Goal: Task Accomplishment & Management: Complete application form

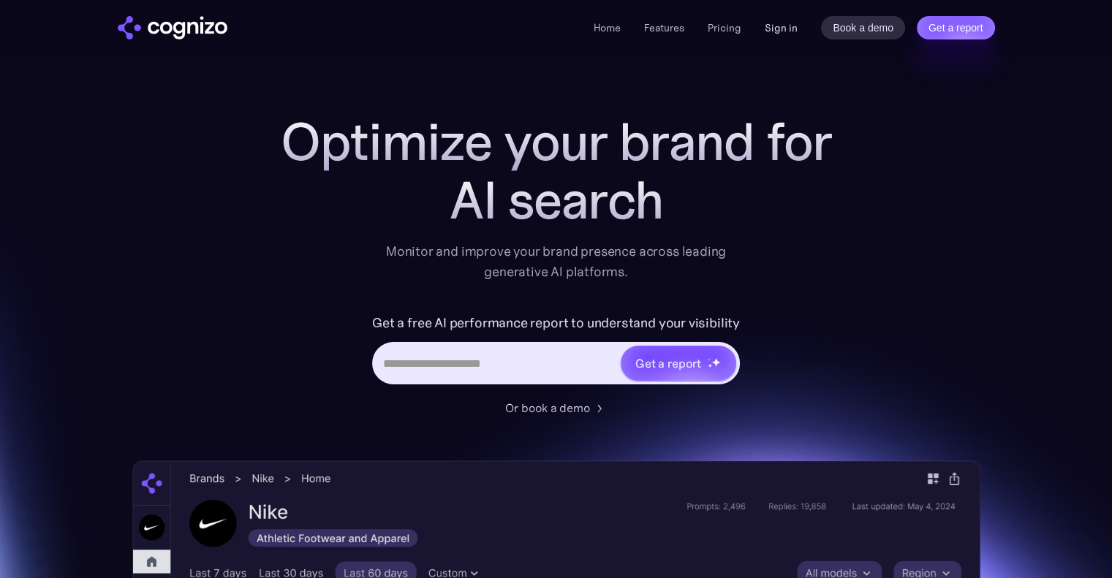
click at [776, 31] on link "Sign in" at bounding box center [781, 28] width 33 height 18
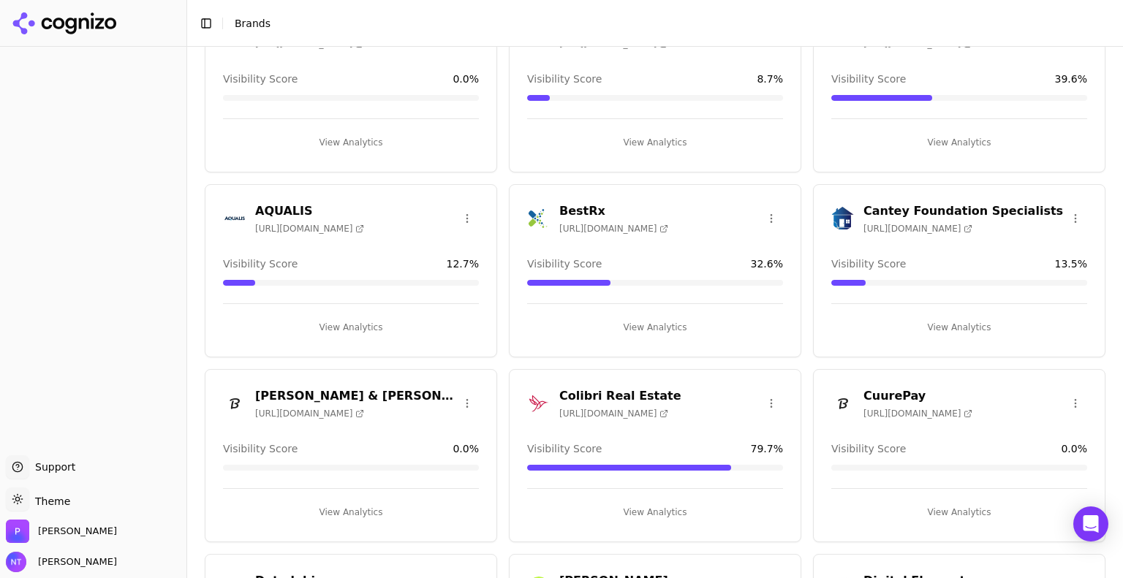
scroll to position [111, 0]
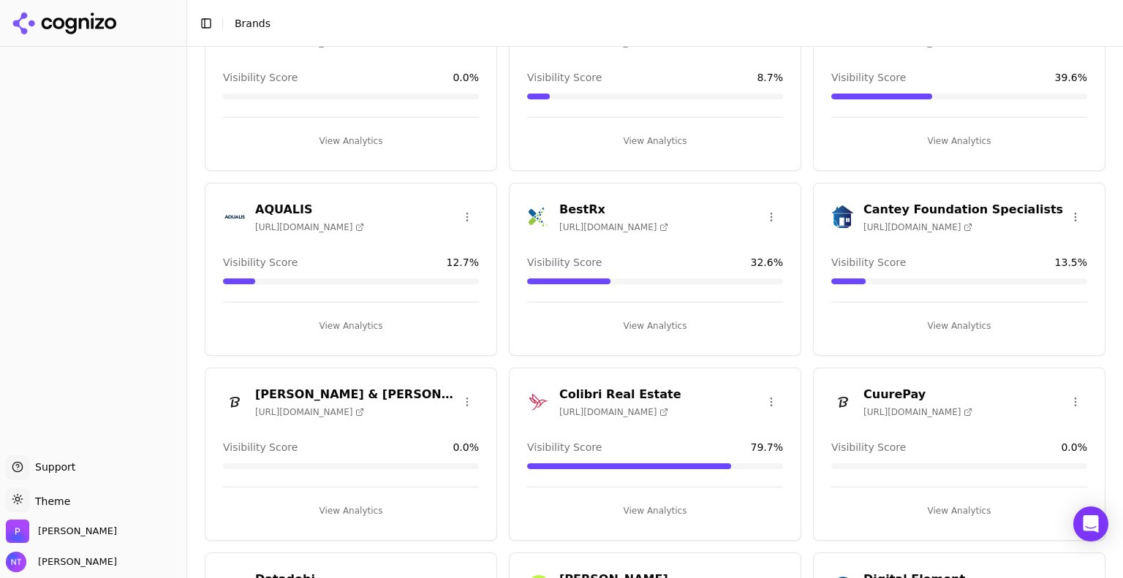
click at [675, 395] on div "Colibri Real Estate [URL][DOMAIN_NAME]" at bounding box center [655, 402] width 256 height 32
click at [641, 514] on button "View Analytics" at bounding box center [655, 510] width 256 height 23
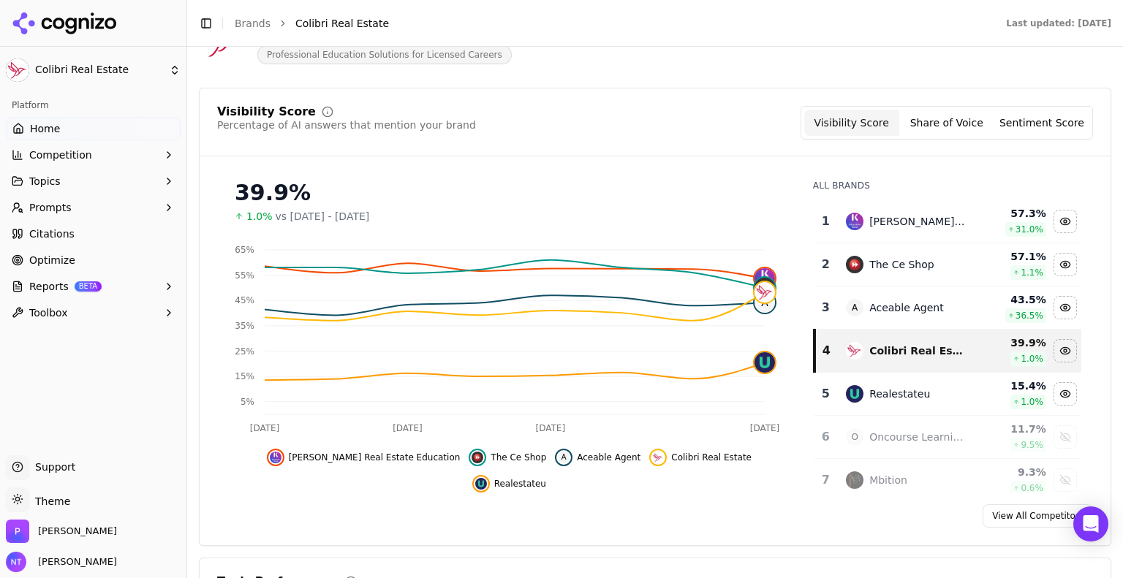
scroll to position [99, 0]
click at [67, 209] on button "Prompts" at bounding box center [93, 207] width 175 height 23
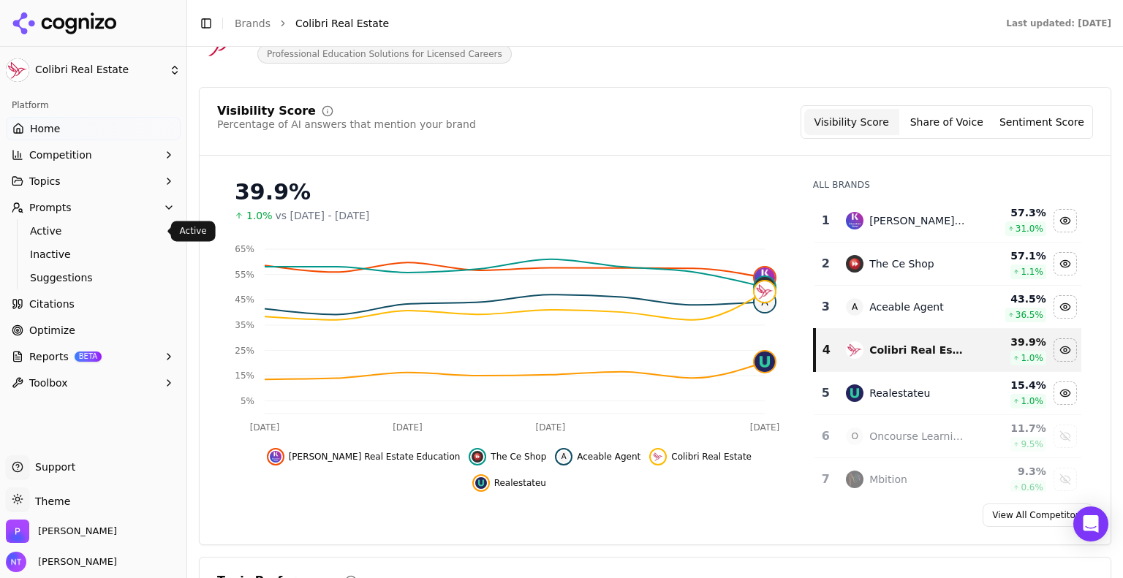
click at [70, 222] on link "Active" at bounding box center [93, 231] width 139 height 20
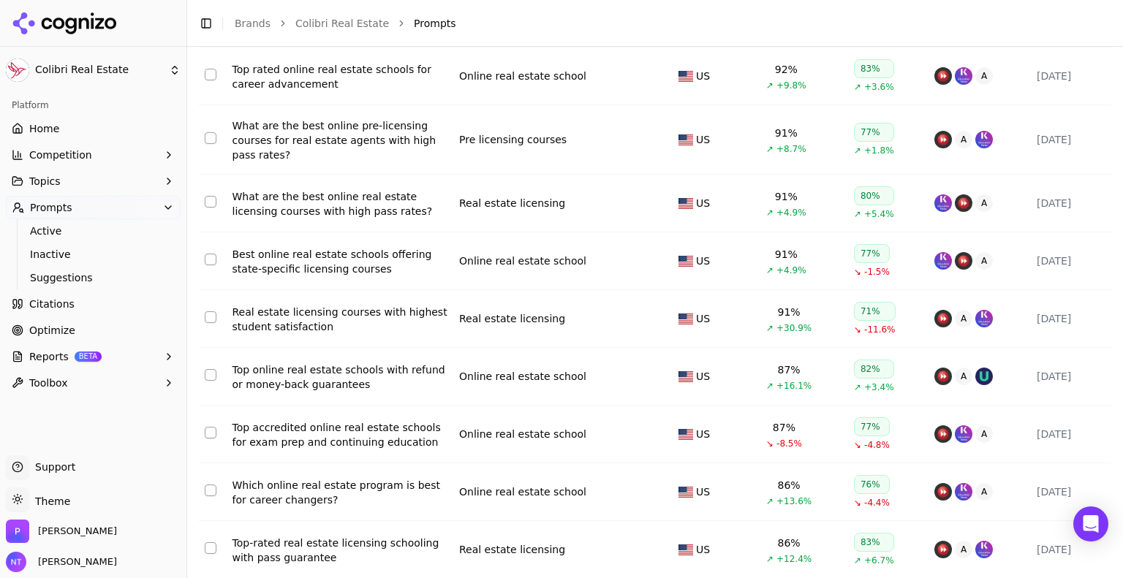
scroll to position [304, 0]
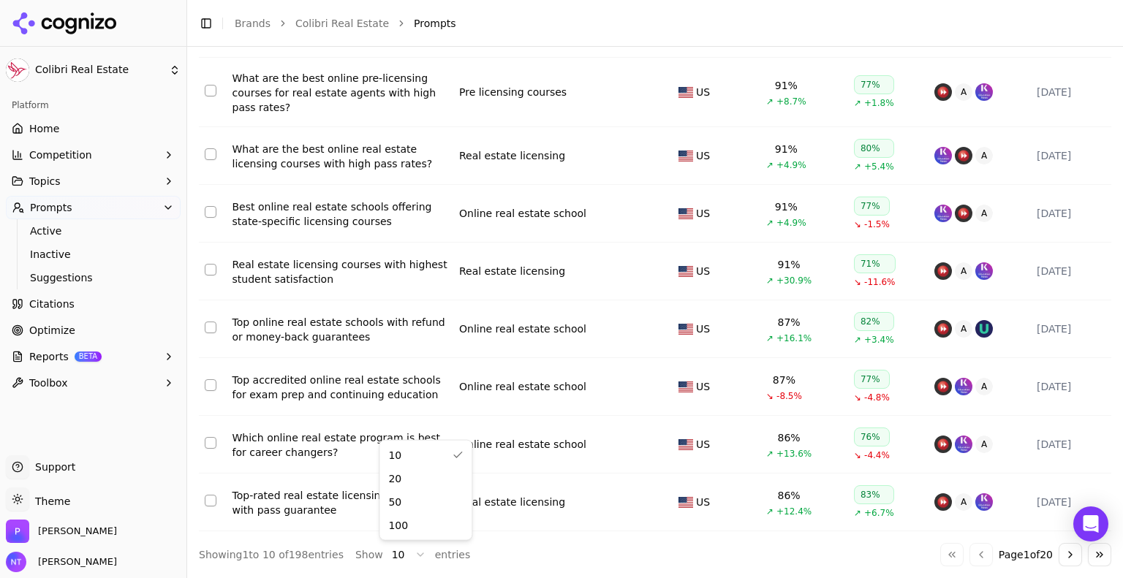
click at [404, 551] on html "Colibri Real Estate Platform Home Competition Topics Prompts Active Inactive Su…" at bounding box center [561, 289] width 1123 height 578
click at [158, 64] on html "Colibri Real Estate Platform Home Competition Topics Prompts Active Inactive Su…" at bounding box center [561, 289] width 1123 height 578
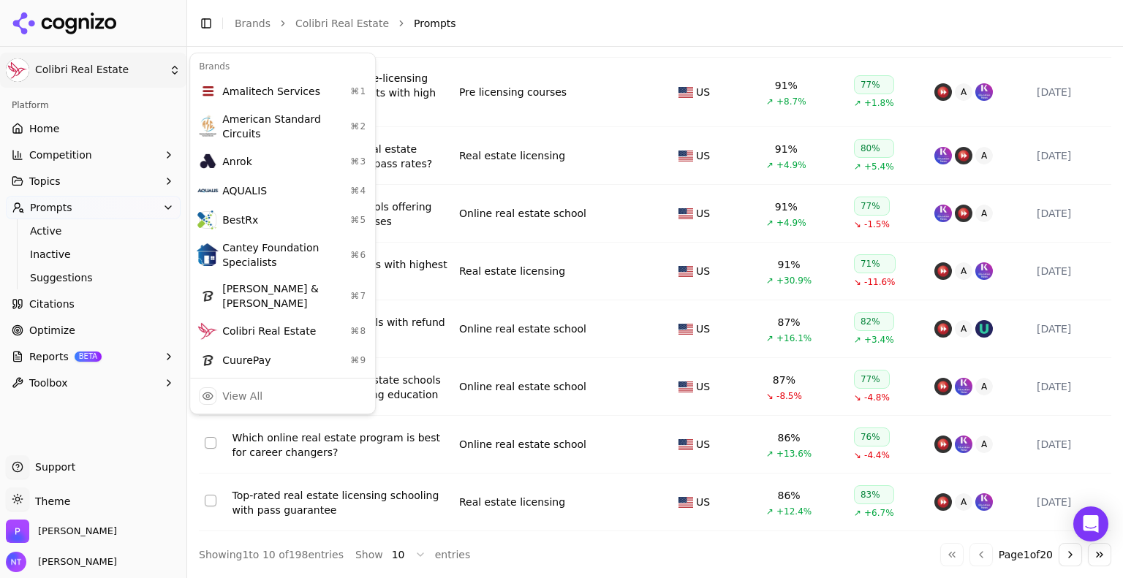
click at [163, 71] on html "Colibri Real Estate Platform Home Competition Topics Prompts Active Inactive Su…" at bounding box center [561, 289] width 1123 height 578
click at [257, 389] on div "View All" at bounding box center [242, 396] width 40 height 15
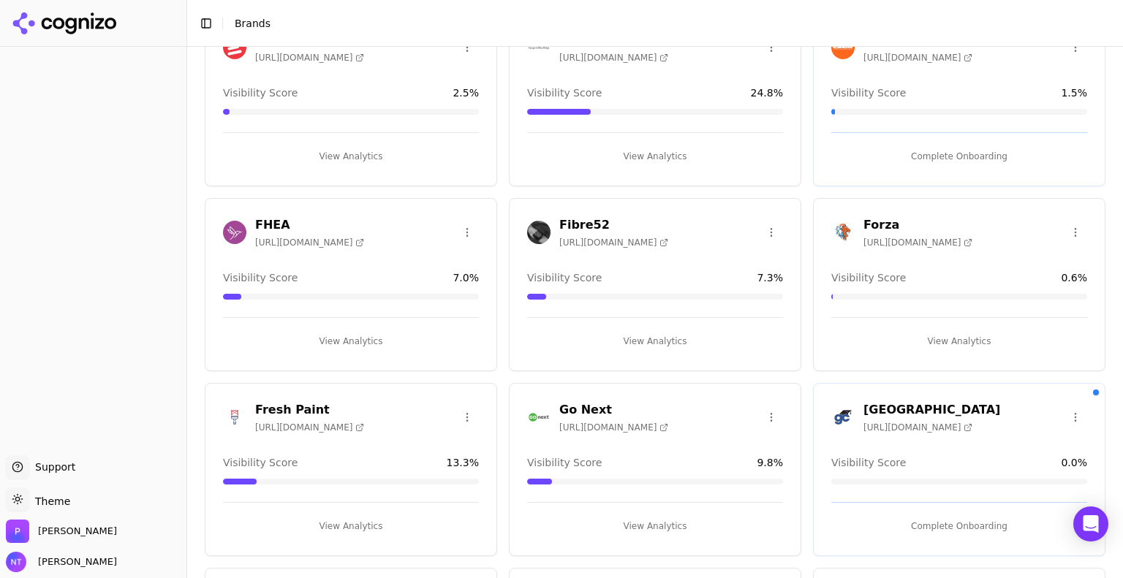
scroll to position [1022, 0]
click at [895, 420] on span "[URL][DOMAIN_NAME]" at bounding box center [918, 426] width 109 height 12
click at [948, 513] on button "Complete Onboarding" at bounding box center [959, 524] width 256 height 23
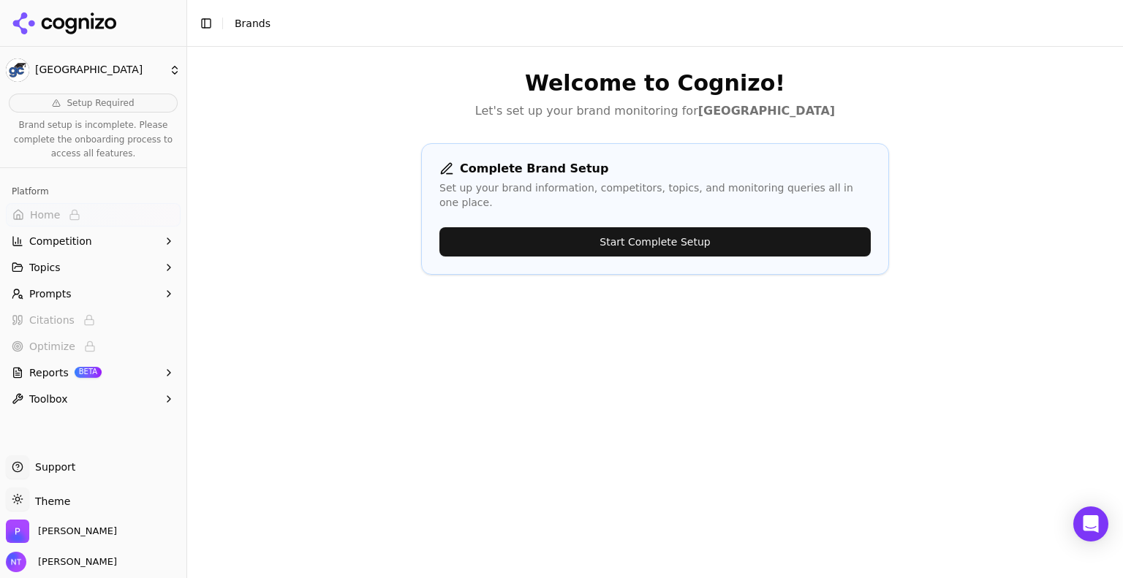
click at [654, 227] on button "Start Complete Setup" at bounding box center [654, 241] width 431 height 29
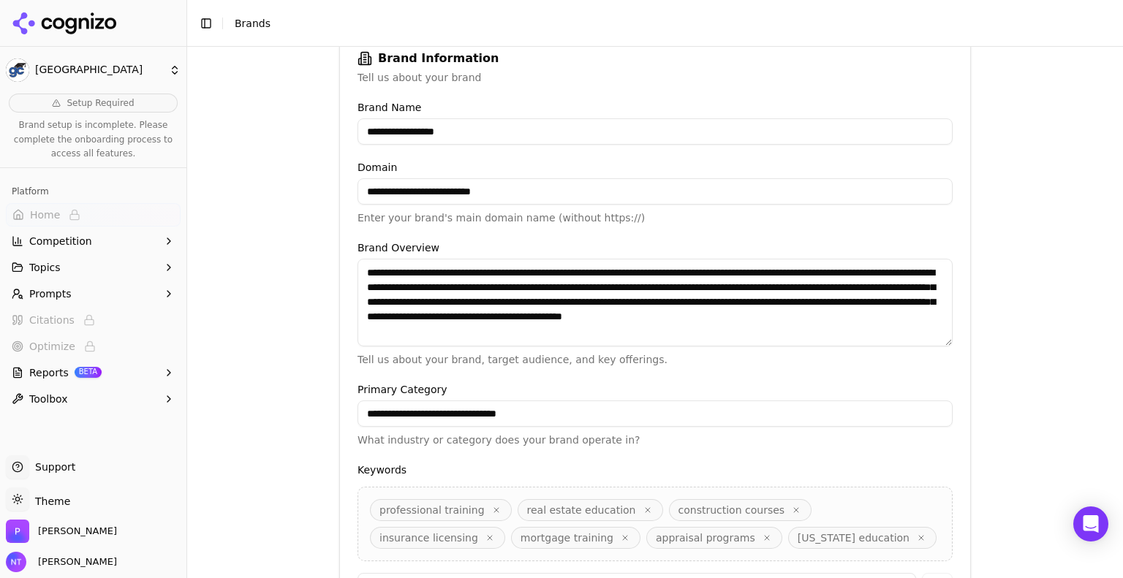
scroll to position [365, 0]
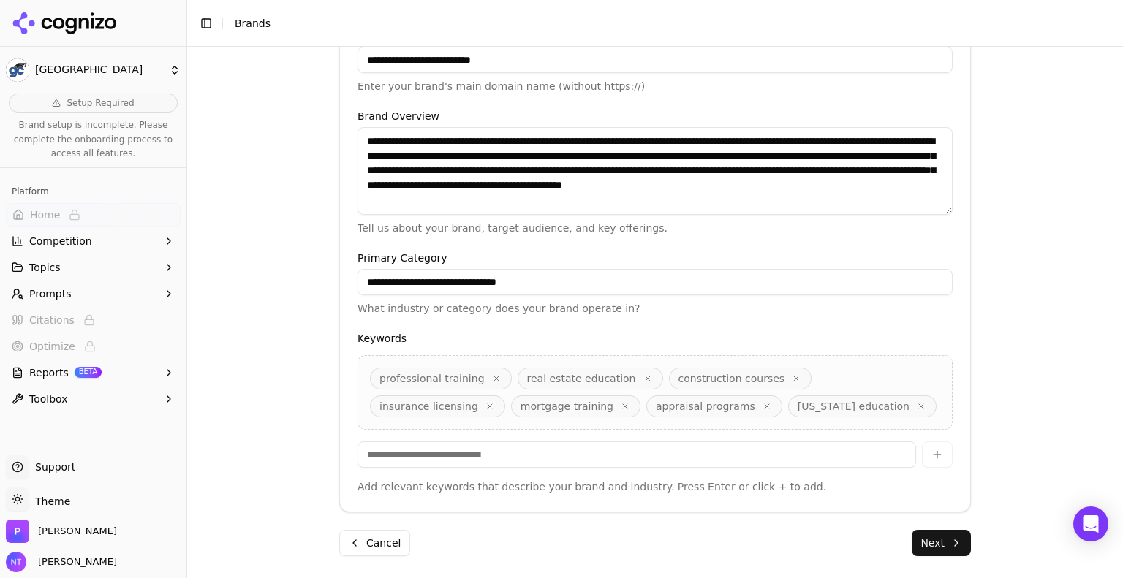
click at [934, 532] on button "Next" at bounding box center [941, 543] width 59 height 26
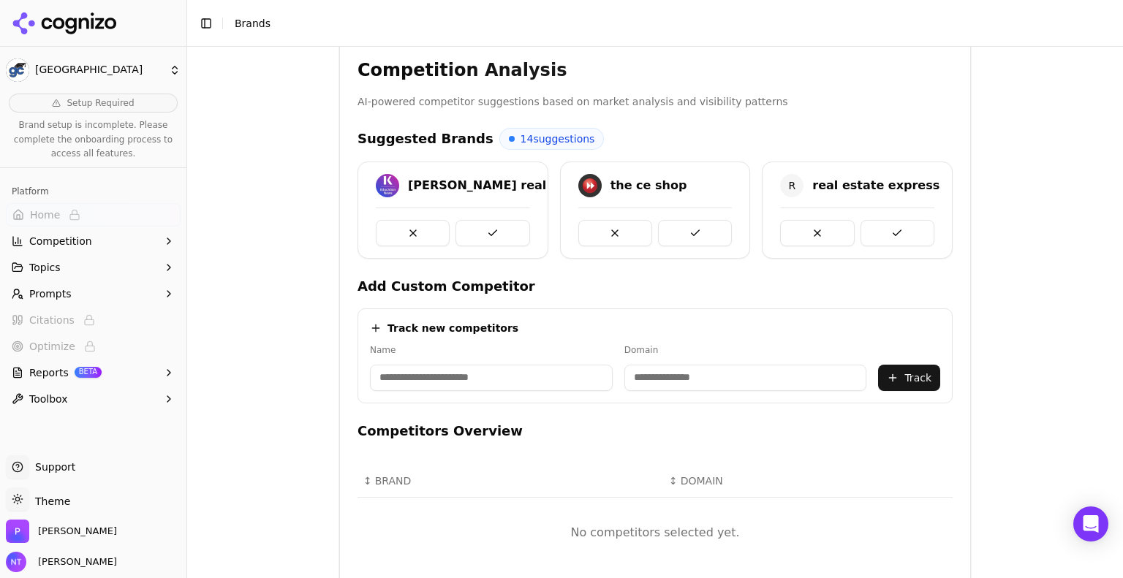
scroll to position [288, 0]
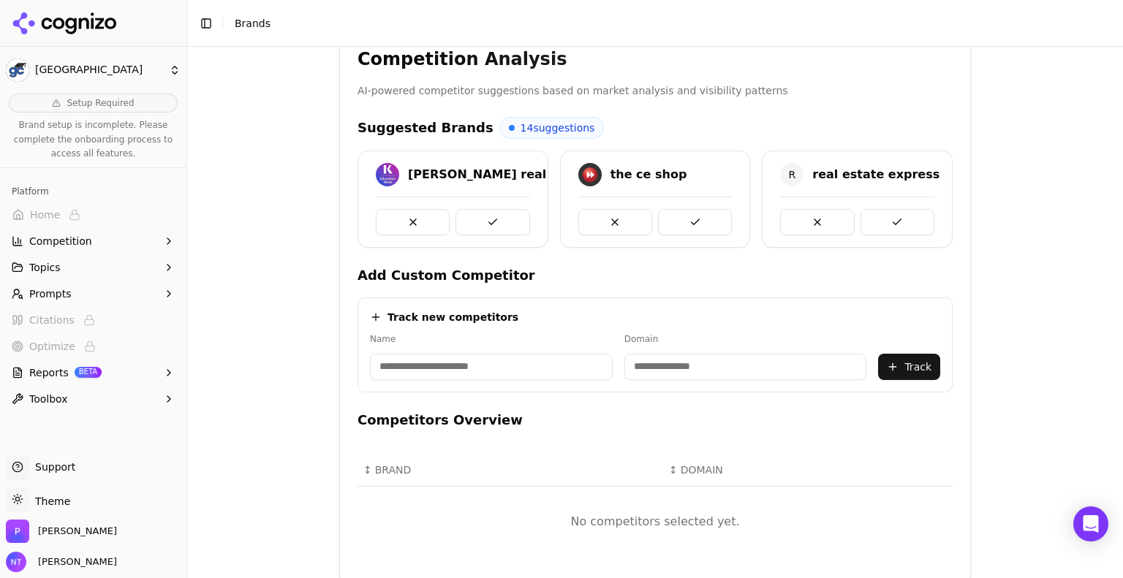
click at [1069, 187] on div "Brand Onboarding Let's set up your brand monitoring in a few simple steps Step …" at bounding box center [655, 48] width 936 height 578
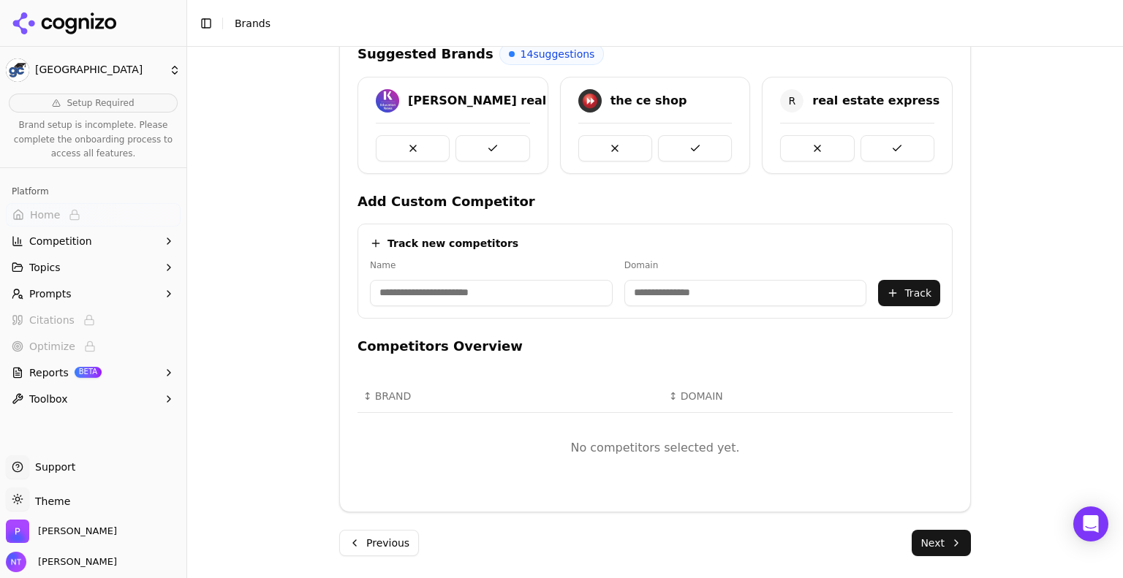
click at [496, 137] on button at bounding box center [493, 148] width 74 height 26
click at [692, 143] on button at bounding box center [695, 148] width 74 height 26
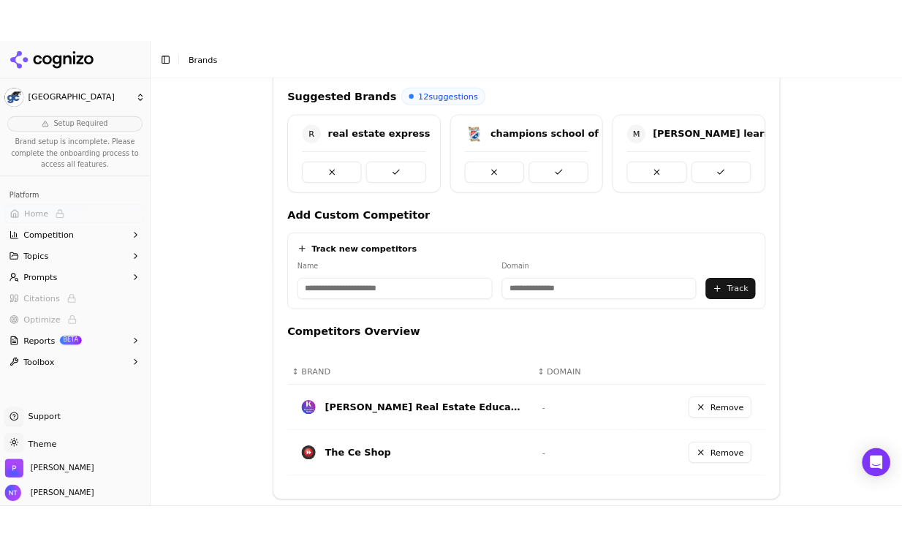
scroll to position [347, 0]
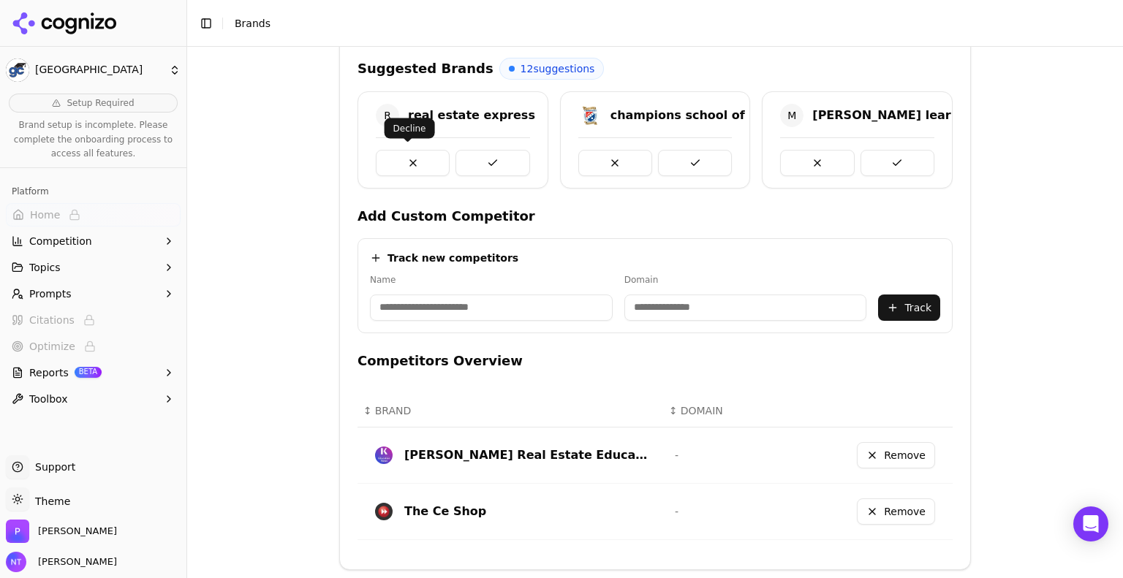
click at [427, 159] on button at bounding box center [413, 163] width 74 height 26
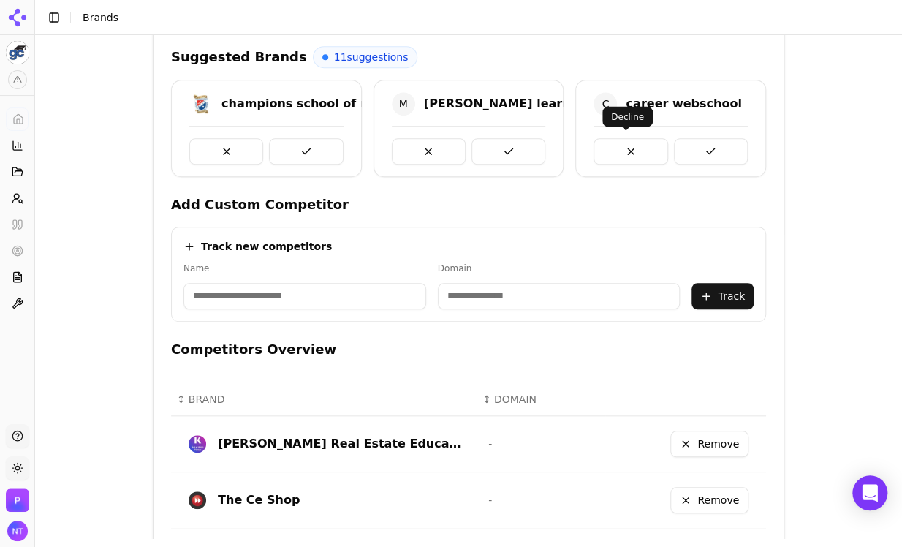
click at [619, 146] on button at bounding box center [631, 151] width 74 height 26
click at [295, 295] on input at bounding box center [305, 296] width 243 height 26
click at [497, 296] on input at bounding box center [559, 296] width 243 height 26
paste input "**********"
type input "**********"
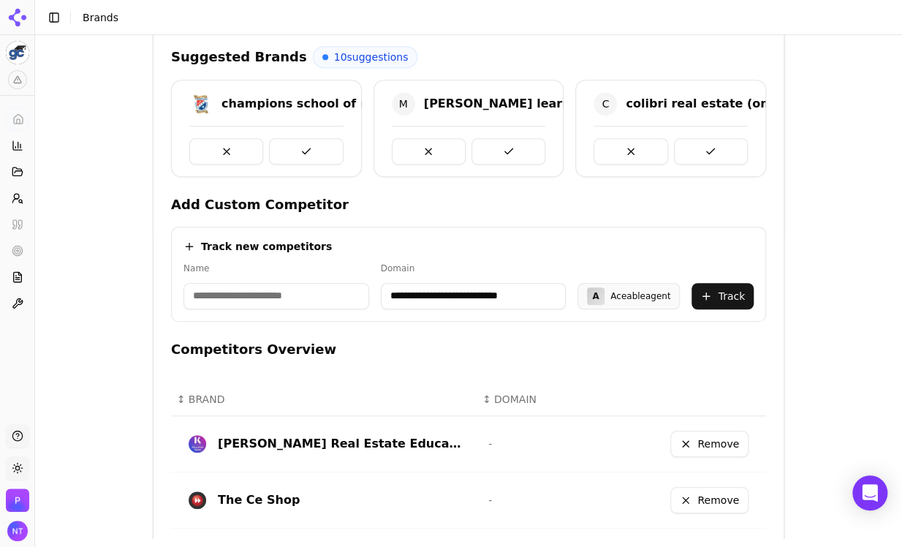
click at [638, 298] on div "Aceableagent" at bounding box center [641, 296] width 60 height 12
click at [295, 295] on input at bounding box center [277, 296] width 186 height 26
type input "**********"
click at [631, 298] on div "Acebable Agent" at bounding box center [636, 296] width 69 height 12
click at [723, 294] on button "Track" at bounding box center [723, 296] width 62 height 26
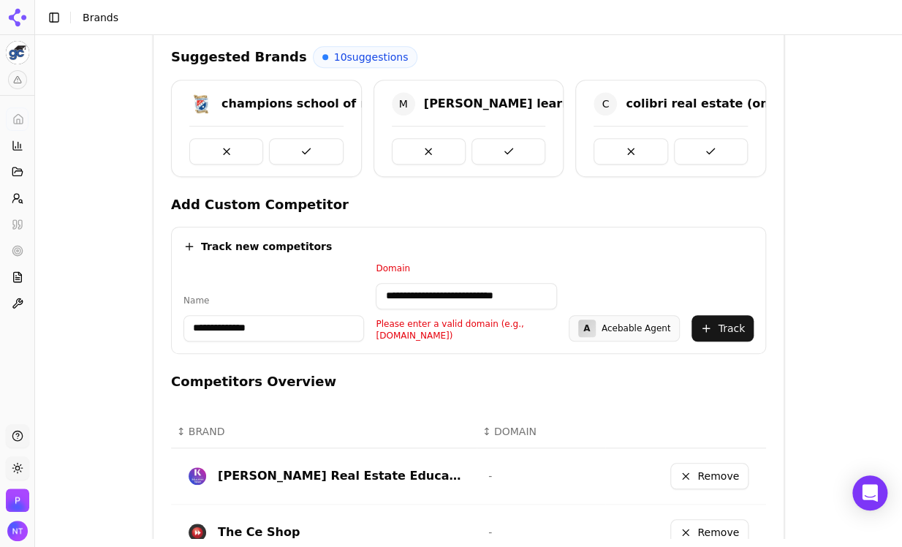
click at [418, 295] on input "**********" at bounding box center [466, 296] width 181 height 26
click at [509, 296] on input "**********" at bounding box center [466, 296] width 181 height 26
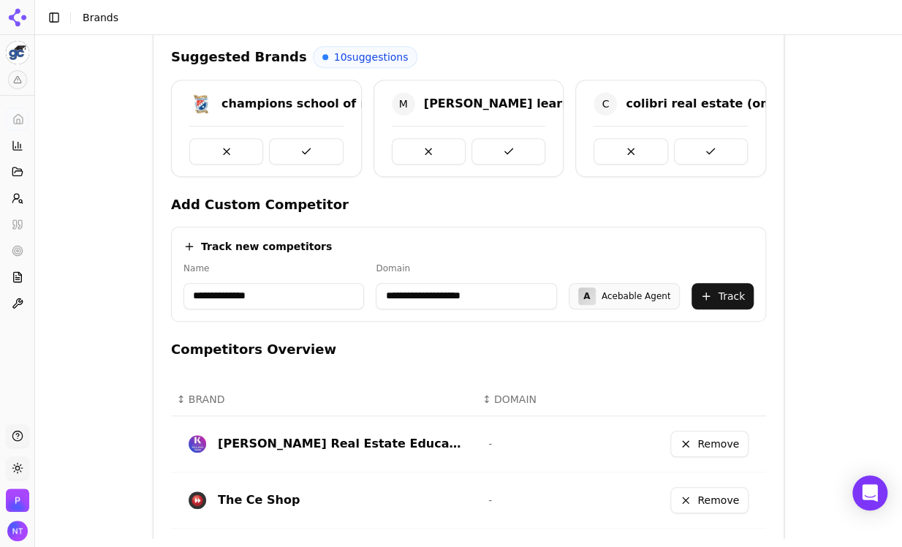
type input "**********"
click at [720, 295] on button "Track" at bounding box center [723, 296] width 62 height 26
click at [467, 298] on input at bounding box center [559, 296] width 243 height 26
paste input "**********"
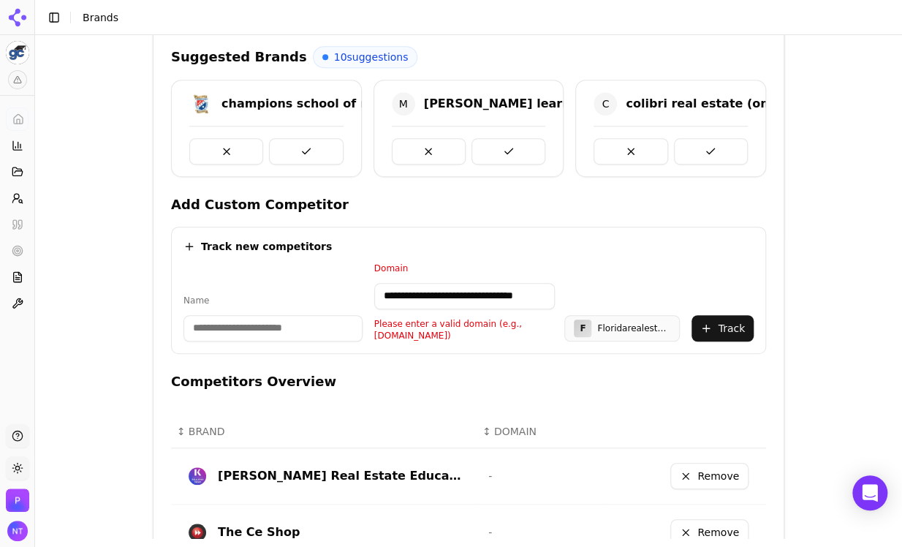
scroll to position [0, 10]
click at [401, 296] on input "**********" at bounding box center [464, 296] width 181 height 26
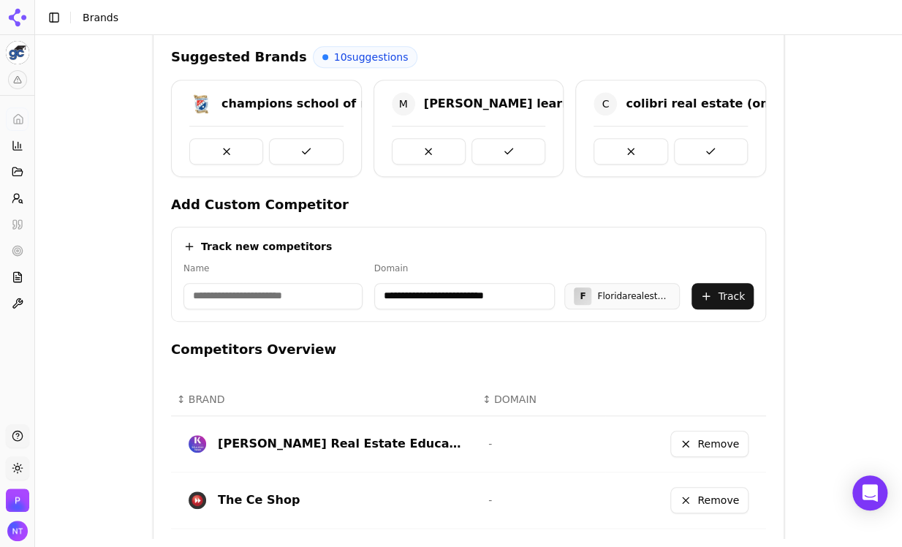
type input "**********"
click at [326, 298] on input at bounding box center [273, 296] width 179 height 26
type input "**********"
click at [723, 301] on button "Track" at bounding box center [723, 296] width 62 height 26
click at [494, 292] on input at bounding box center [560, 296] width 244 height 26
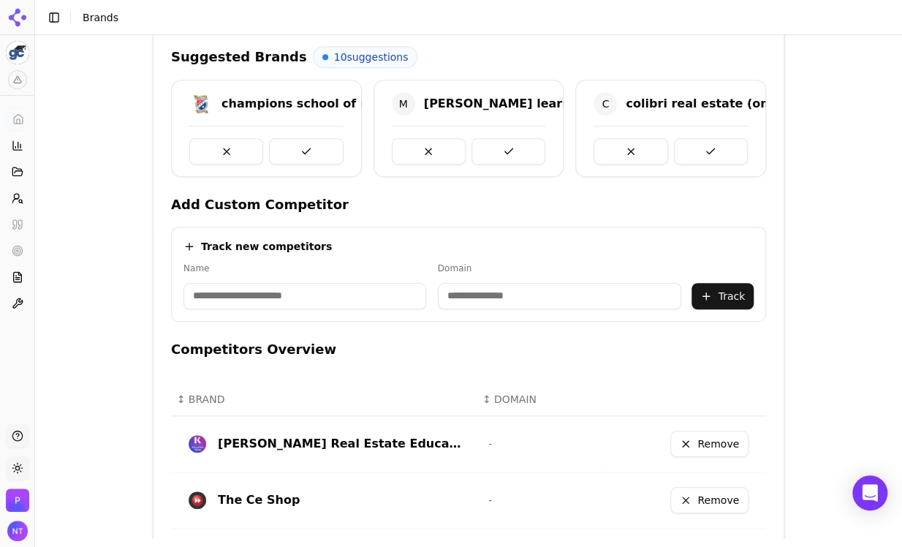
paste input "**********"
type input "**********"
click at [307, 293] on input at bounding box center [273, 296] width 179 height 26
type input "**********"
click at [726, 293] on button "Track" at bounding box center [723, 296] width 62 height 26
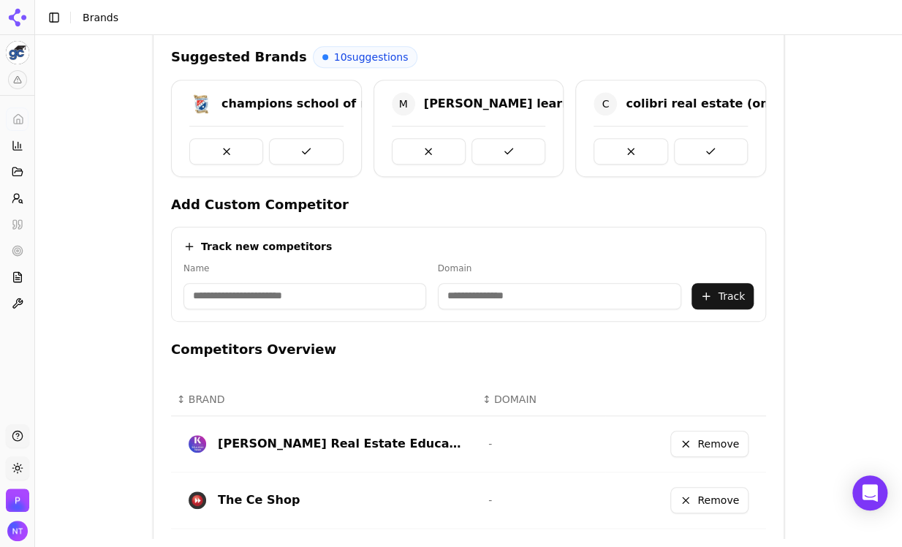
click at [804, 254] on div "Brand Onboarding Let's set up your brand monitoring in a few simple steps Step …" at bounding box center [468, 286] width 867 height 503
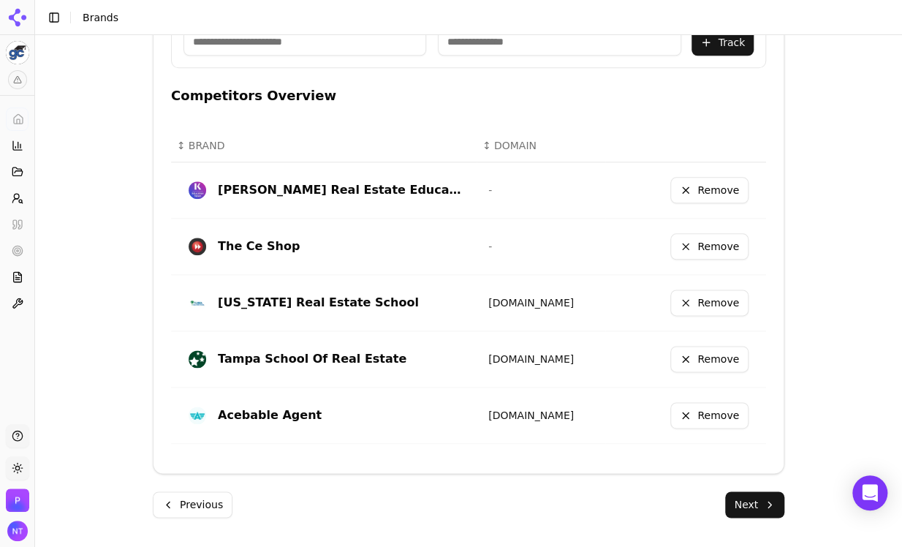
click at [755, 499] on button "Next" at bounding box center [754, 504] width 59 height 26
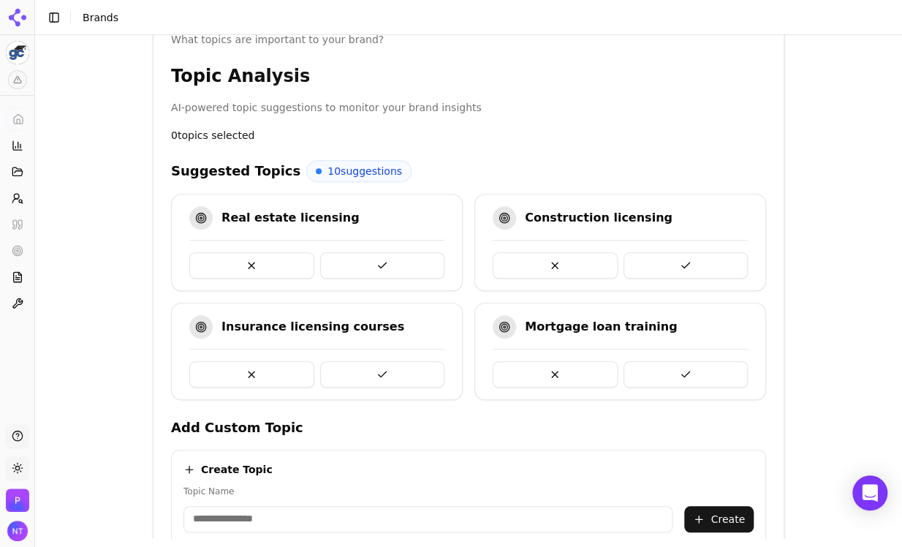
scroll to position [261, 0]
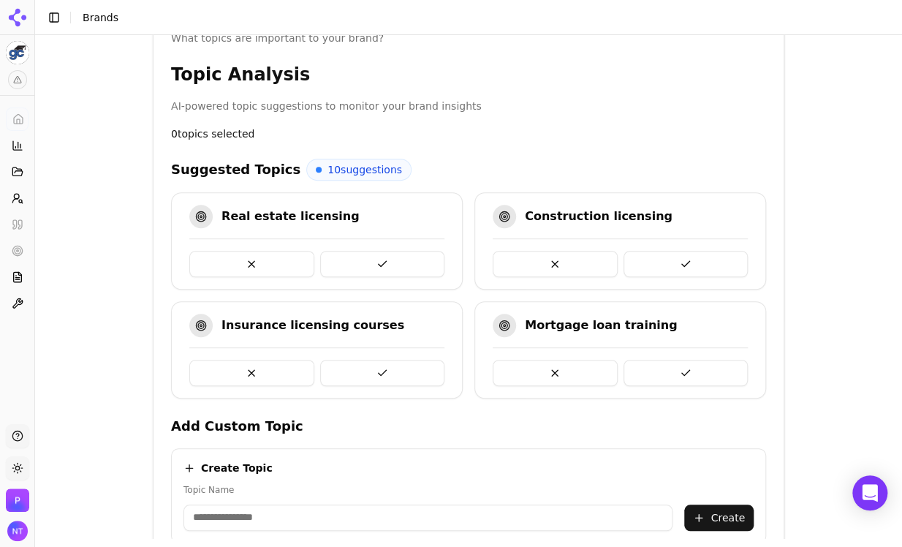
click at [383, 260] on button at bounding box center [382, 264] width 125 height 26
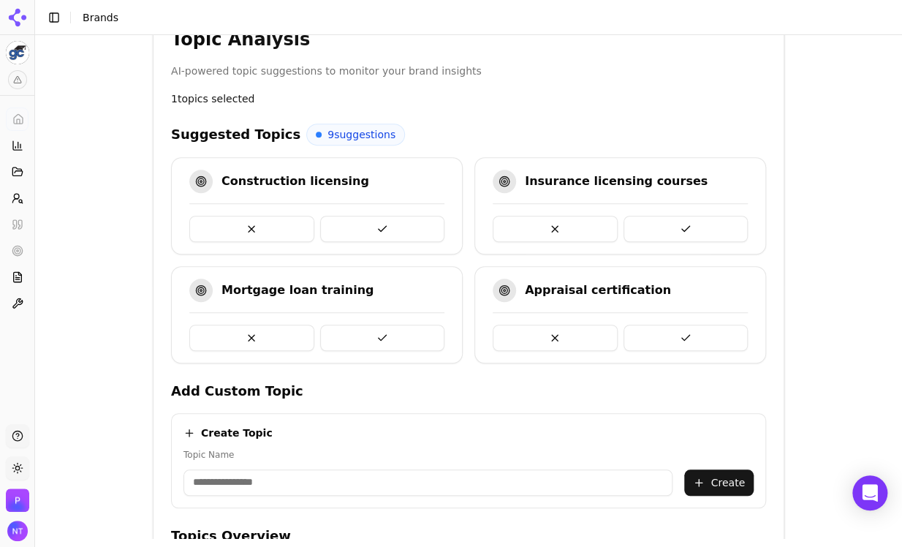
scroll to position [301, 0]
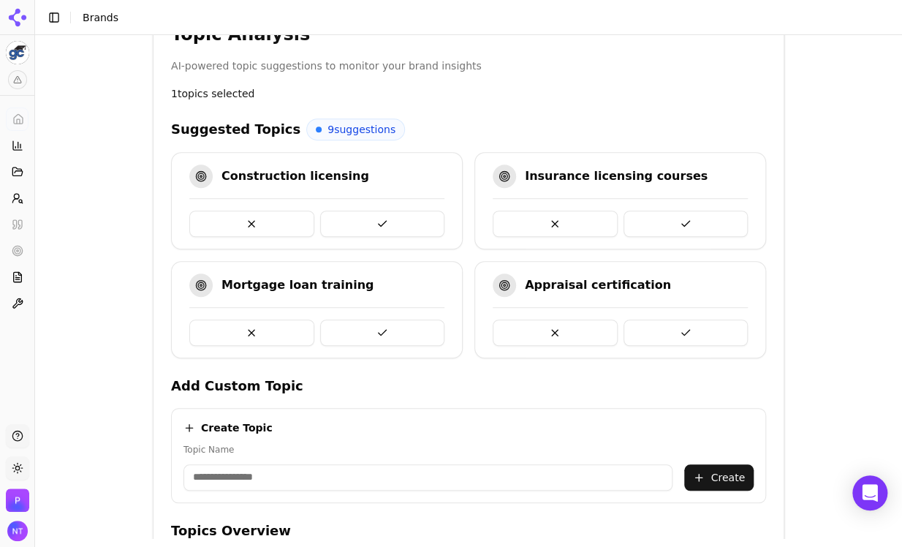
click at [305, 472] on input "Topic Name" at bounding box center [428, 477] width 489 height 26
paste input "**********"
type input "**********"
click at [89, 260] on div "**********" at bounding box center [468, 7] width 867 height 547
click at [705, 468] on button "Create" at bounding box center [718, 477] width 69 height 26
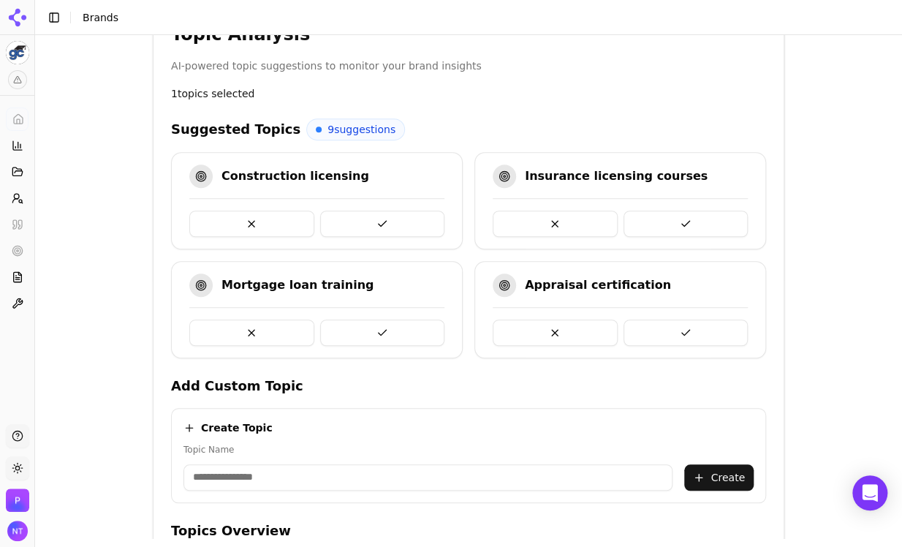
click at [869, 228] on div "Brand Onboarding Let's set up your brand monitoring in a few simple steps Step …" at bounding box center [468, 7] width 867 height 547
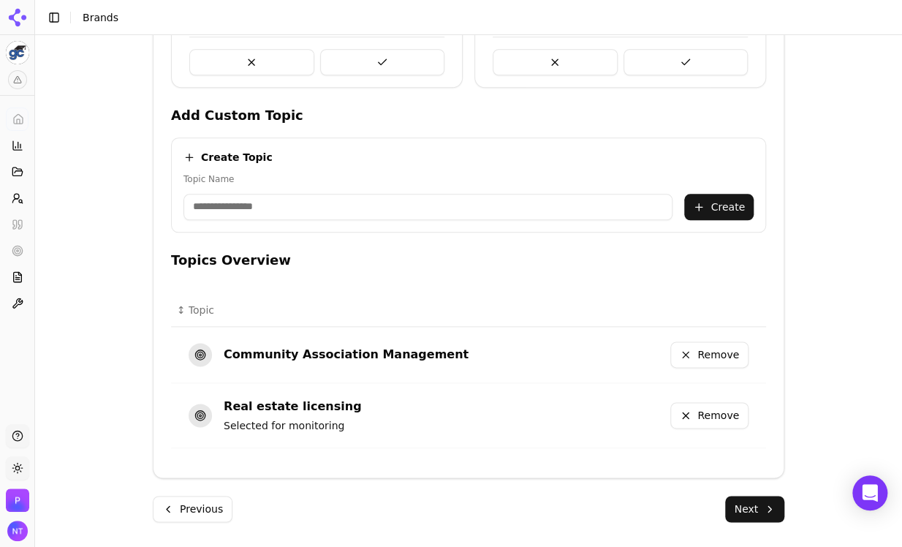
scroll to position [576, 0]
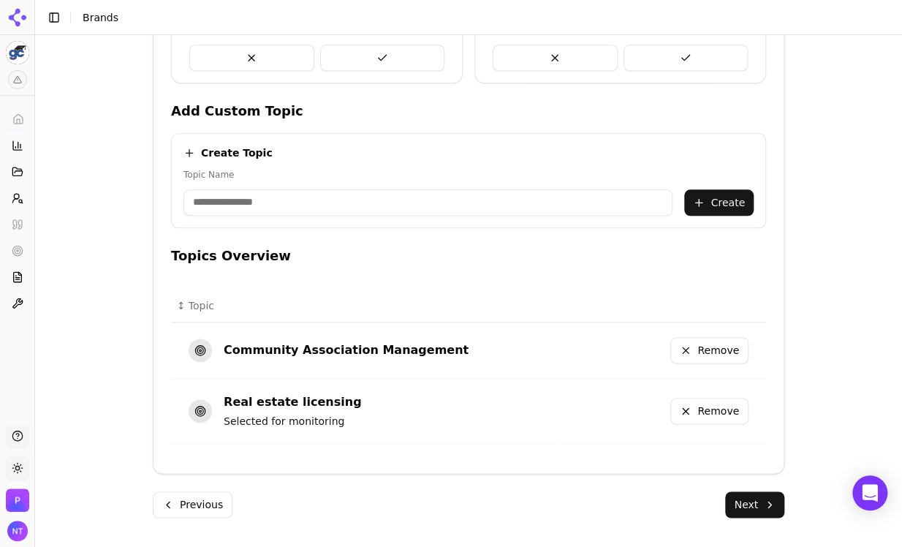
click at [747, 495] on button "Next" at bounding box center [754, 504] width 59 height 26
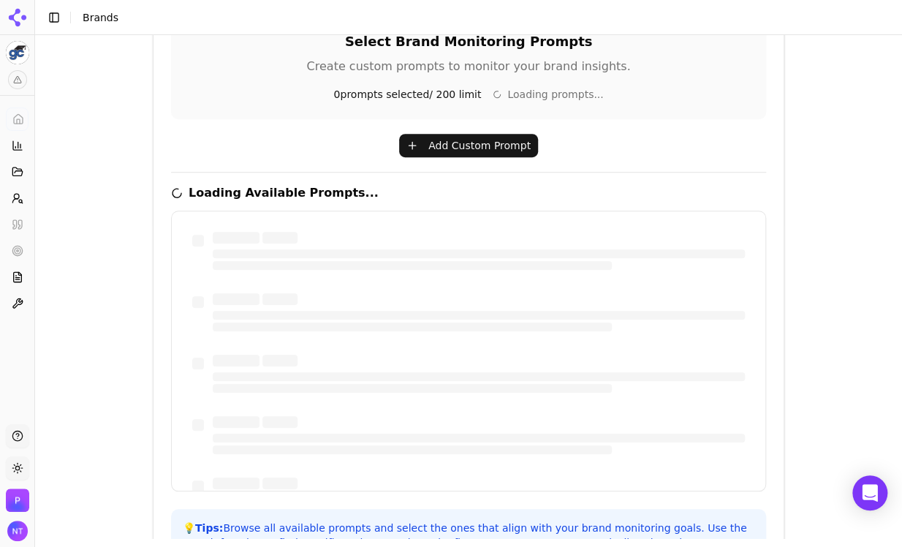
scroll to position [354, 0]
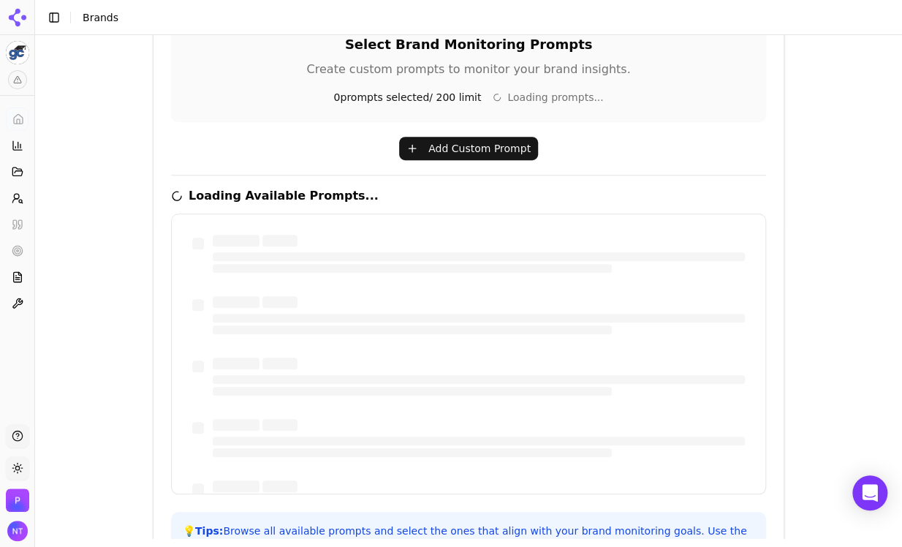
click at [505, 150] on button "Add Custom Prompt" at bounding box center [468, 148] width 139 height 23
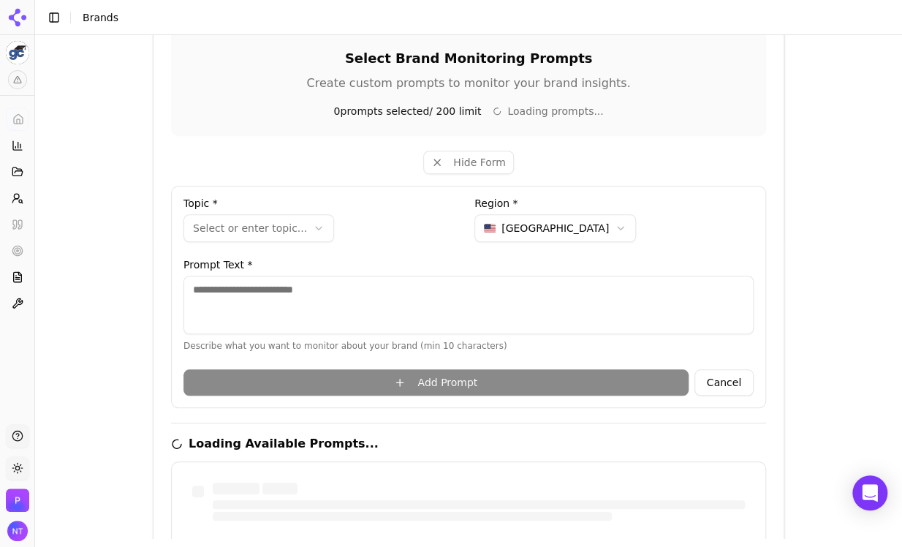
scroll to position [339, 0]
click at [435, 154] on button "Hide Form" at bounding box center [468, 162] width 91 height 23
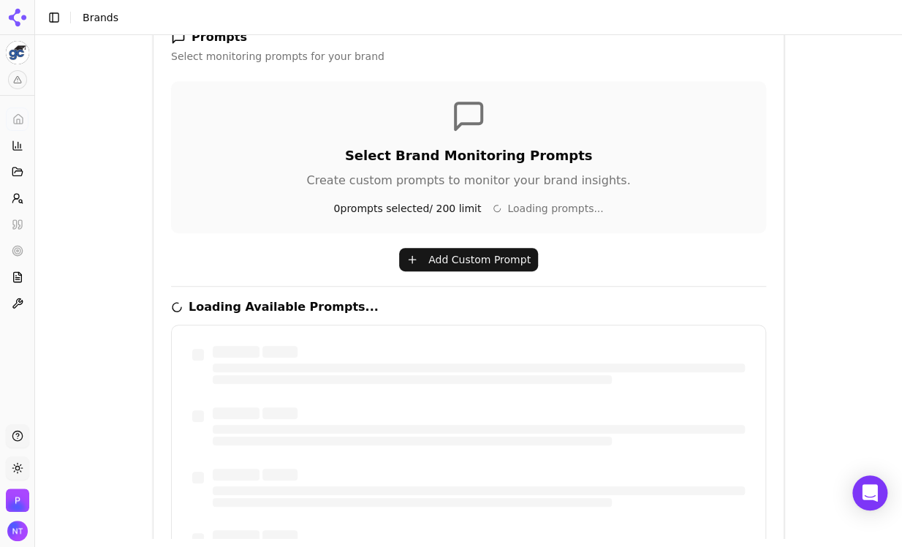
scroll to position [243, 0]
click at [475, 263] on button "Add Custom Prompt" at bounding box center [468, 259] width 139 height 23
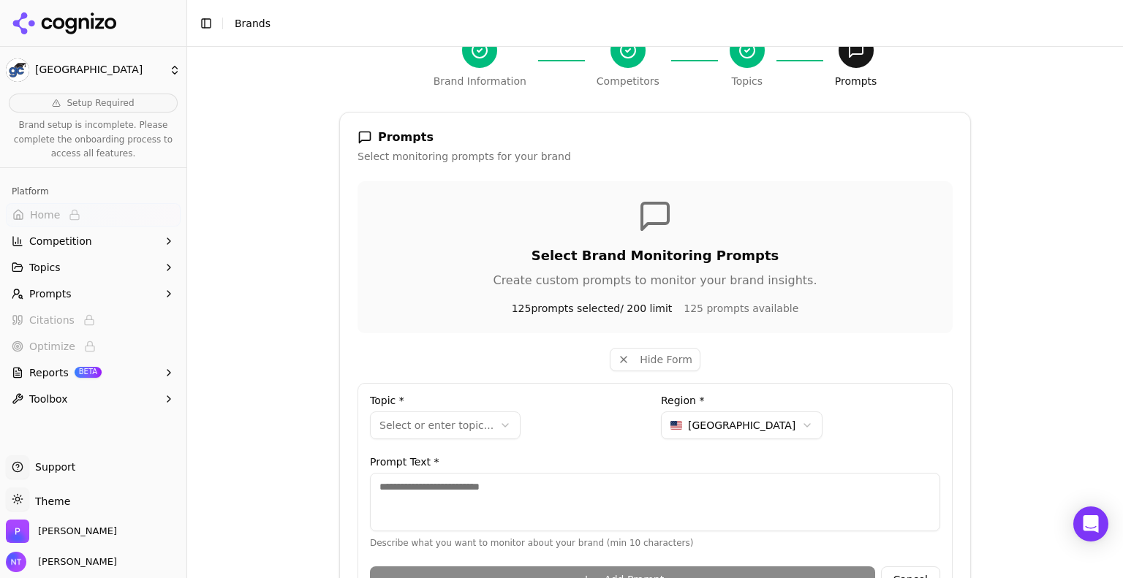
scroll to position [153, 0]
click at [173, 290] on icon "button" at bounding box center [169, 294] width 12 height 12
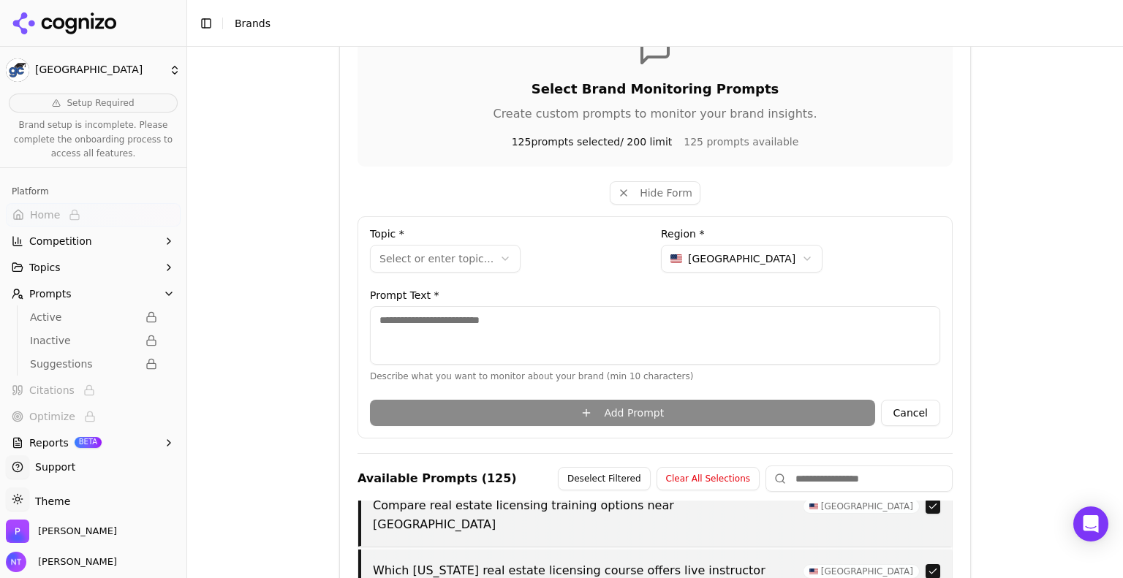
scroll to position [322, 0]
click at [532, 316] on textarea at bounding box center [655, 335] width 570 height 58
click at [486, 271] on div "**********" at bounding box center [509, 253] width 279 height 50
click at [480, 261] on html "**********" at bounding box center [561, 289] width 1123 height 578
click at [471, 325] on textarea at bounding box center [655, 335] width 570 height 58
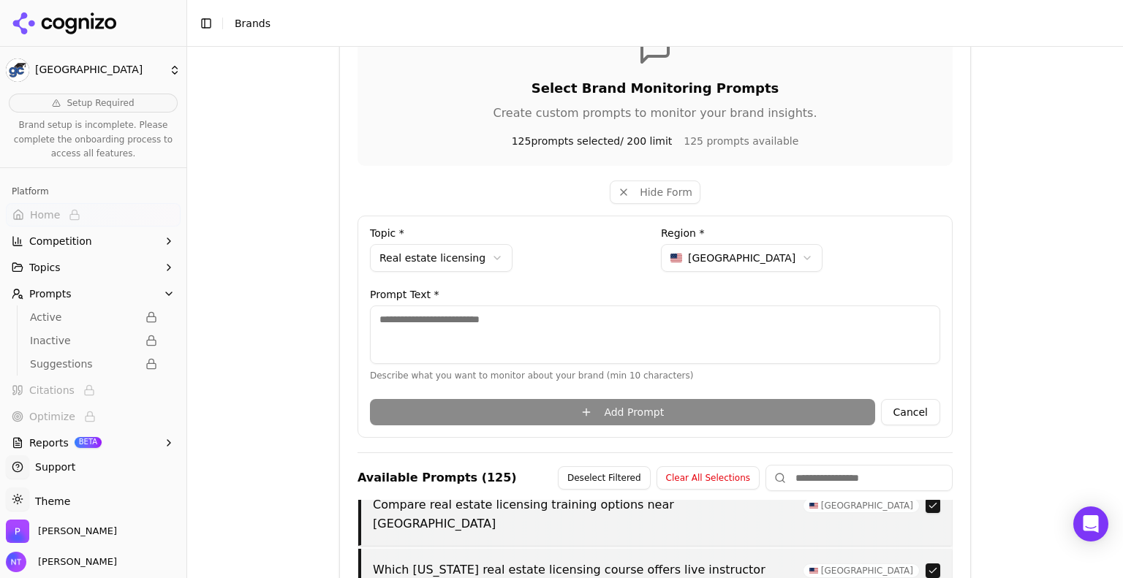
paste textarea "**********"
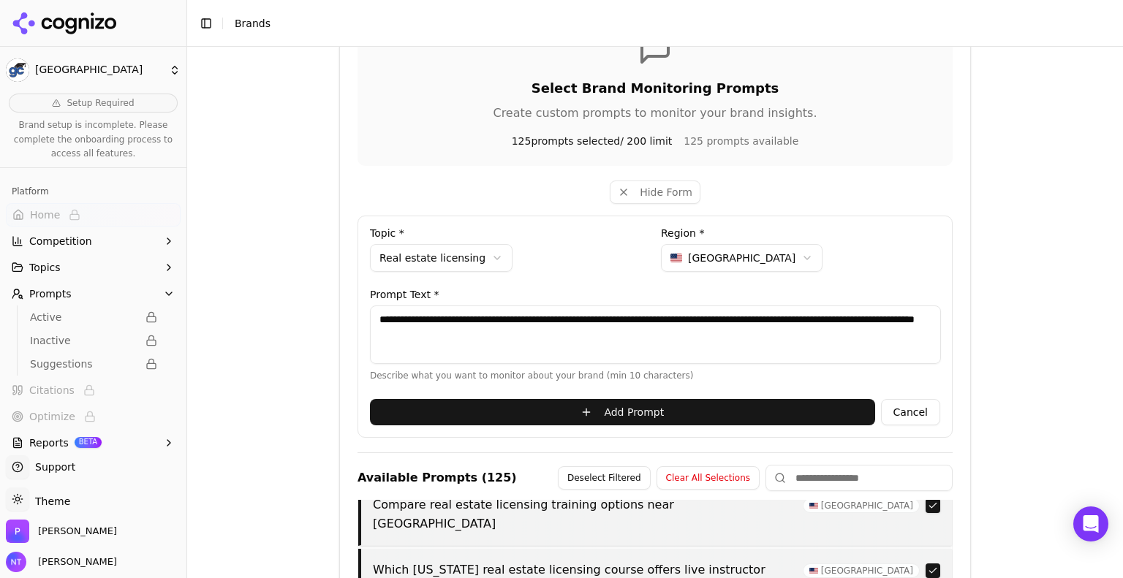
type textarea "**********"
click at [622, 409] on button "Add Prompt" at bounding box center [622, 412] width 505 height 26
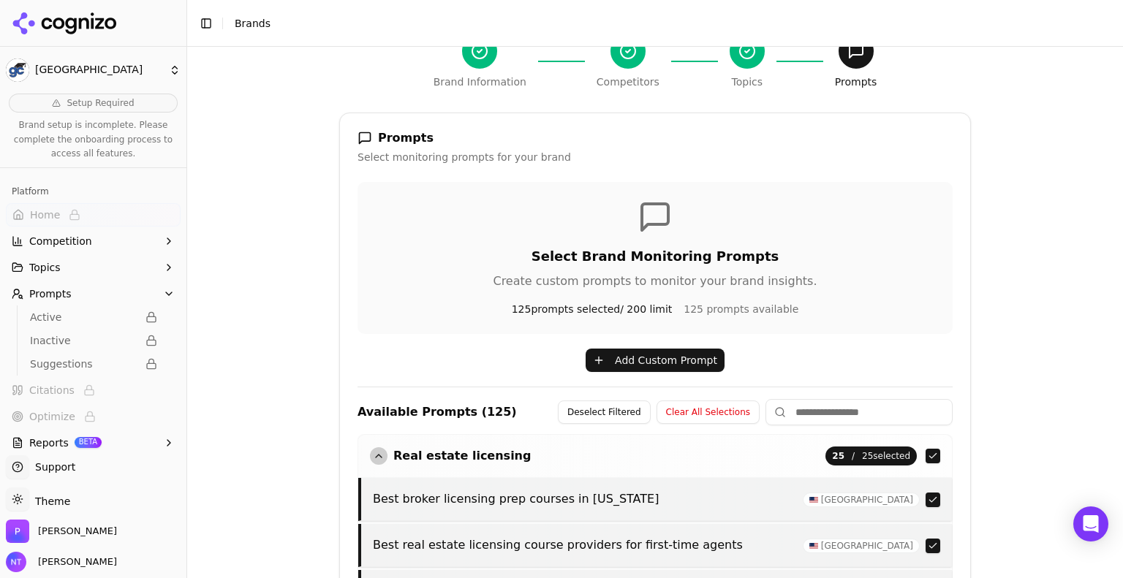
scroll to position [156, 0]
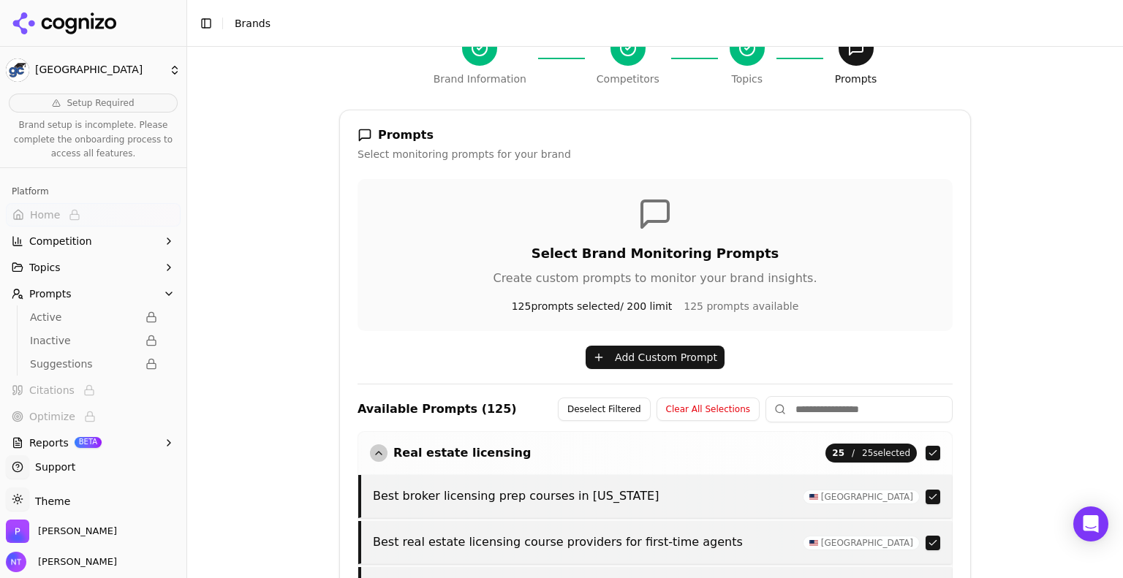
click at [665, 356] on button "Add Custom Prompt" at bounding box center [655, 357] width 139 height 23
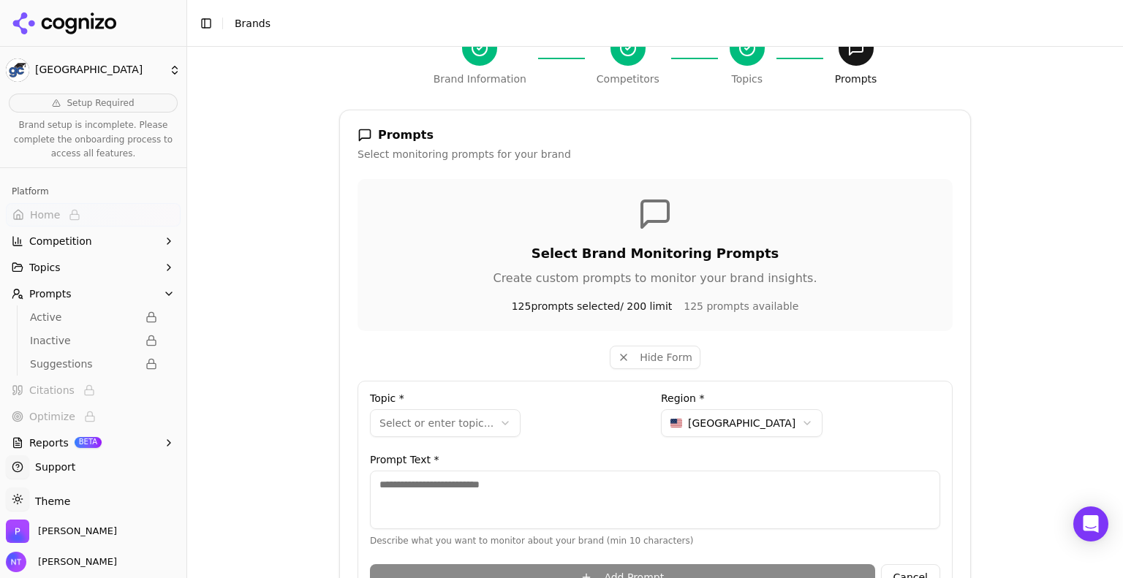
click at [456, 423] on html "**********" at bounding box center [561, 289] width 1123 height 578
click at [504, 496] on textarea at bounding box center [655, 500] width 570 height 58
paste textarea "**********"
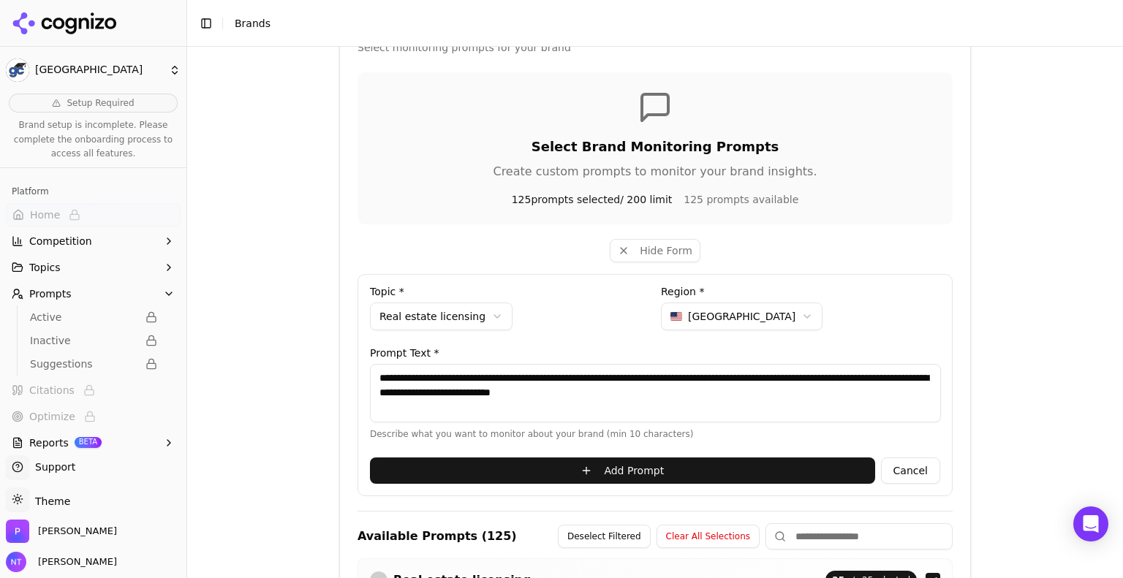
scroll to position [272, 0]
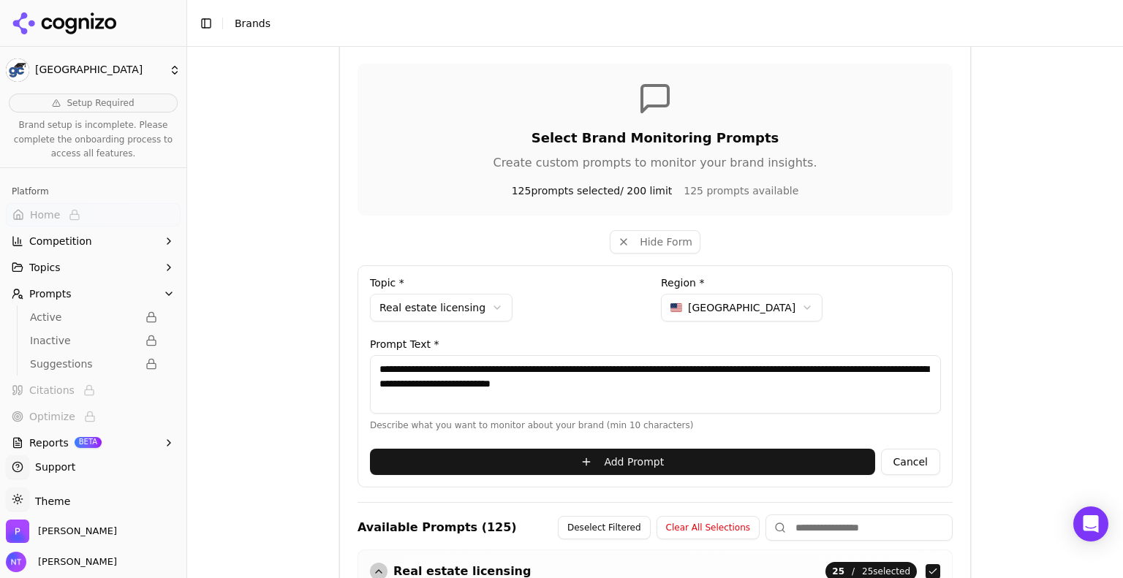
type textarea "**********"
click at [639, 460] on button "Add Prompt" at bounding box center [622, 462] width 505 height 26
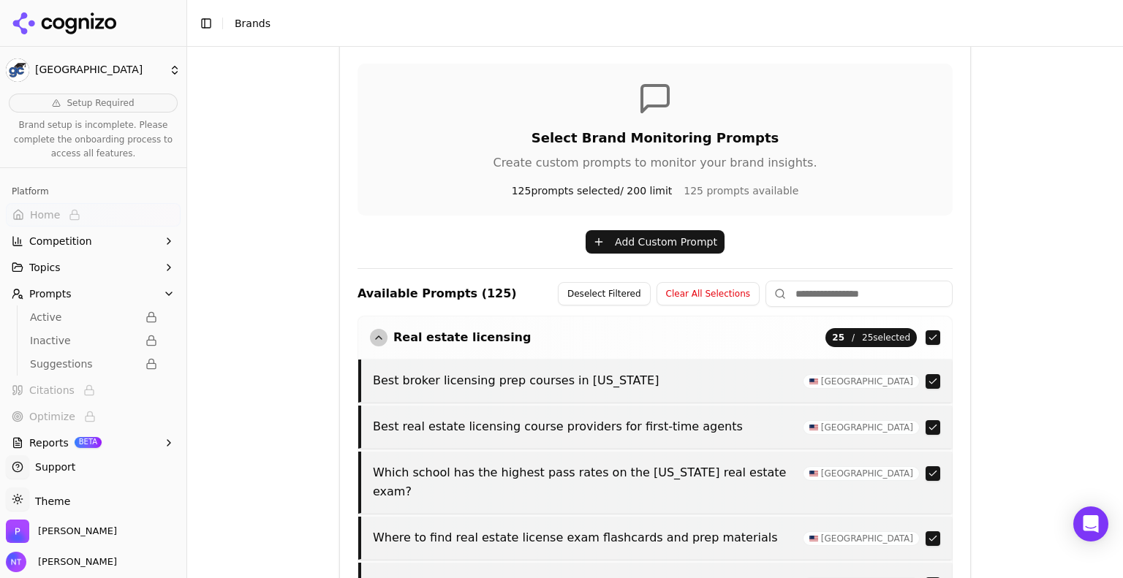
click at [621, 233] on button "Add Custom Prompt" at bounding box center [655, 241] width 139 height 23
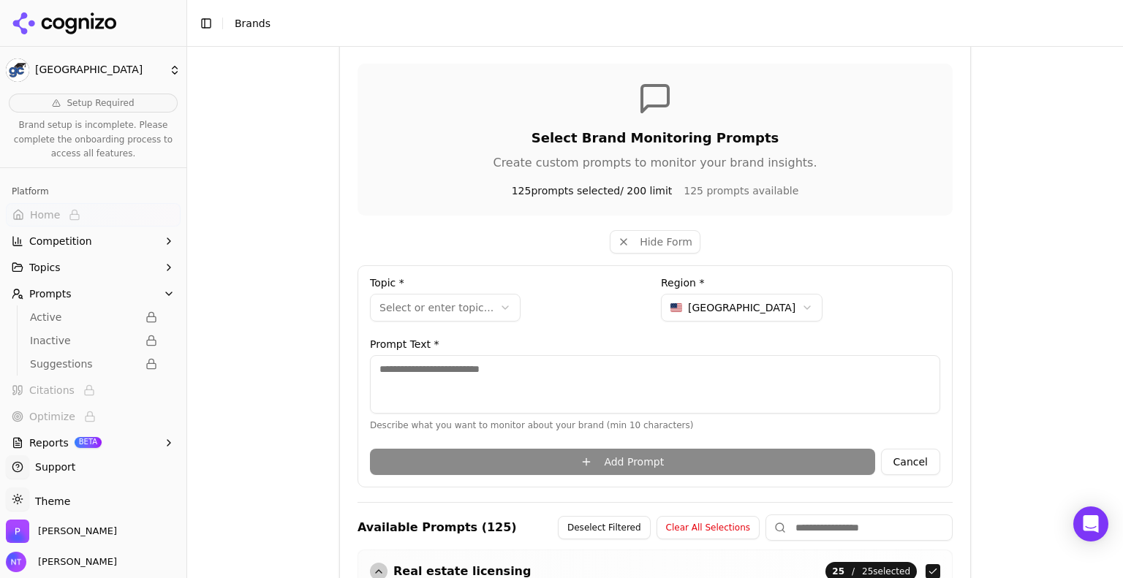
click at [521, 383] on textarea at bounding box center [655, 384] width 570 height 58
paste textarea "**********"
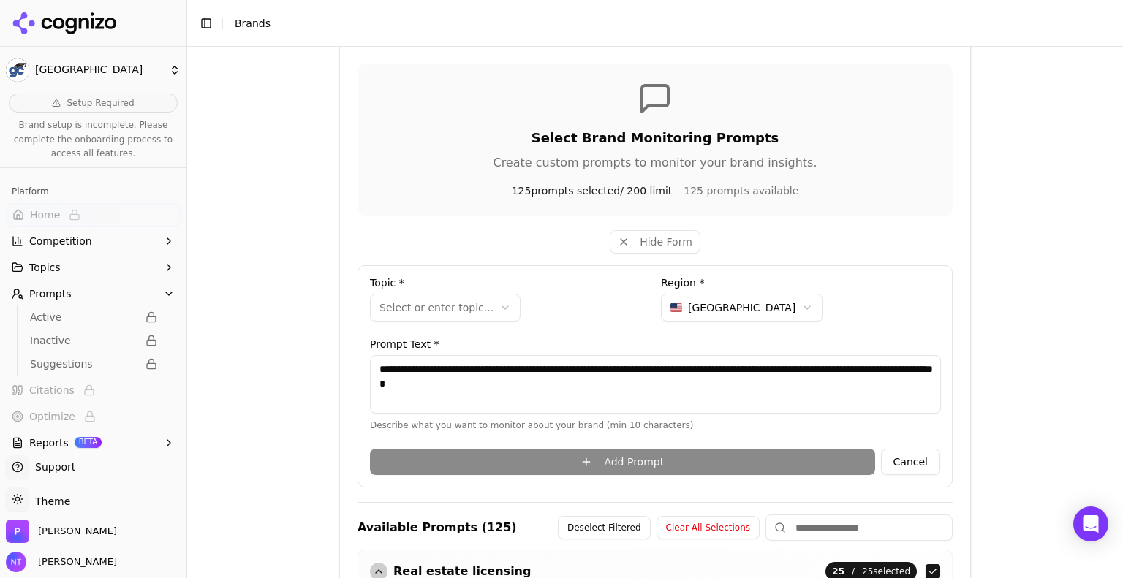
type textarea "**********"
click at [480, 303] on html "**********" at bounding box center [561, 289] width 1123 height 578
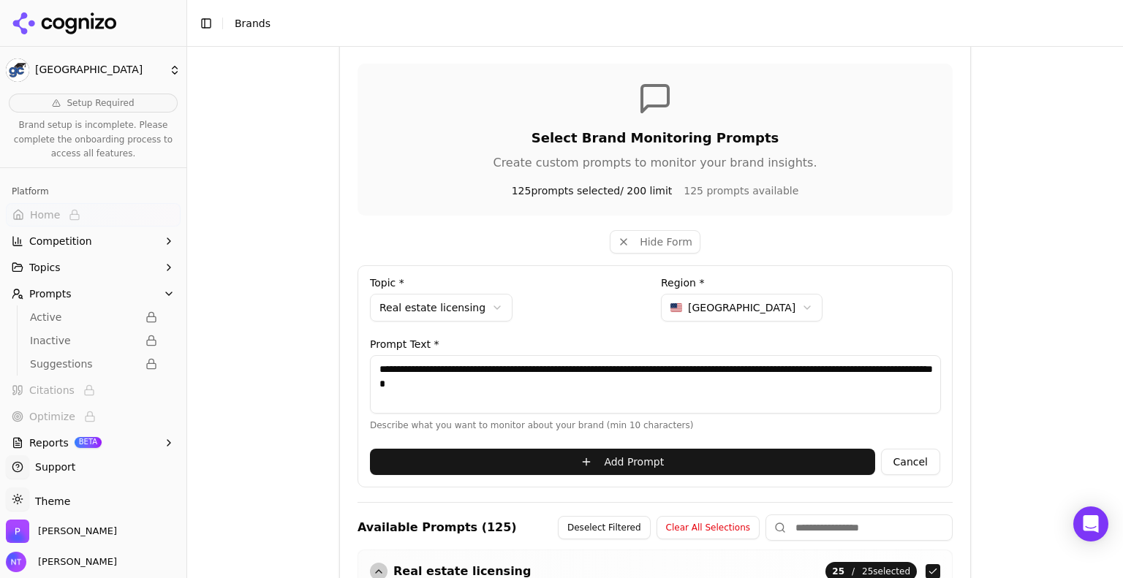
click at [534, 460] on button "Add Prompt" at bounding box center [622, 462] width 505 height 26
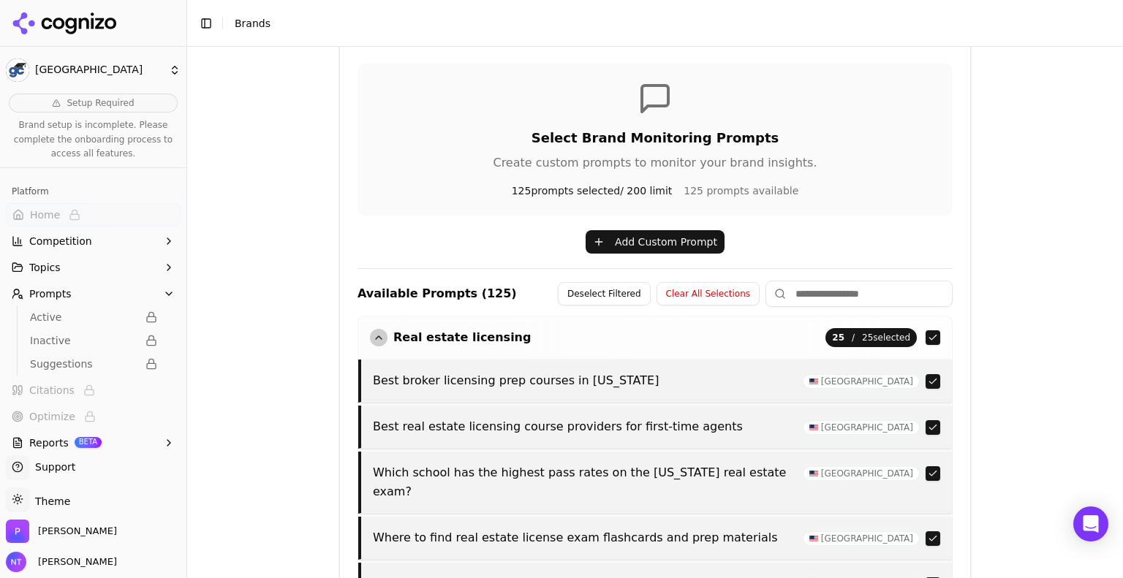
click at [633, 238] on button "Add Custom Prompt" at bounding box center [655, 241] width 139 height 23
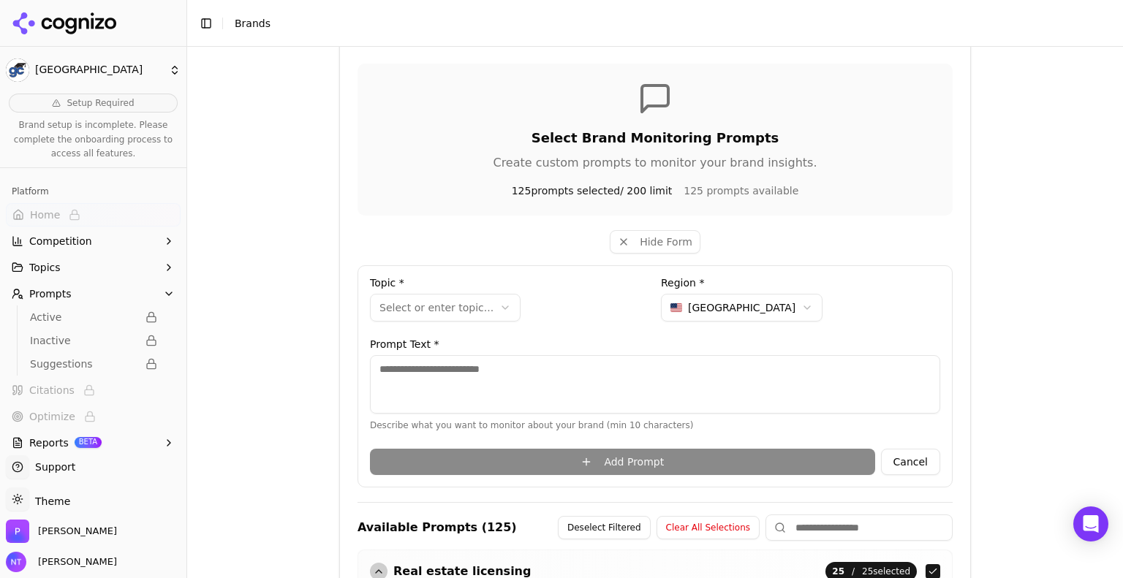
click at [544, 388] on textarea at bounding box center [655, 384] width 570 height 58
paste textarea "**********"
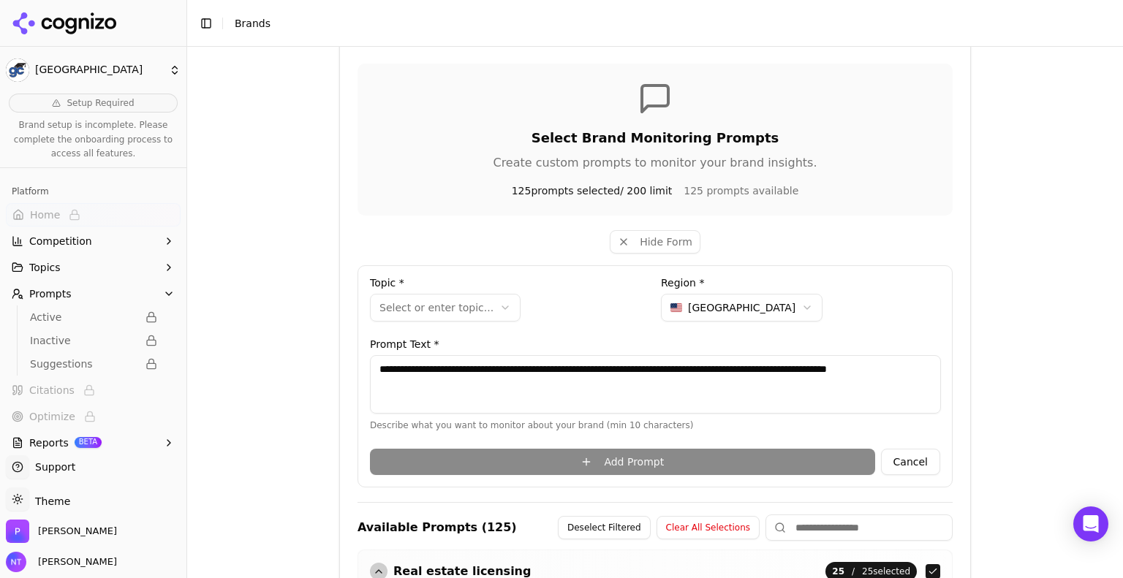
type textarea "**********"
click at [484, 303] on html "**********" at bounding box center [561, 289] width 1123 height 578
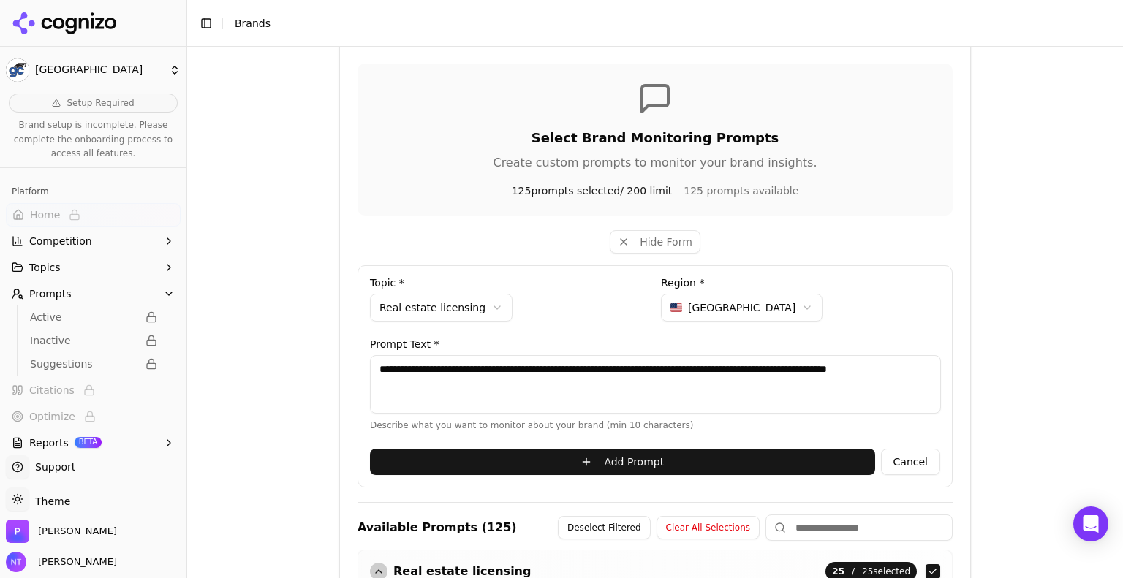
click at [560, 461] on button "Add Prompt" at bounding box center [622, 462] width 505 height 26
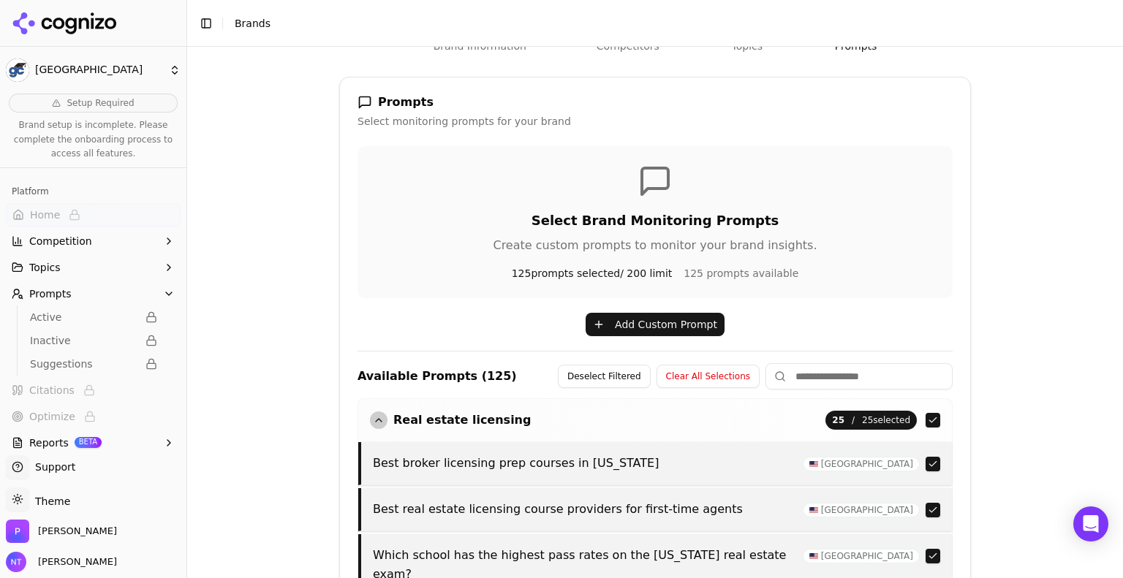
scroll to position [190, 0]
click at [634, 318] on button "Add Custom Prompt" at bounding box center [655, 323] width 139 height 23
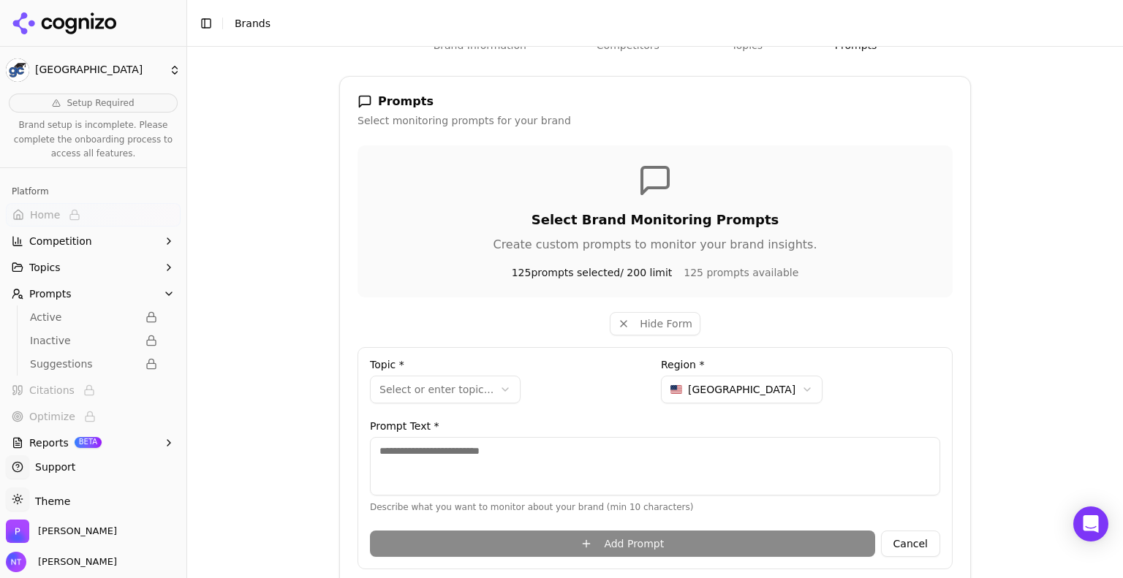
click at [603, 467] on textarea at bounding box center [655, 466] width 570 height 58
paste textarea "**********"
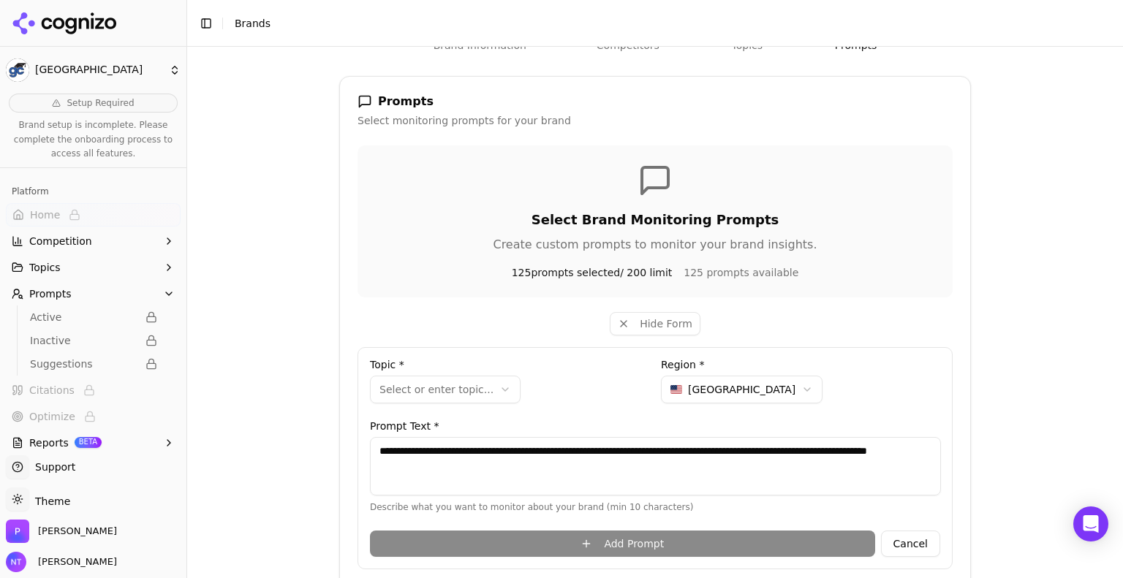
type textarea "**********"
click at [471, 385] on html "**********" at bounding box center [561, 289] width 1123 height 578
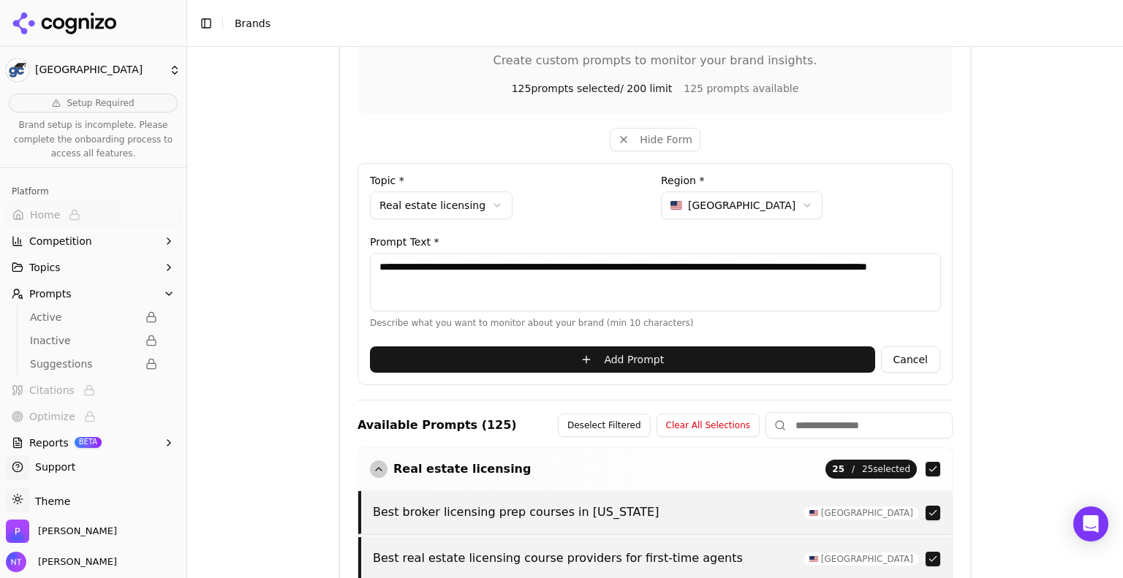
scroll to position [376, 0]
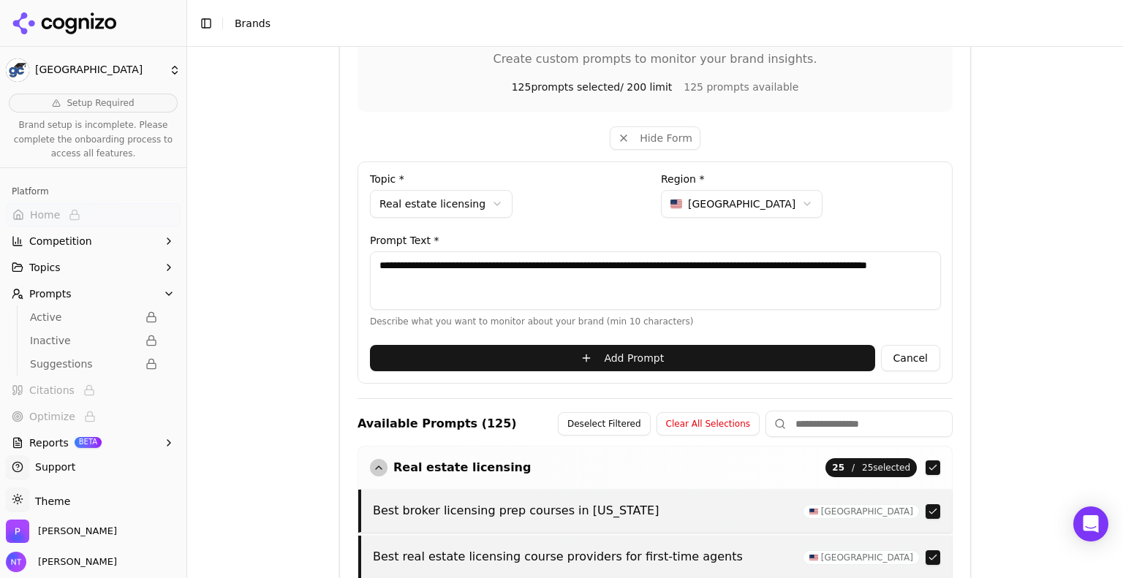
click at [643, 360] on button "Add Prompt" at bounding box center [622, 358] width 505 height 26
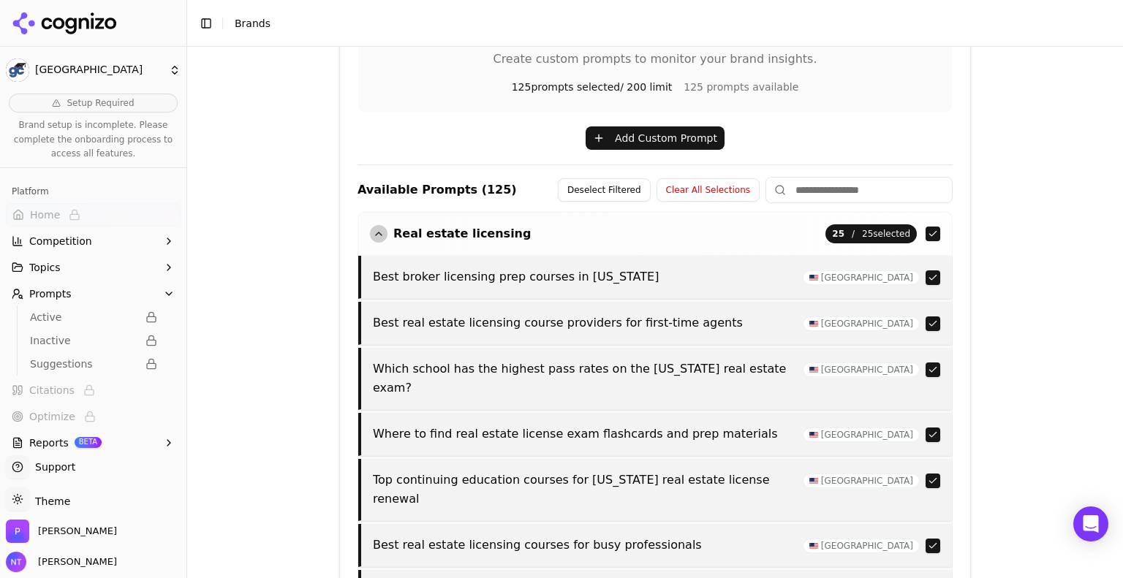
click at [784, 184] on input at bounding box center [859, 190] width 187 height 26
paste input "**********"
type input "**********"
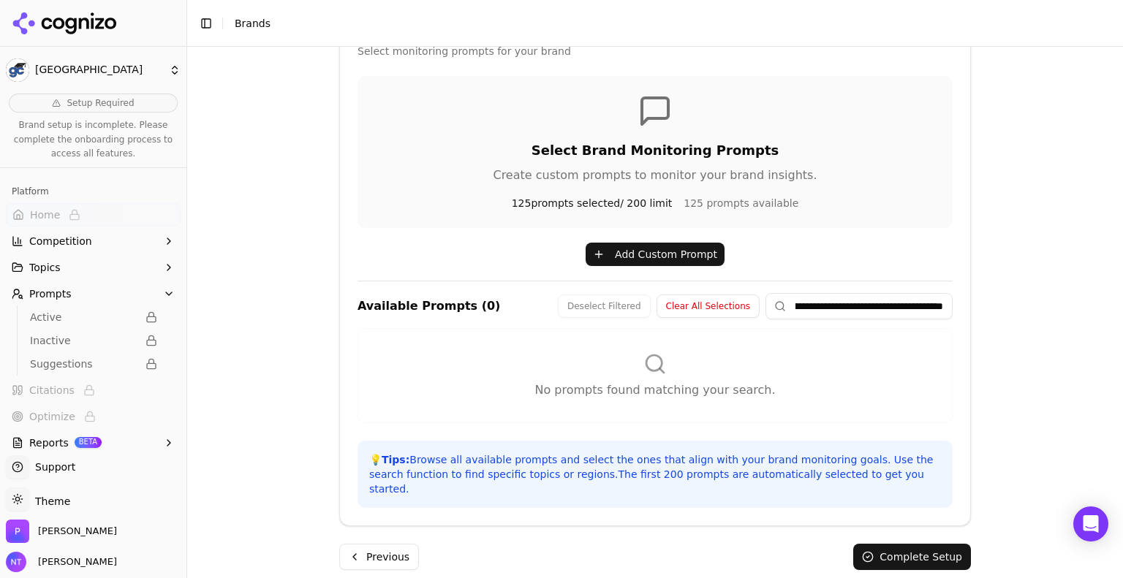
click at [807, 303] on input "**********" at bounding box center [859, 306] width 187 height 26
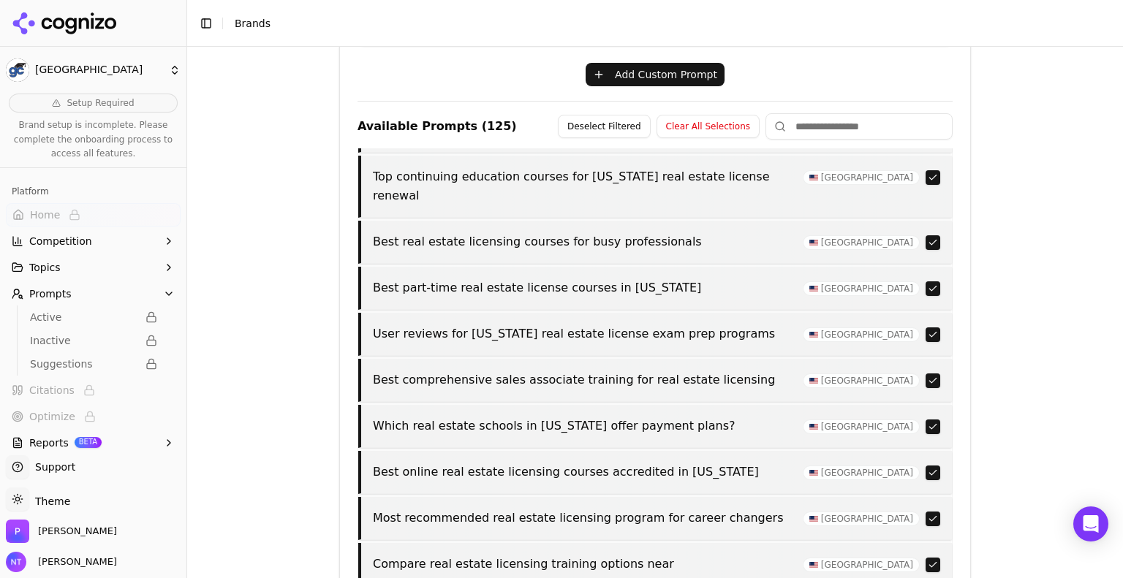
scroll to position [240, 0]
click at [926, 374] on button "button" at bounding box center [933, 381] width 15 height 15
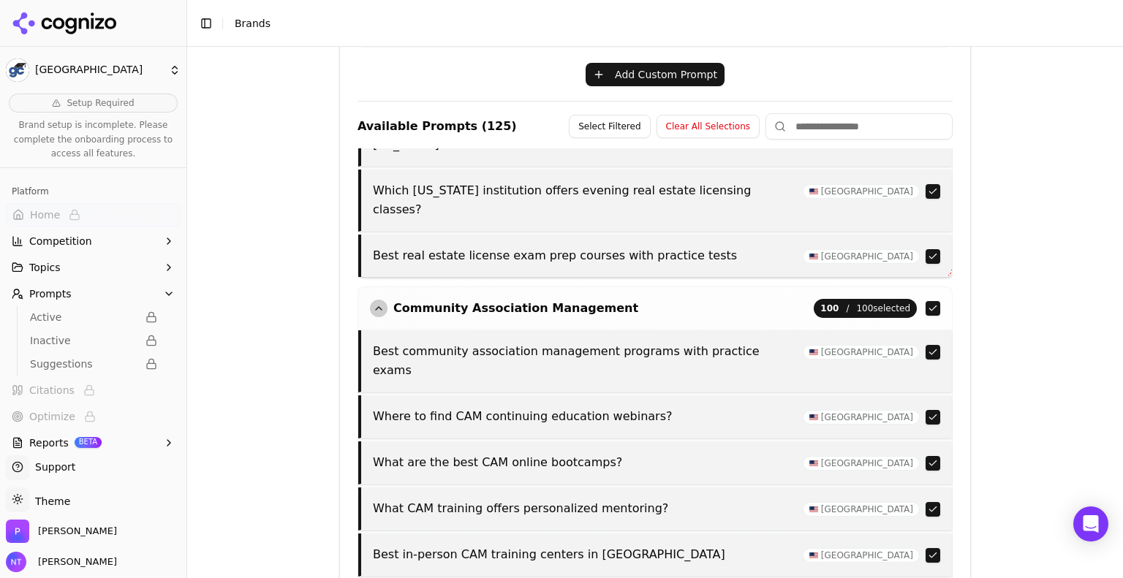
scroll to position [1218, 0]
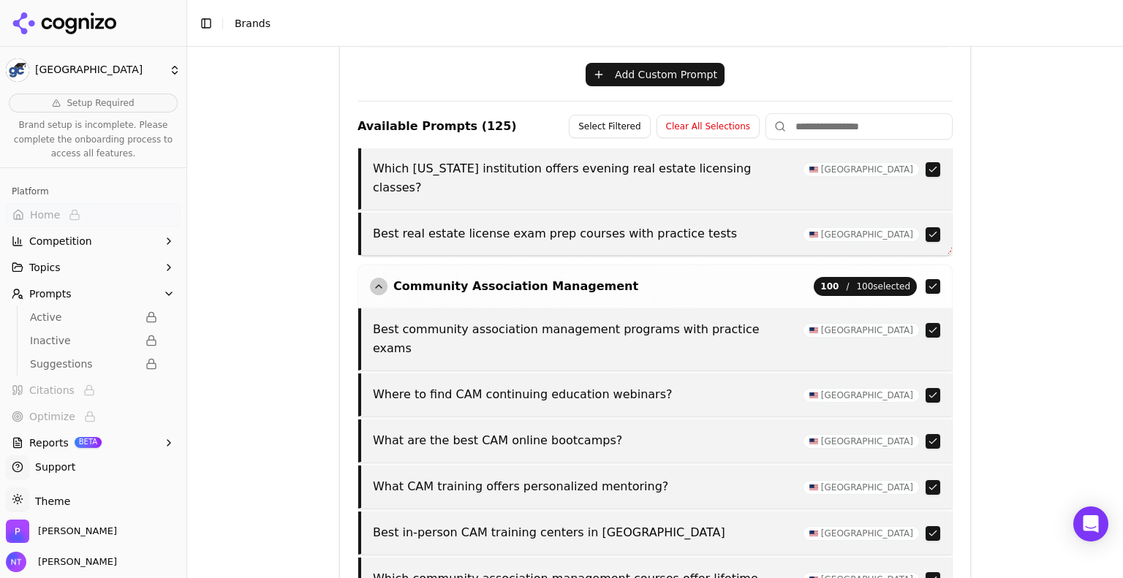
click at [926, 526] on button "button" at bounding box center [933, 533] width 15 height 15
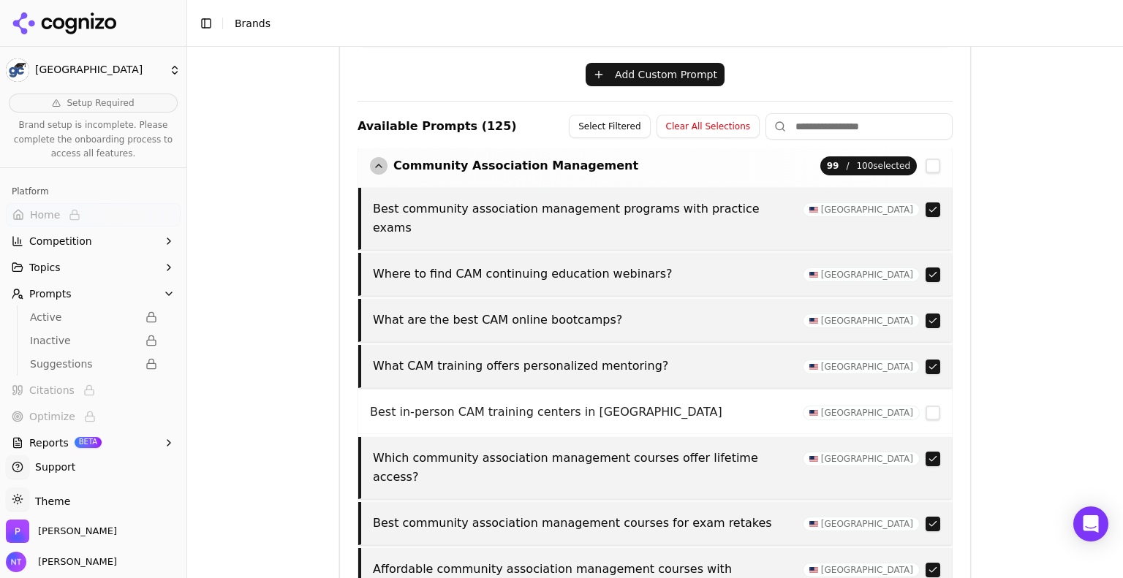
scroll to position [1340, 0]
click at [926, 405] on button "button" at bounding box center [933, 412] width 15 height 15
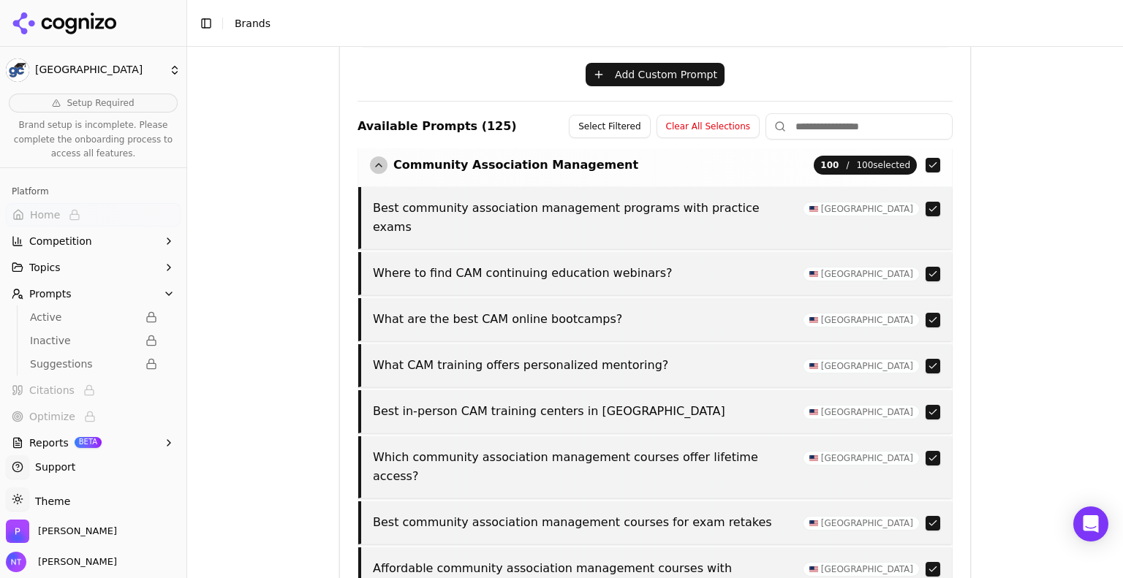
click at [926, 405] on button "button" at bounding box center [933, 412] width 15 height 15
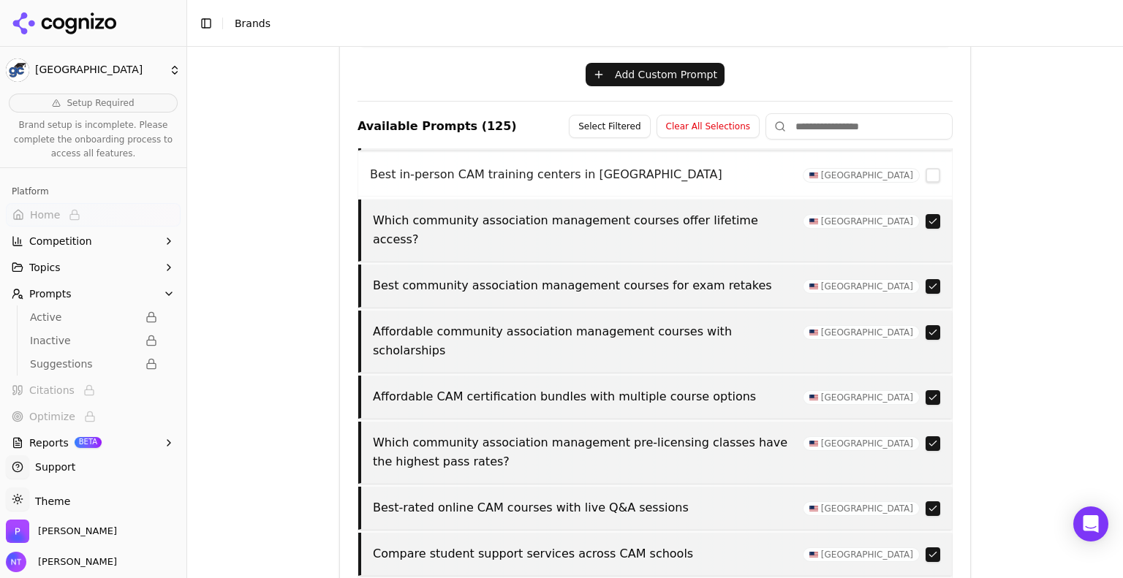
scroll to position [1579, 0]
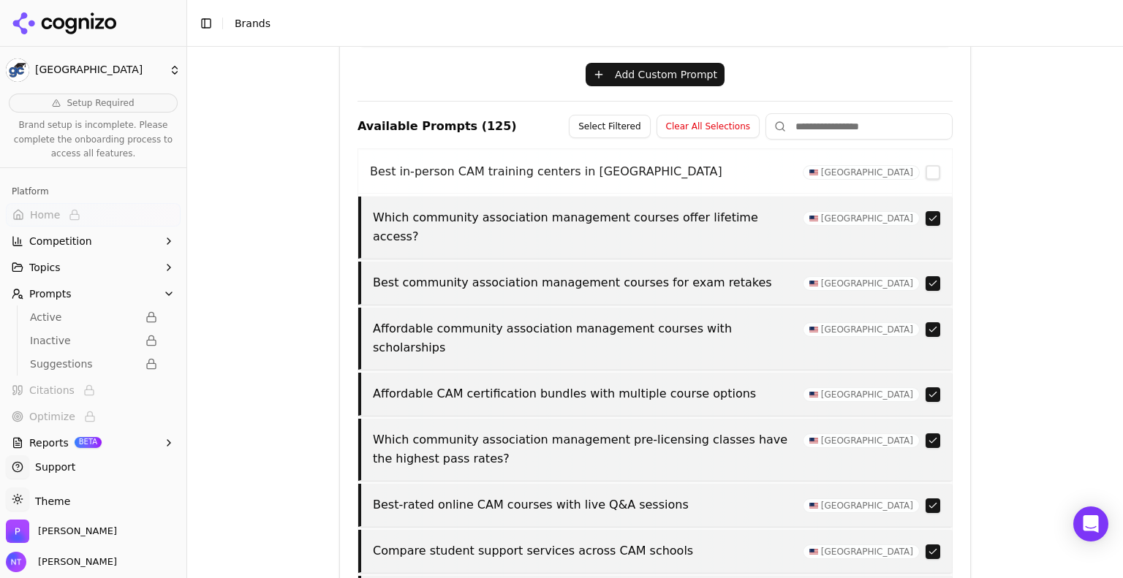
click at [926, 545] on button "button" at bounding box center [933, 552] width 15 height 15
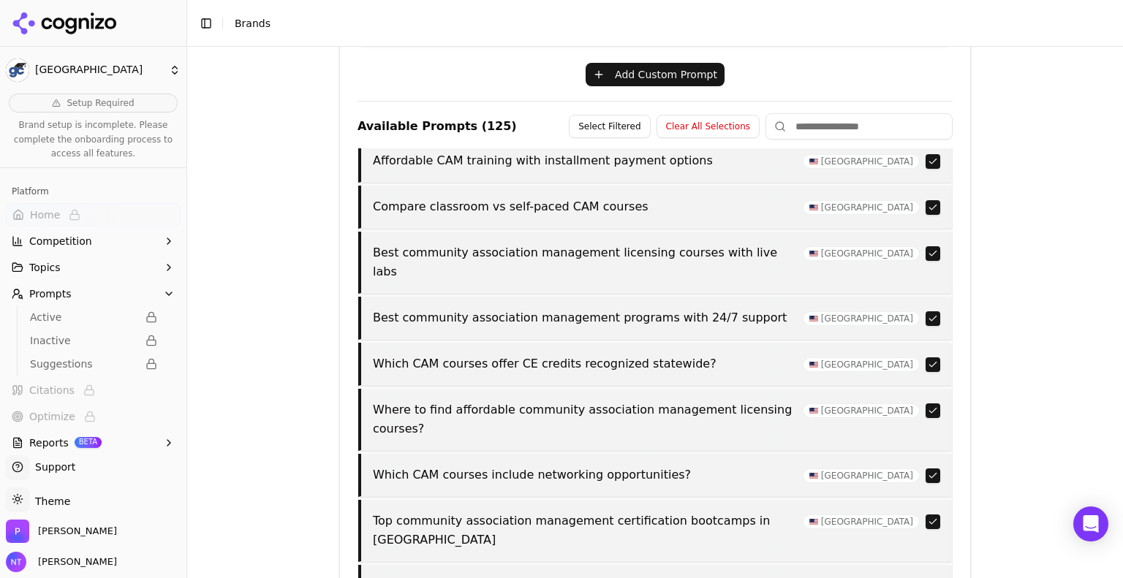
scroll to position [2266, 0]
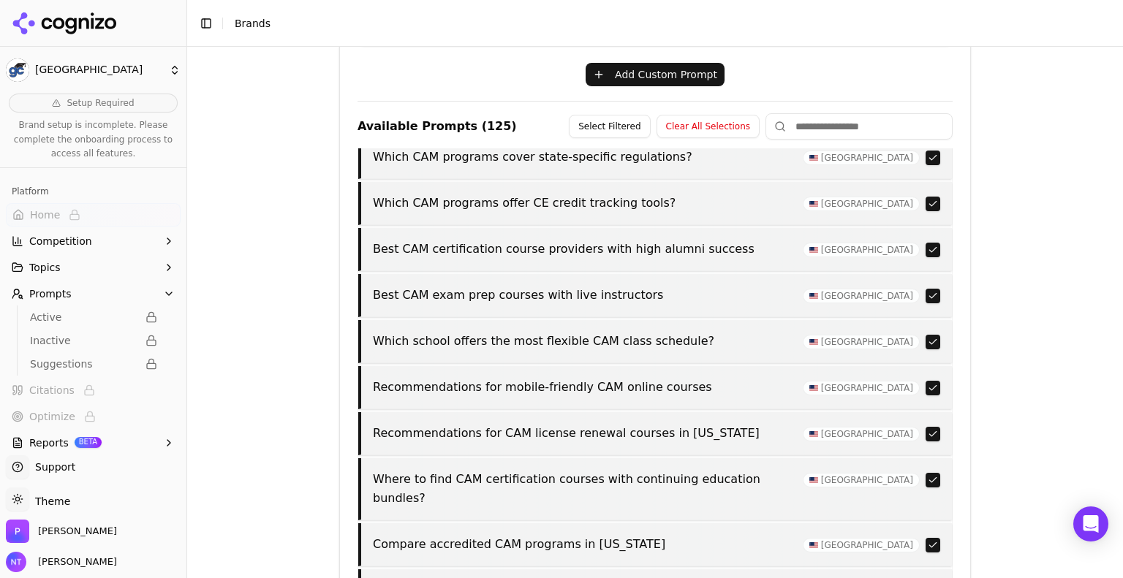
scroll to position [3739, 0]
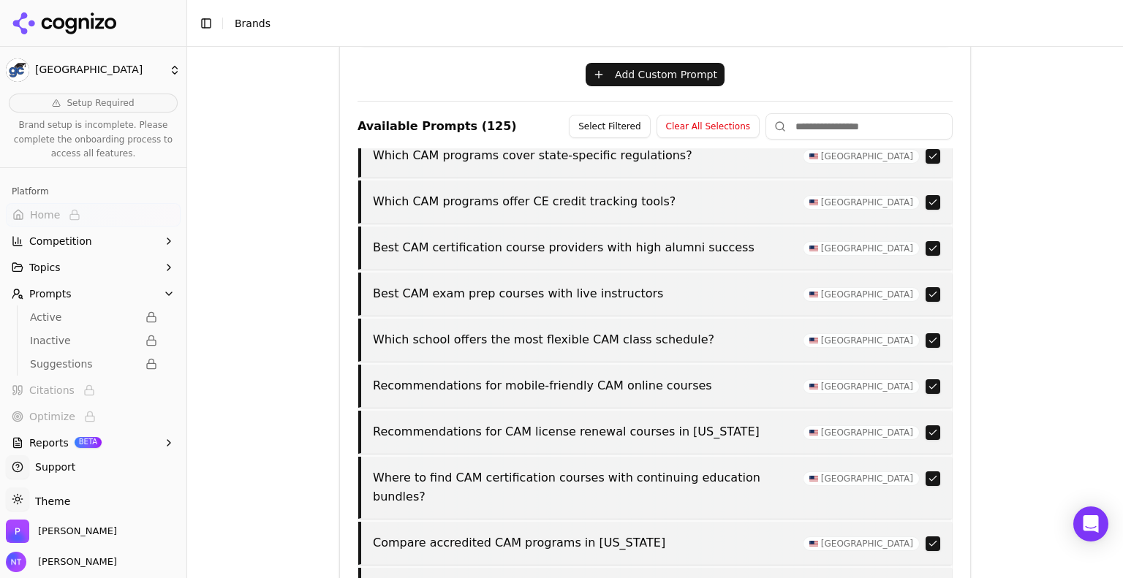
click at [1057, 253] on div "Brand Onboarding Let's set up your brand monitoring in a few simple steps Step …" at bounding box center [655, 313] width 936 height 532
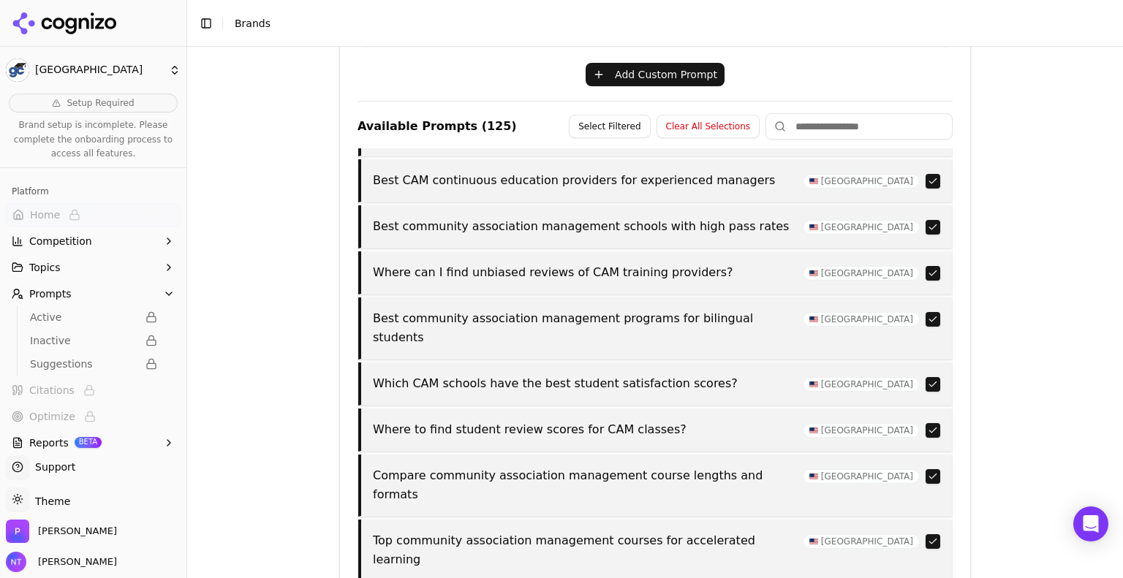
scroll to position [4732, 0]
drag, startPoint x: 1035, startPoint y: 81, endPoint x: 905, endPoint y: 6, distance: 150.4
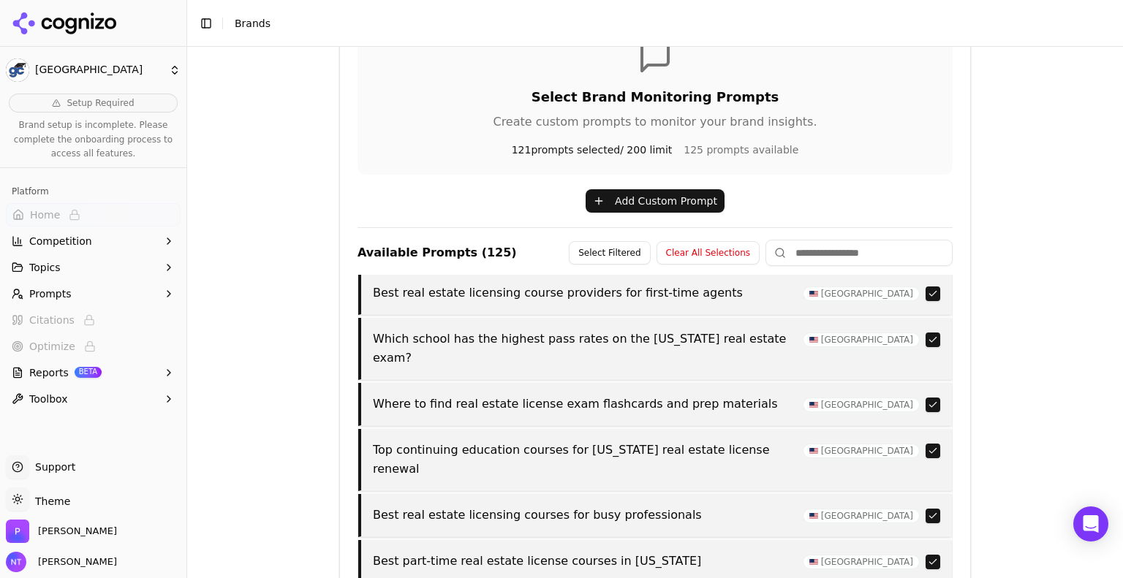
scroll to position [94, 0]
click at [722, 256] on button "Clear All Selections" at bounding box center [708, 252] width 103 height 23
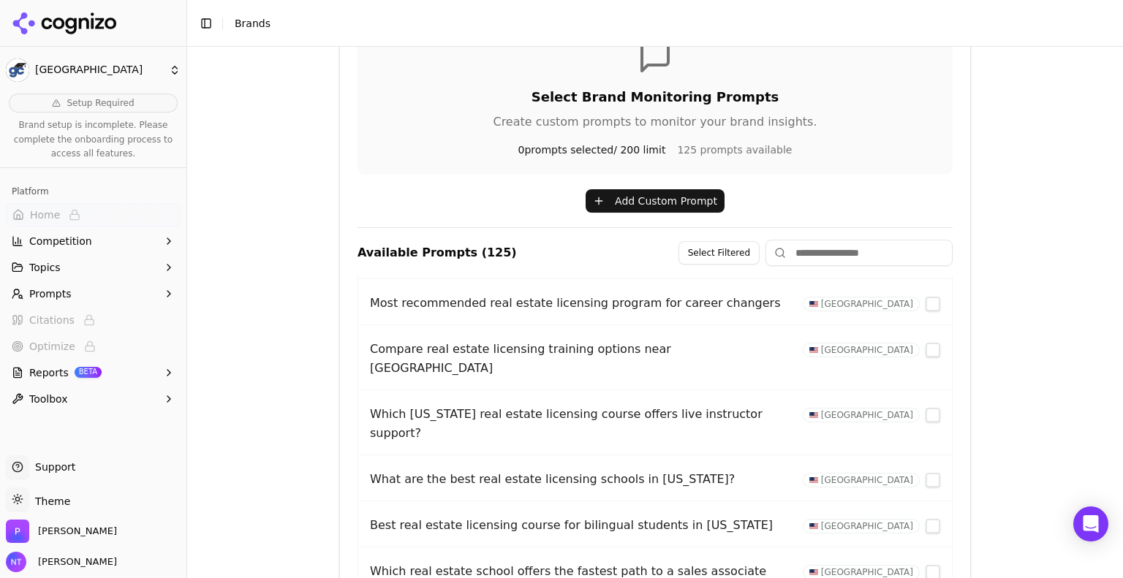
scroll to position [603, 0]
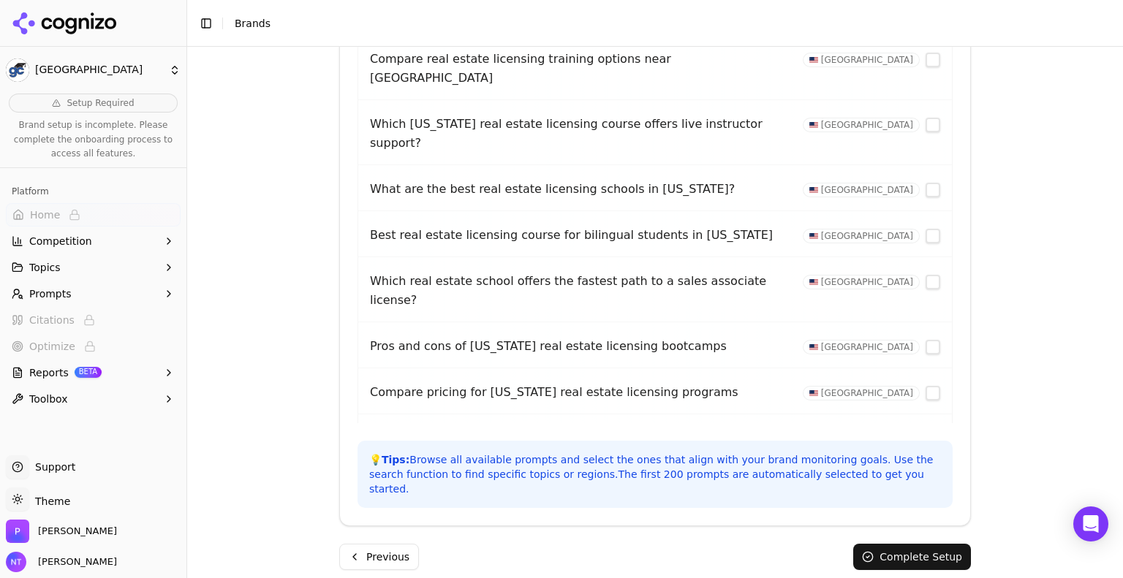
click at [155, 292] on button "Prompts" at bounding box center [93, 293] width 175 height 23
click at [892, 544] on button "Complete Setup" at bounding box center [912, 557] width 118 height 26
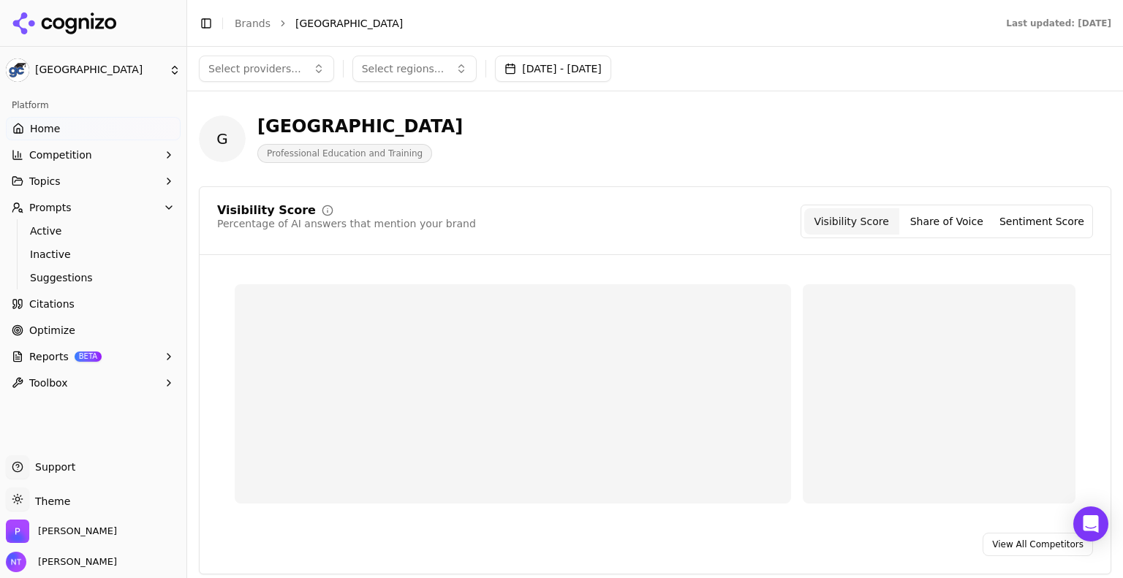
scroll to position [0, 0]
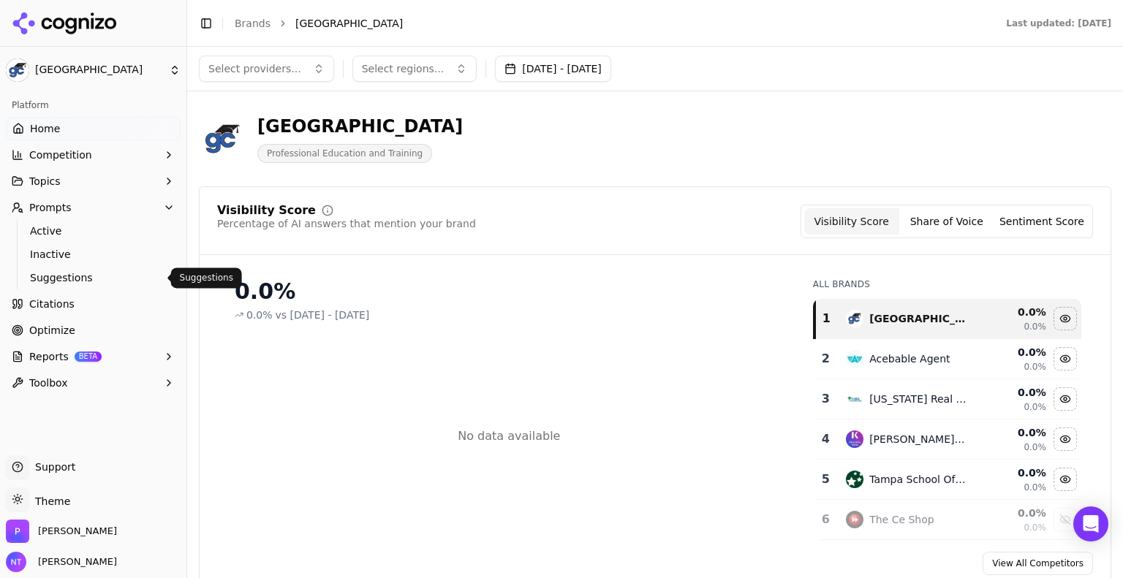
click at [55, 276] on span "Suggestions" at bounding box center [93, 278] width 127 height 15
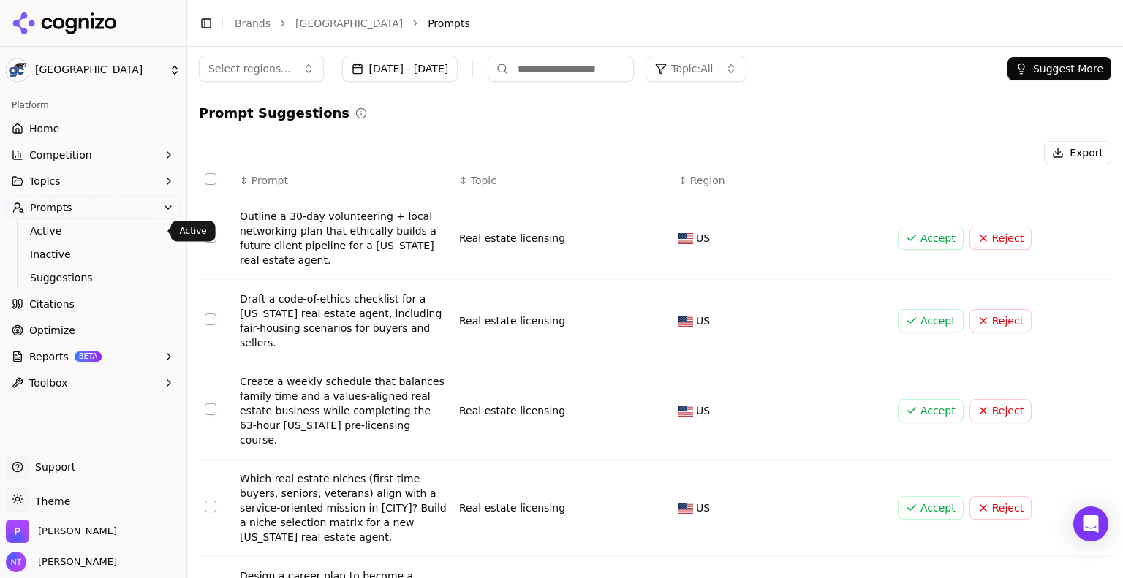
click at [50, 229] on span "Active" at bounding box center [93, 231] width 127 height 15
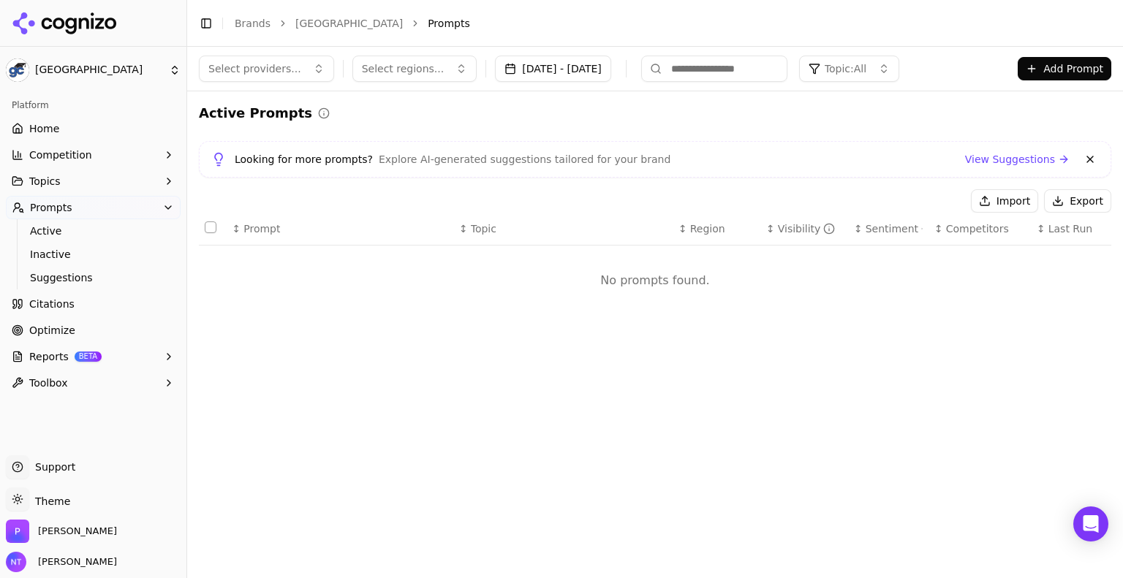
click at [58, 210] on span "Prompts" at bounding box center [51, 207] width 42 height 15
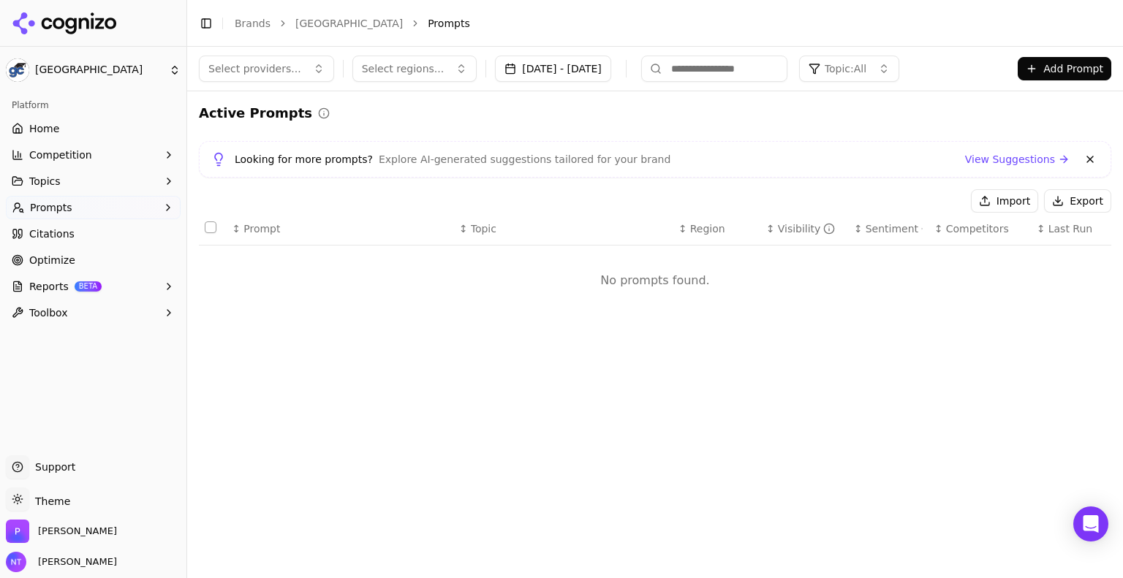
click at [58, 210] on span "Prompts" at bounding box center [51, 207] width 42 height 15
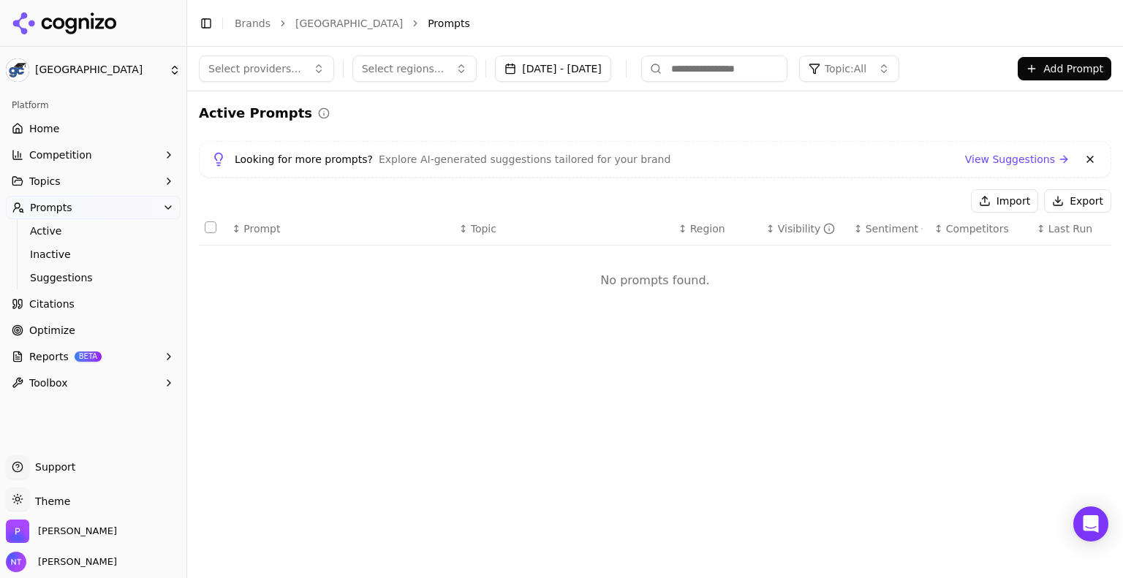
click at [1007, 342] on div "Select providers... Select regions... [DATE] - [DATE] Topic: All Add Prompt Act…" at bounding box center [655, 313] width 936 height 532
click at [1024, 313] on td "No prompts found." at bounding box center [655, 281] width 913 height 70
click at [1020, 200] on button "Import" at bounding box center [1004, 200] width 67 height 23
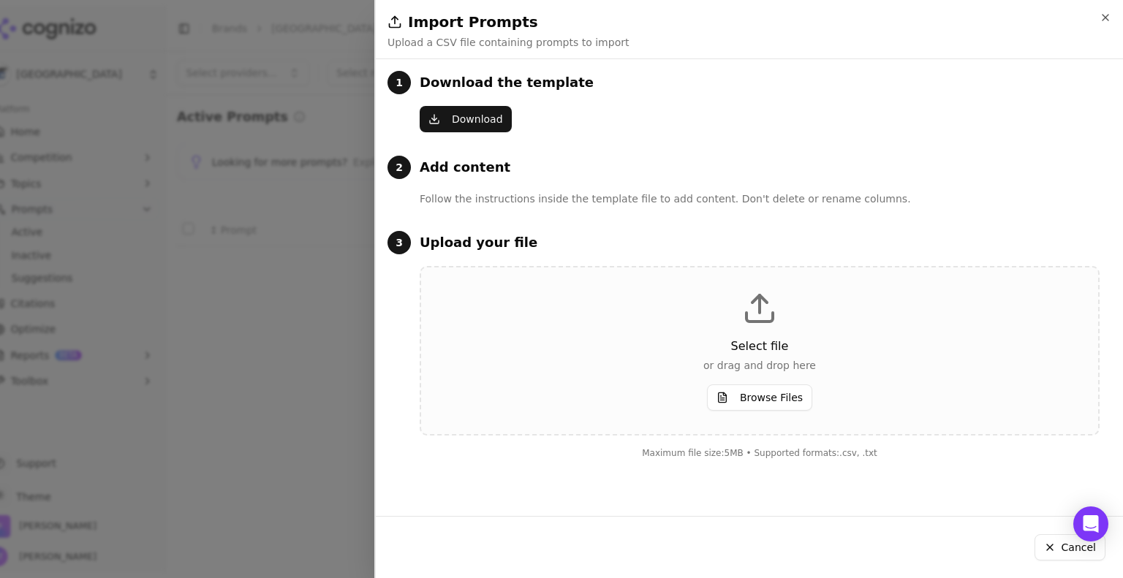
click at [763, 396] on button "Browse Files" at bounding box center [759, 398] width 105 height 26
click at [498, 118] on button "Download" at bounding box center [466, 119] width 92 height 26
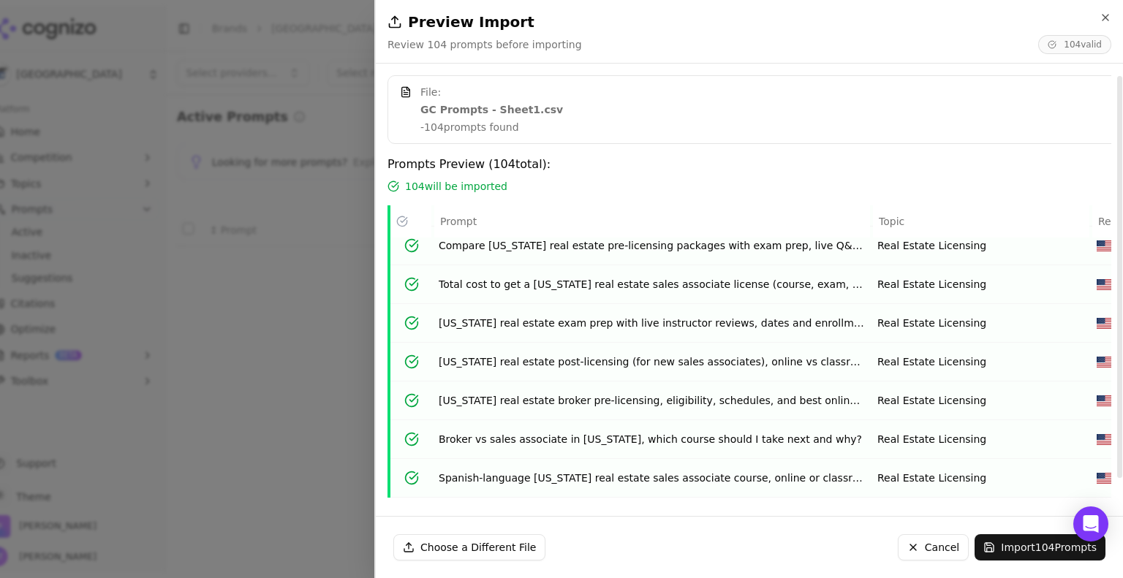
scroll to position [27, 0]
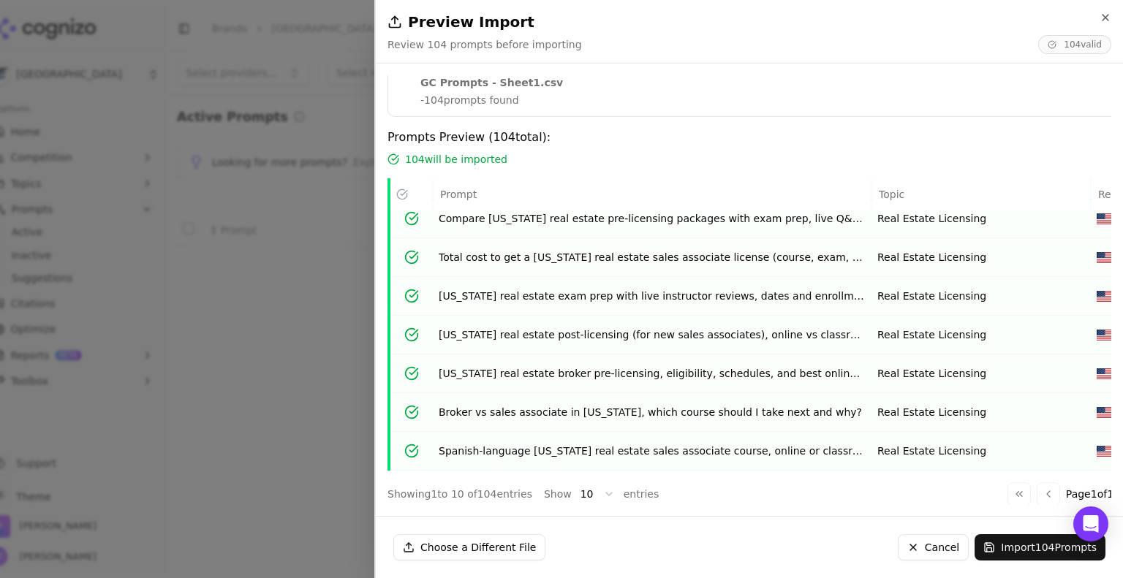
click at [1010, 545] on button "Import 104 Prompts" at bounding box center [1040, 548] width 131 height 26
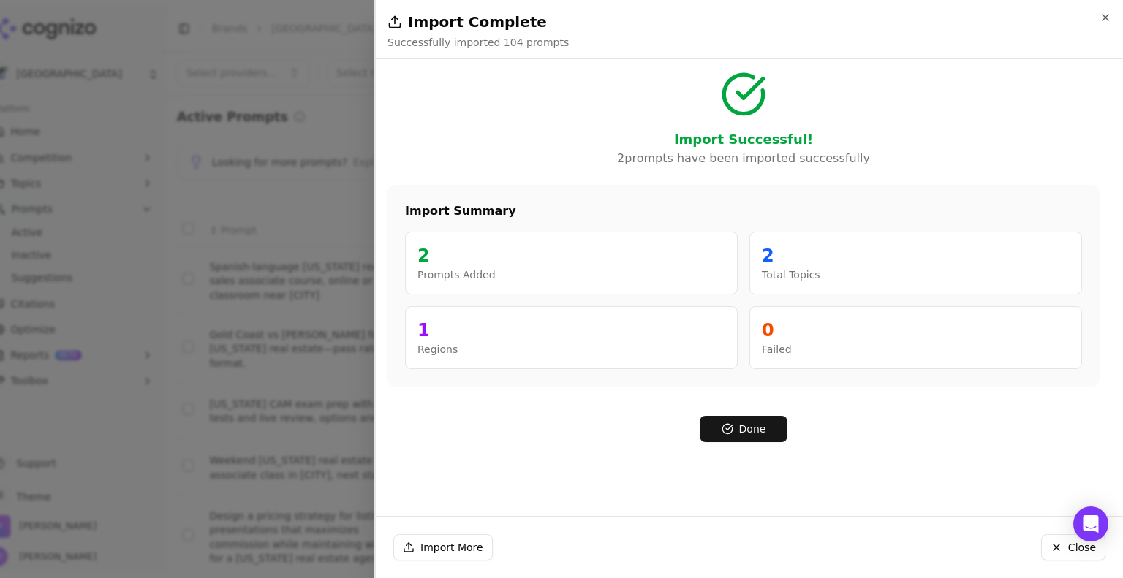
click at [741, 427] on button "Done" at bounding box center [744, 429] width 88 height 26
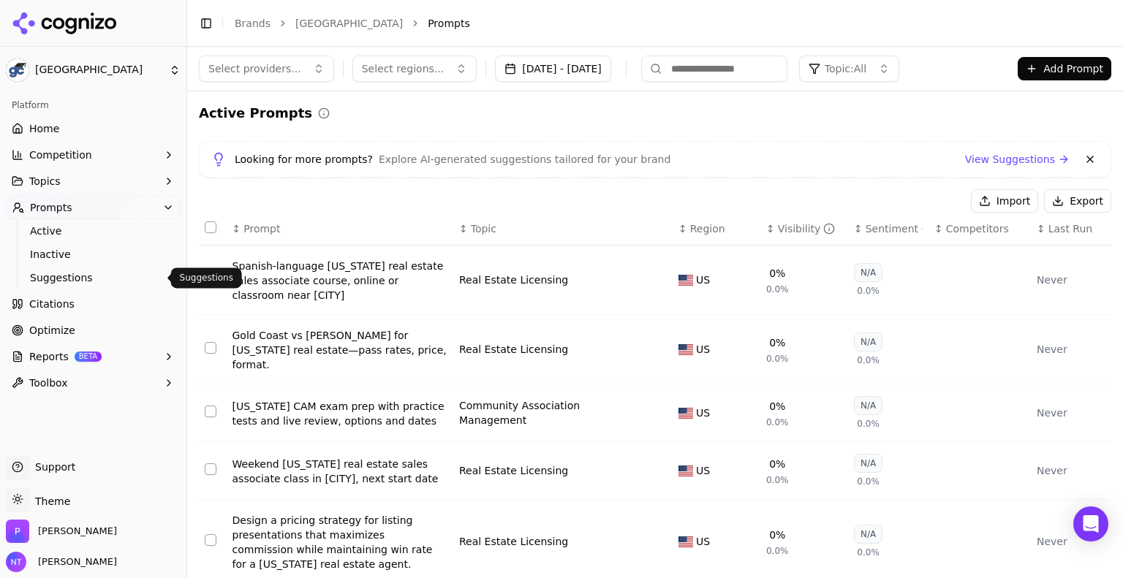
click at [79, 279] on span "Suggestions" at bounding box center [93, 278] width 127 height 15
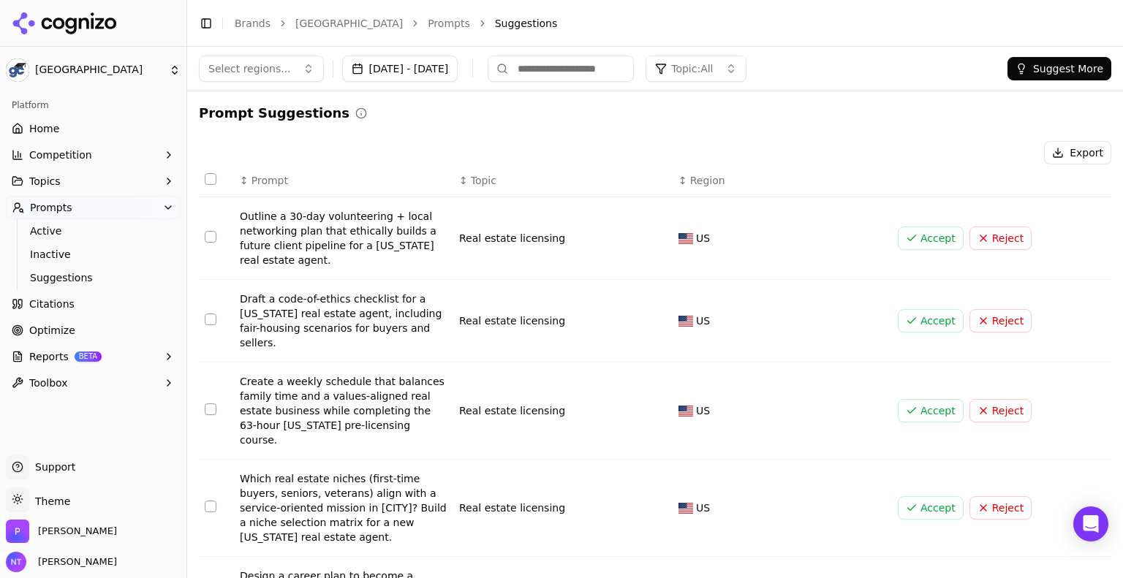
click at [924, 319] on button "Accept" at bounding box center [931, 320] width 66 height 23
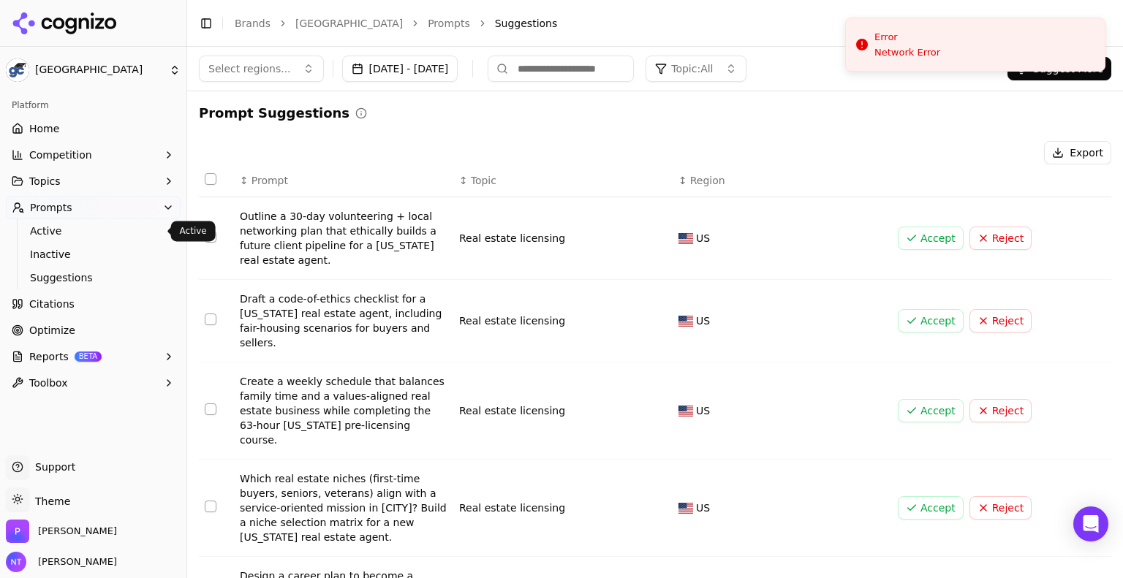
click at [57, 237] on span "Active" at bounding box center [93, 231] width 127 height 15
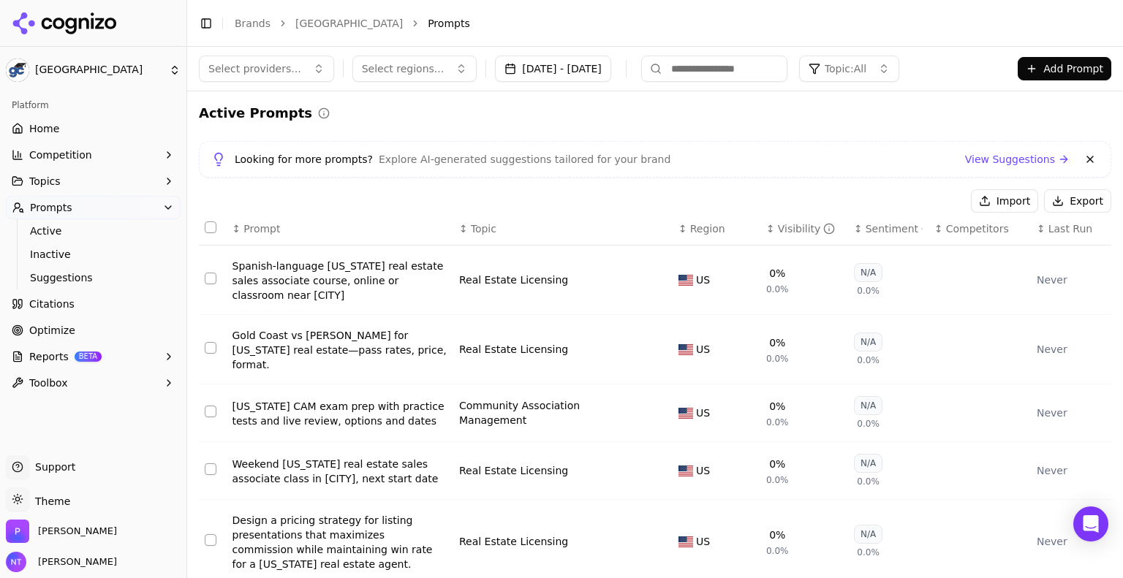
click at [1049, 230] on span "Last Run" at bounding box center [1071, 229] width 44 height 15
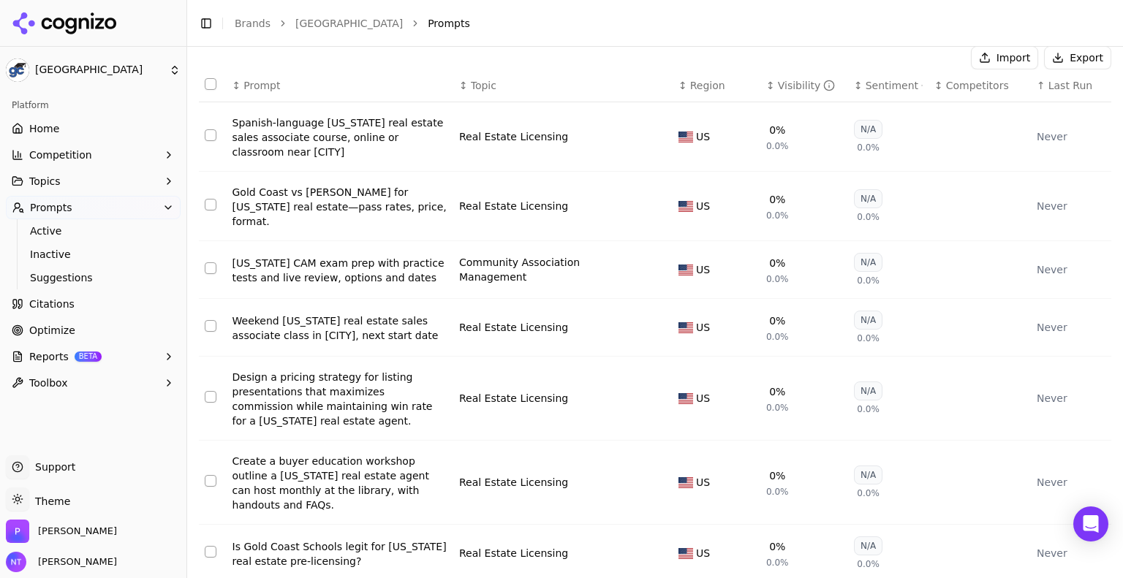
scroll to position [407, 0]
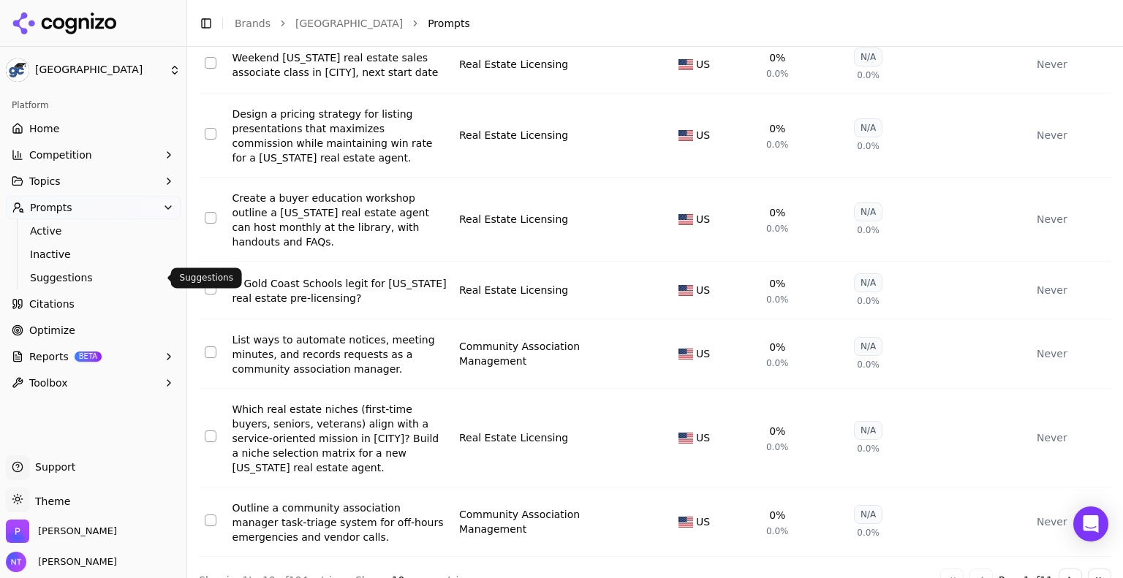
click at [67, 268] on link "Suggestions" at bounding box center [93, 278] width 139 height 20
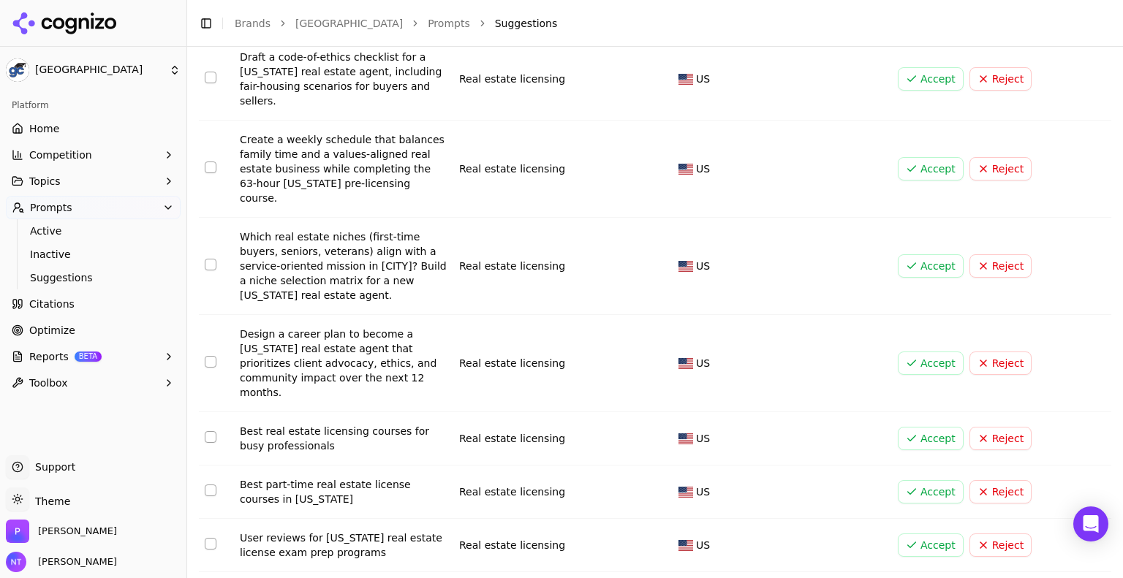
scroll to position [246, 0]
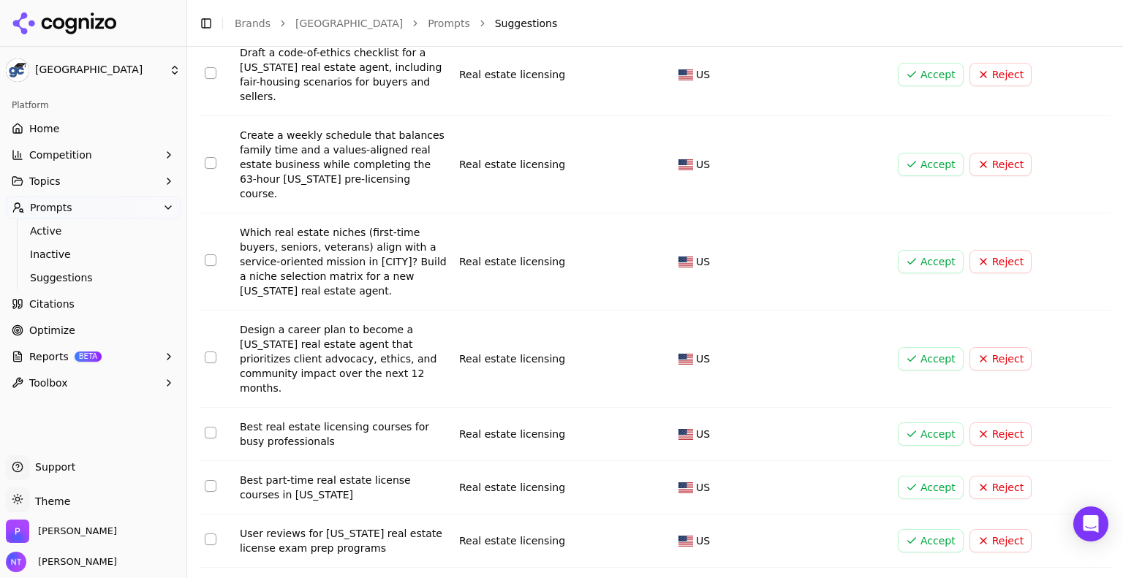
click at [899, 476] on button "Accept" at bounding box center [931, 487] width 66 height 23
click at [921, 423] on button "Accept" at bounding box center [931, 434] width 66 height 23
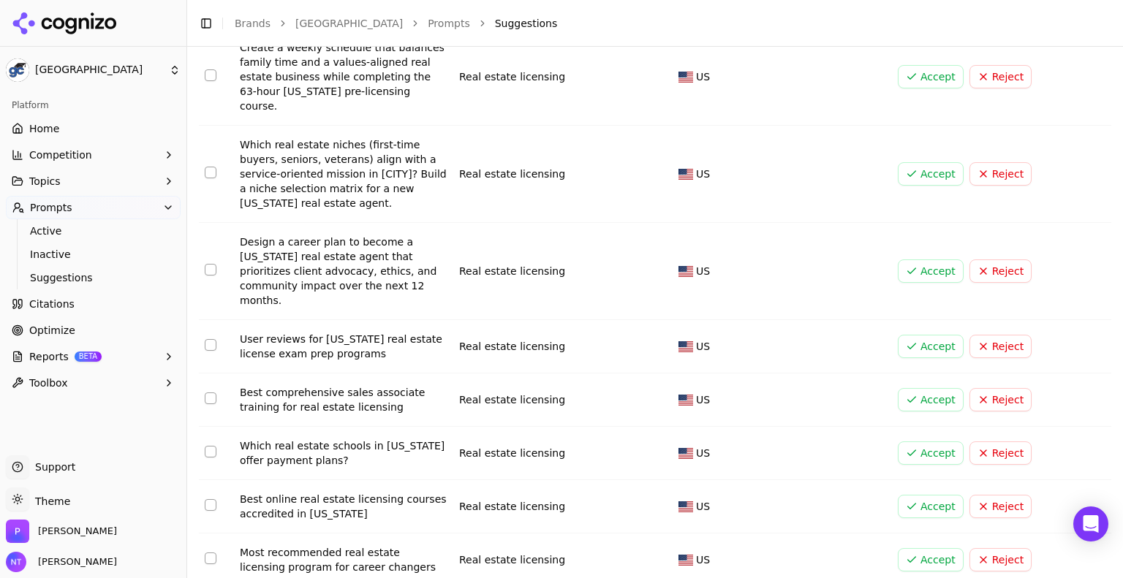
scroll to position [335, 0]
click at [919, 494] on button "Accept" at bounding box center [931, 505] width 66 height 23
click at [918, 494] on button "Accept" at bounding box center [931, 505] width 66 height 23
click at [926, 548] on button "Accept" at bounding box center [931, 559] width 66 height 23
click at [916, 548] on button "Accept" at bounding box center [931, 559] width 66 height 23
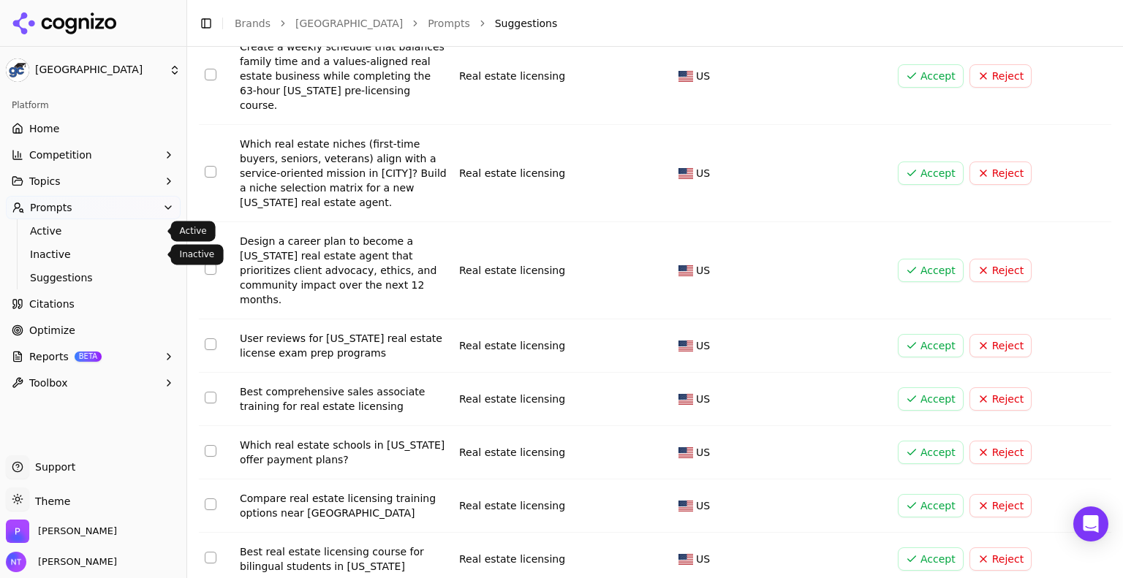
click at [70, 229] on span "Active" at bounding box center [93, 231] width 127 height 15
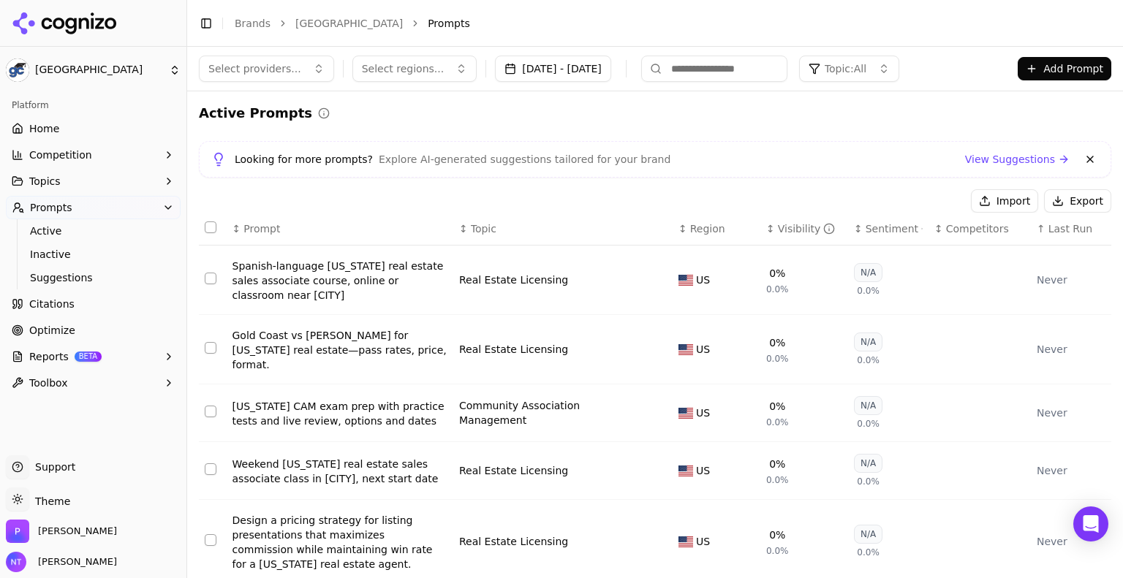
scroll to position [407, 0]
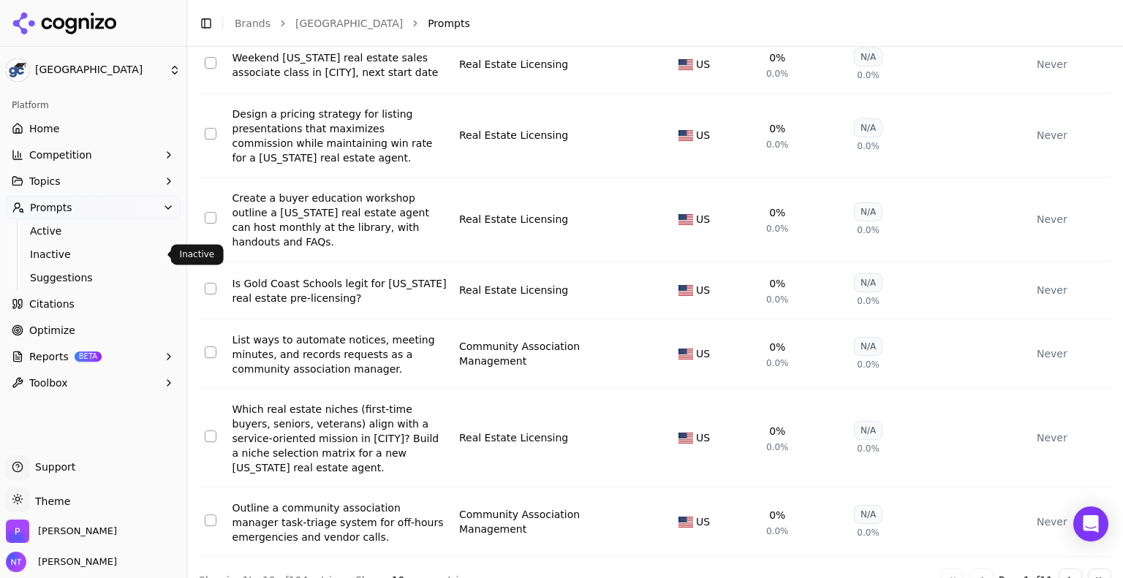
click at [94, 257] on span "Inactive" at bounding box center [93, 254] width 127 height 15
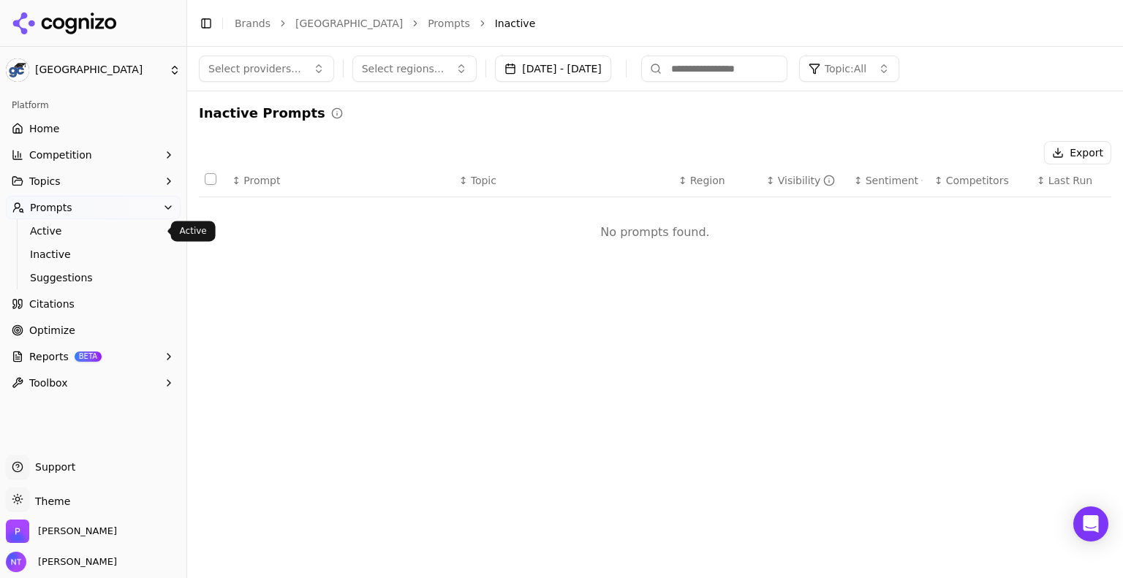
click at [66, 233] on span "Active" at bounding box center [93, 231] width 127 height 15
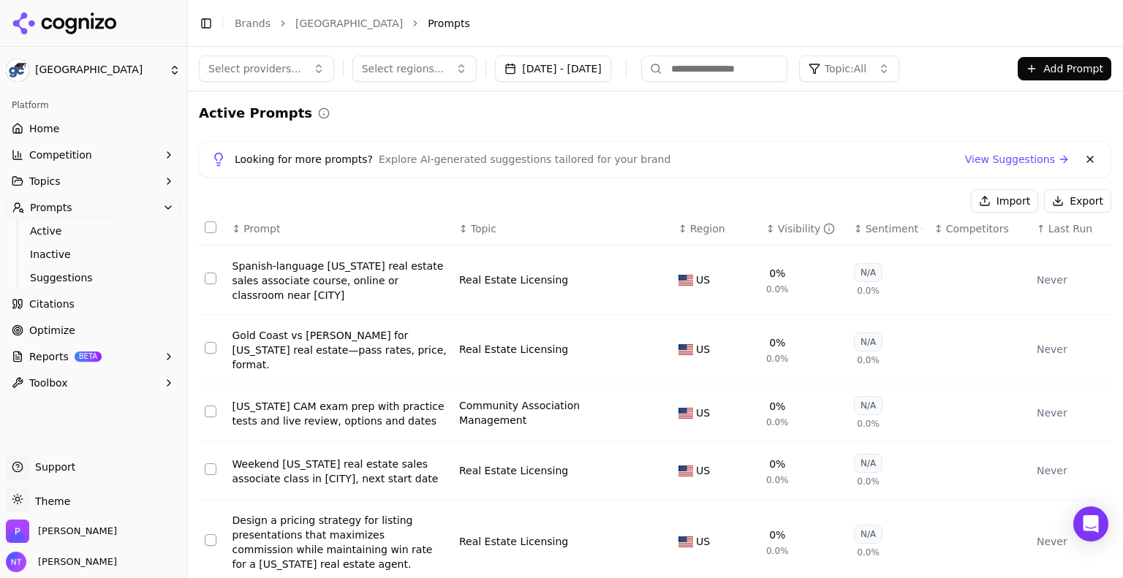
click at [1081, 160] on button at bounding box center [1090, 160] width 18 height 18
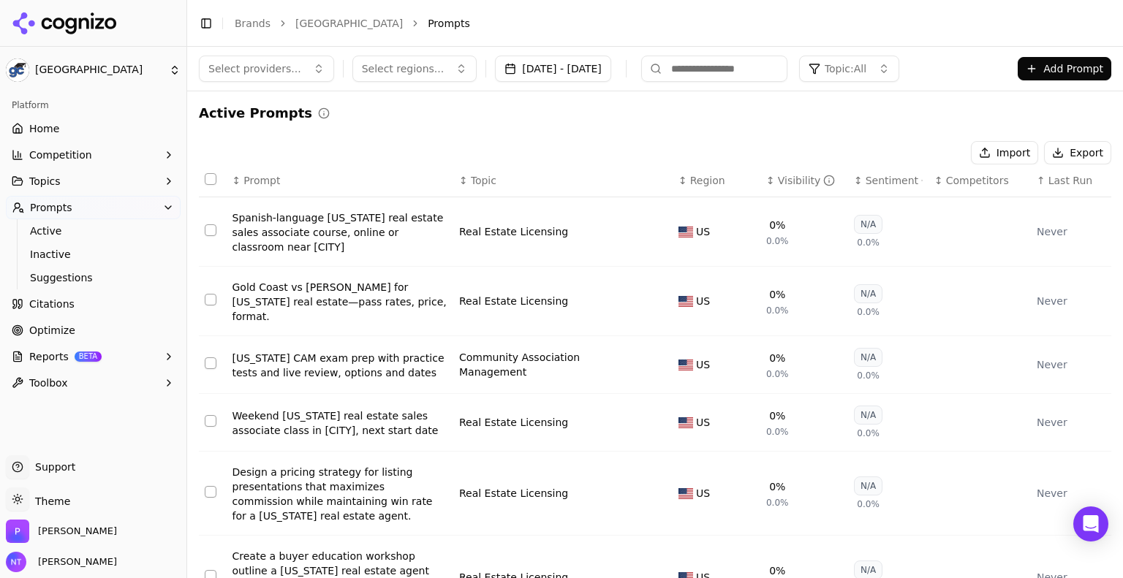
click at [1041, 238] on div "Never" at bounding box center [1071, 231] width 69 height 15
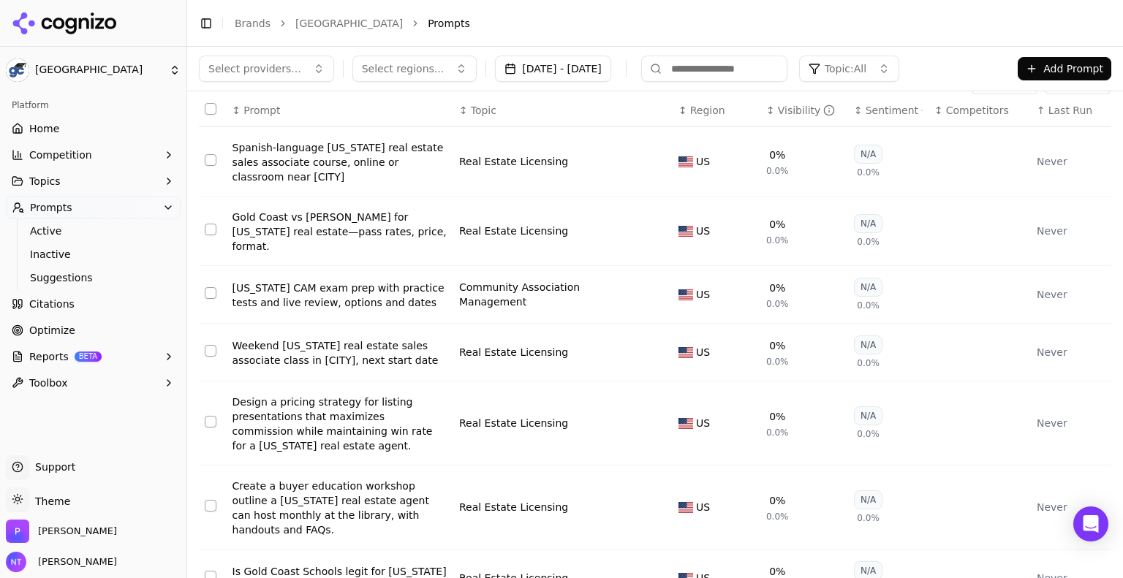
click at [163, 155] on icon "button" at bounding box center [169, 155] width 12 height 12
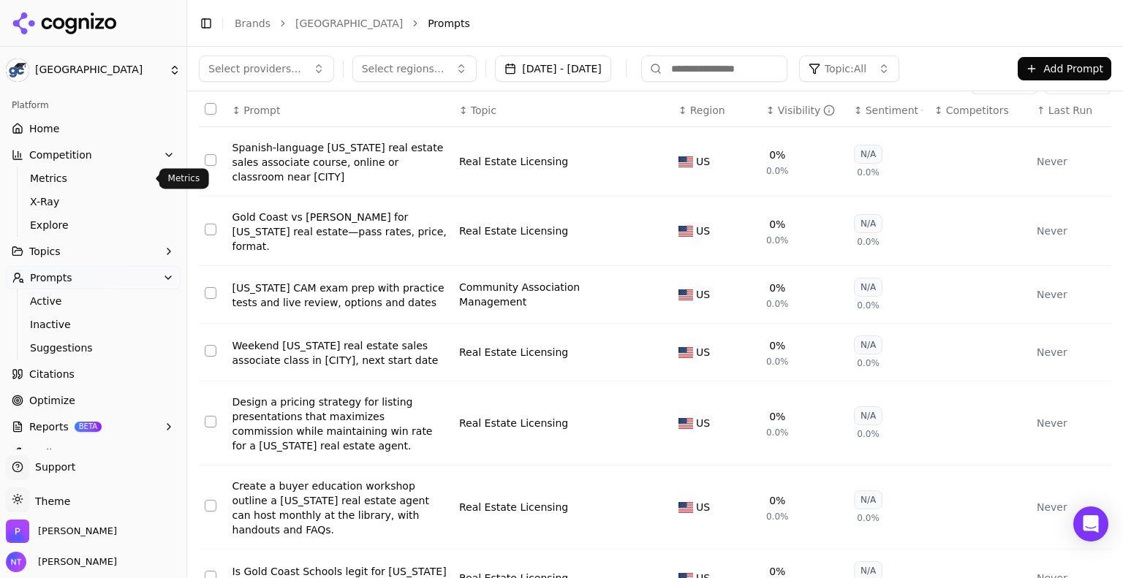
click at [106, 180] on span "Metrics" at bounding box center [93, 178] width 127 height 15
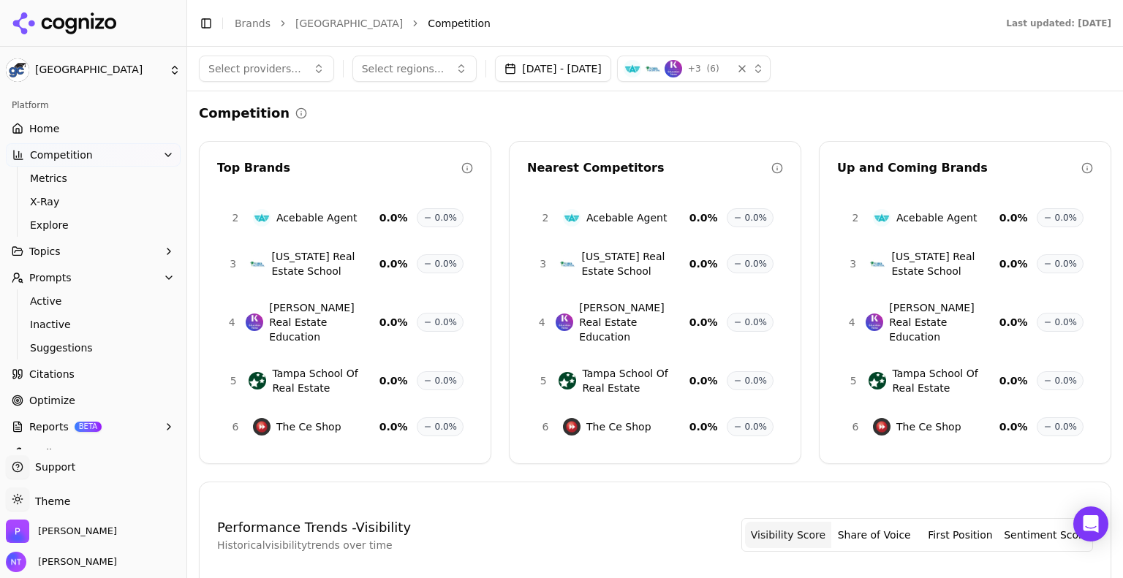
click at [62, 377] on span "Citations" at bounding box center [51, 374] width 45 height 15
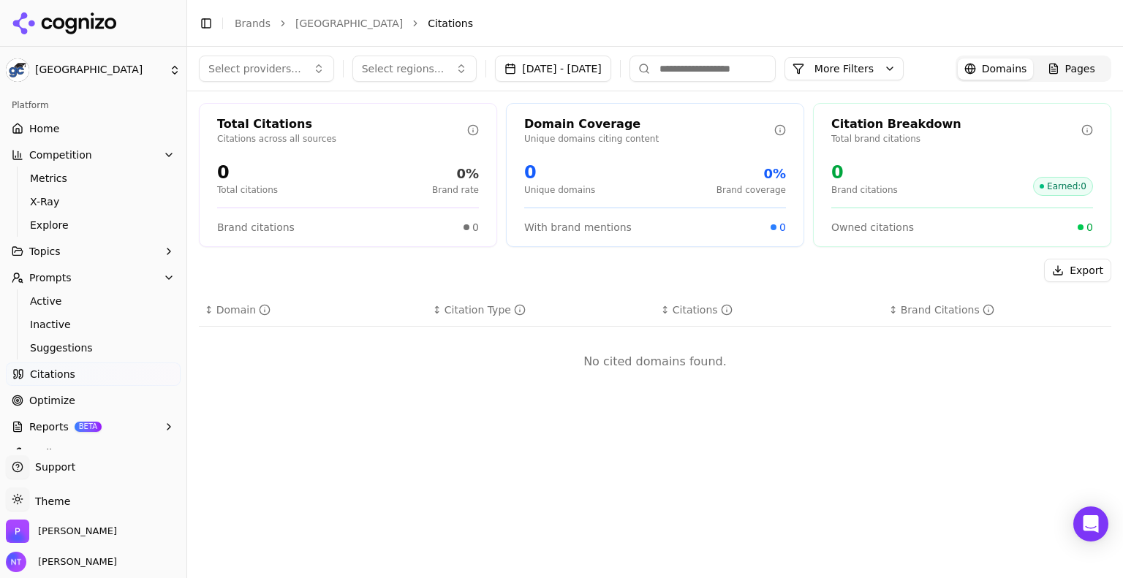
click at [64, 396] on span "Optimize" at bounding box center [52, 400] width 46 height 15
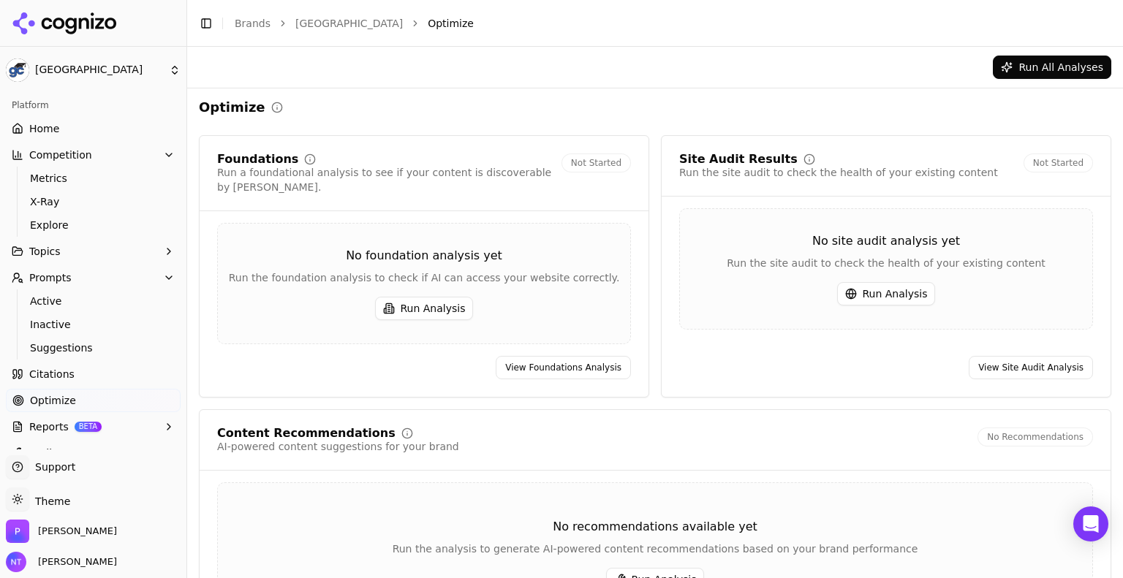
scroll to position [3, 0]
click at [65, 158] on span "Competition" at bounding box center [60, 155] width 63 height 15
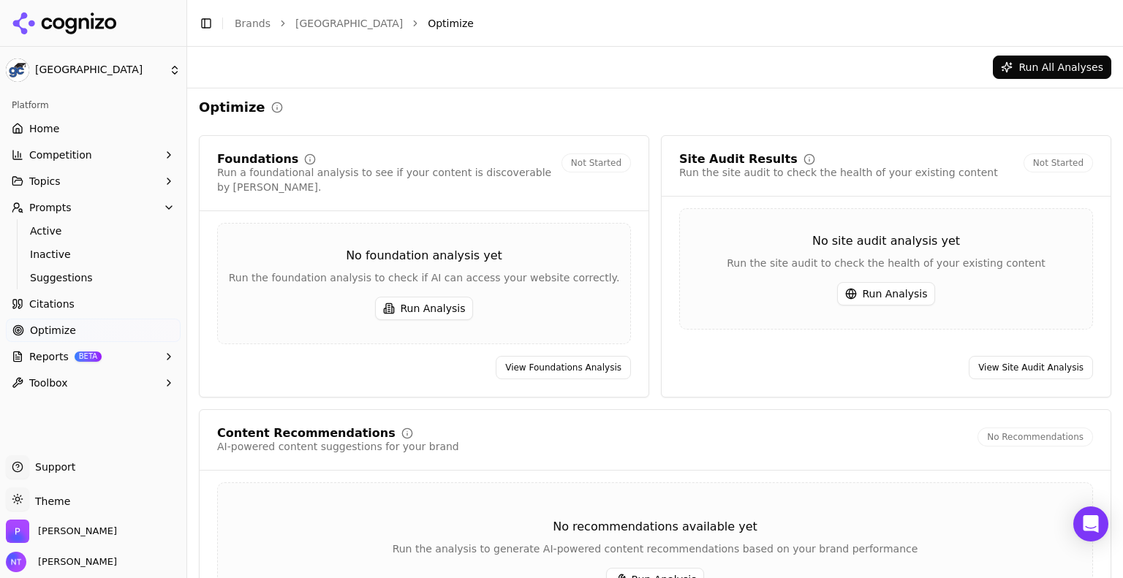
click at [159, 358] on button "Reports BETA" at bounding box center [93, 356] width 175 height 23
click at [162, 352] on button "Reports BETA" at bounding box center [93, 356] width 175 height 23
click at [156, 387] on button "Toolbox" at bounding box center [93, 382] width 175 height 23
click at [130, 122] on link "Home" at bounding box center [93, 128] width 175 height 23
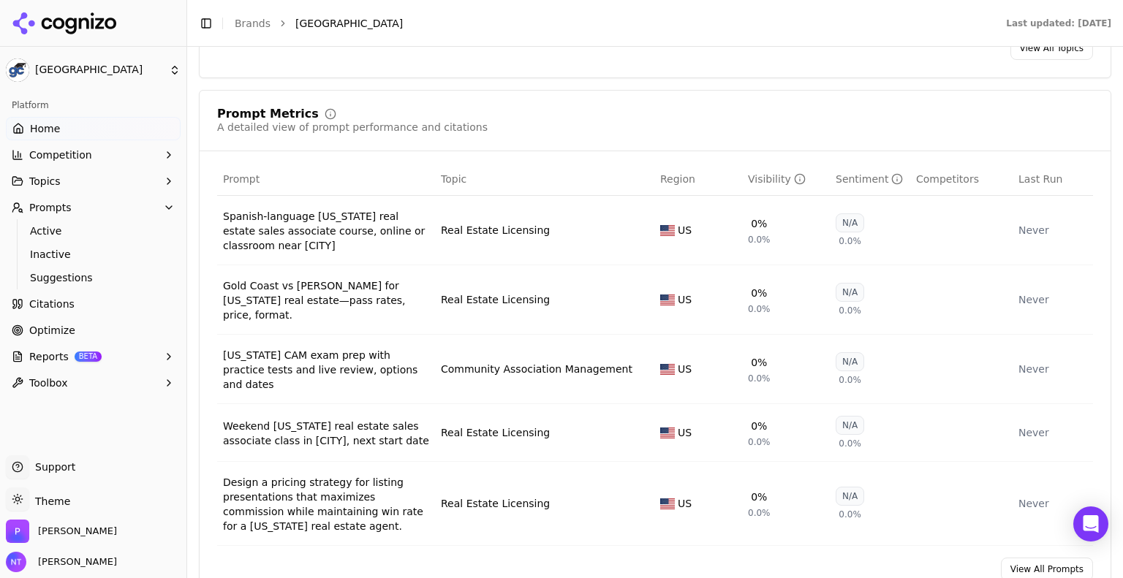
scroll to position [862, 0]
click at [1088, 520] on icon "Open Intercom Messenger" at bounding box center [1090, 524] width 17 height 19
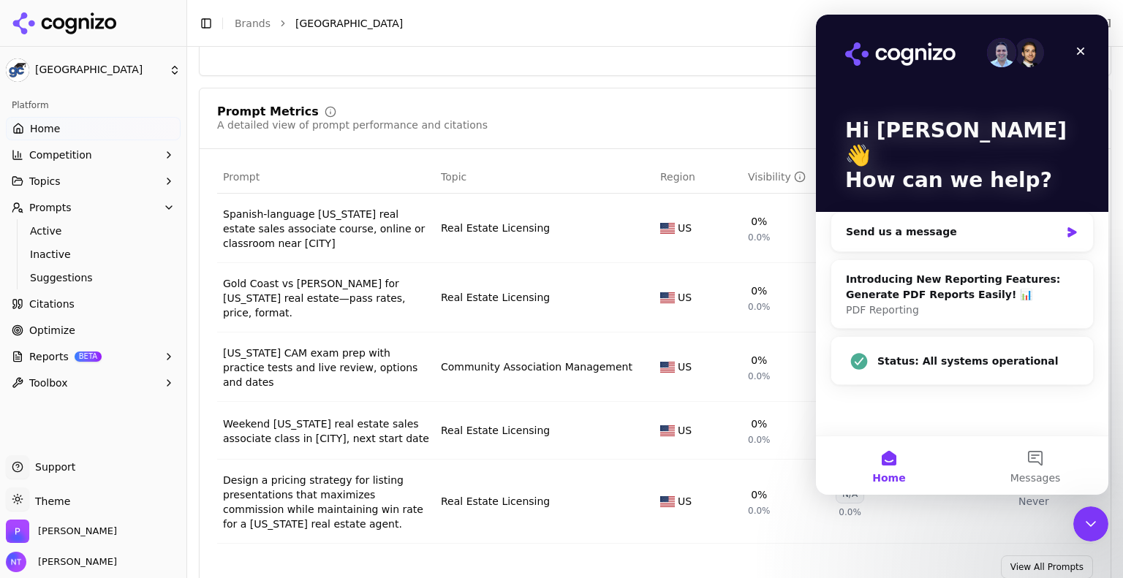
scroll to position [0, 0]
click at [985, 224] on div "Send us a message" at bounding box center [953, 231] width 214 height 15
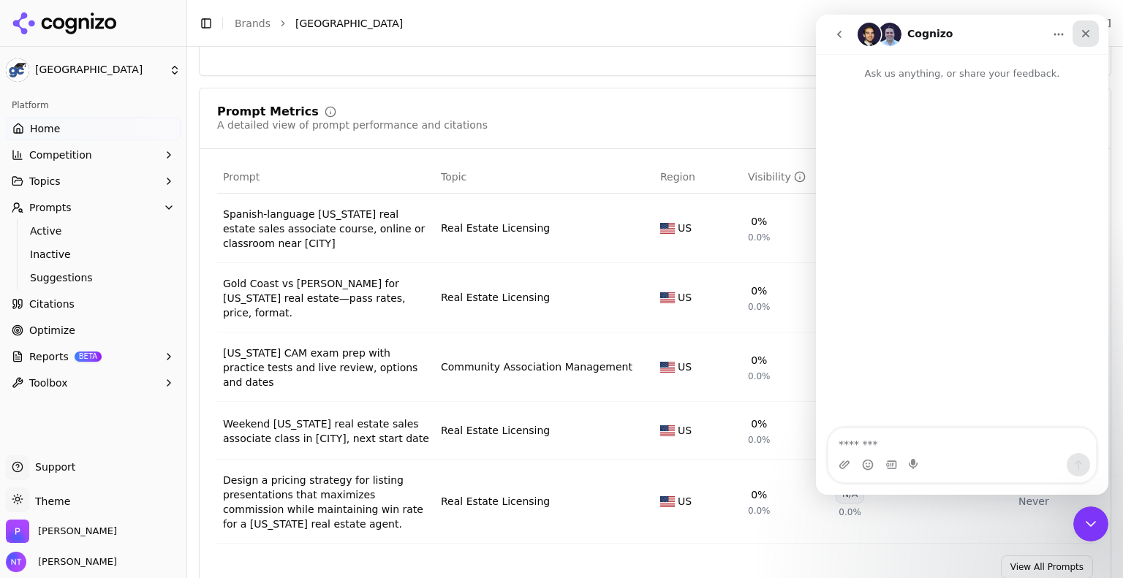
click at [1087, 37] on icon "Close" at bounding box center [1086, 34] width 12 height 12
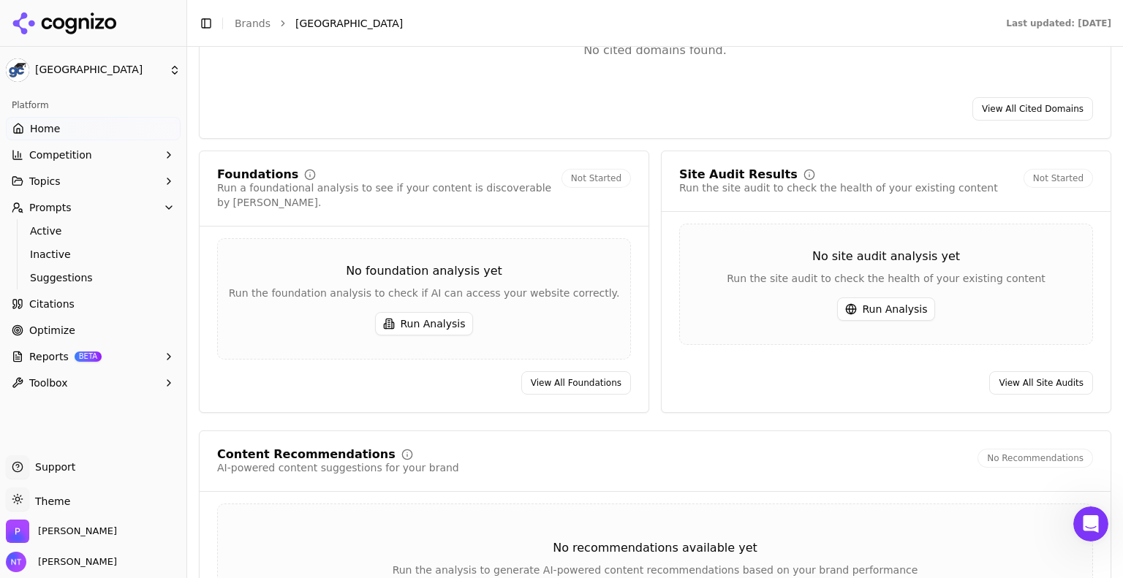
scroll to position [1562, 0]
click at [81, 79] on html "Gold Coast Schools Platform Home Competition Topics Prompts Active Inactive Sug…" at bounding box center [561, 289] width 1123 height 578
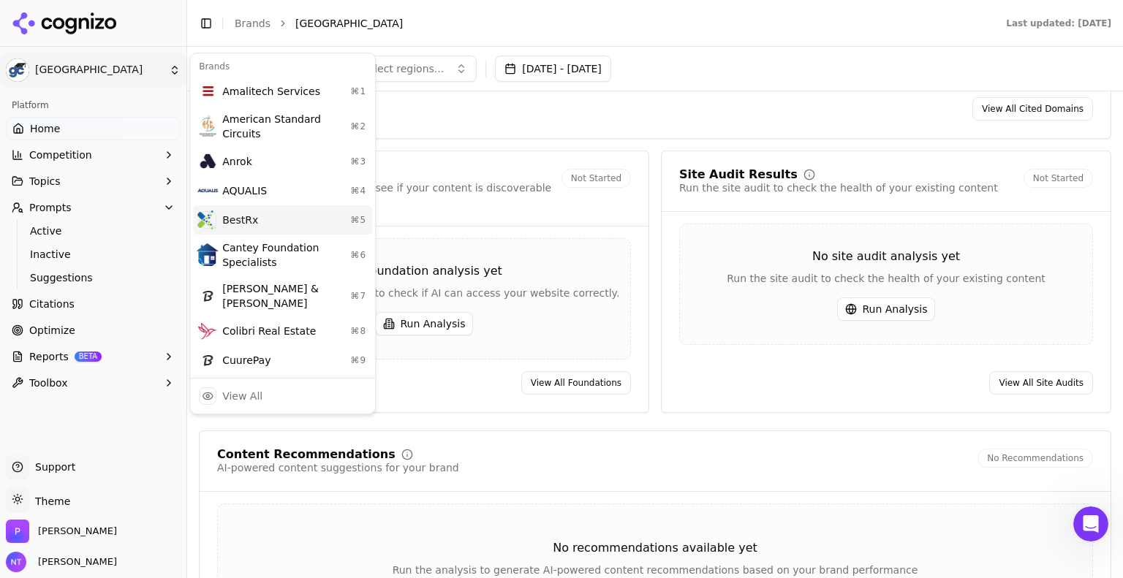
click at [260, 216] on div "BestRx ⌘ 5" at bounding box center [282, 219] width 179 height 29
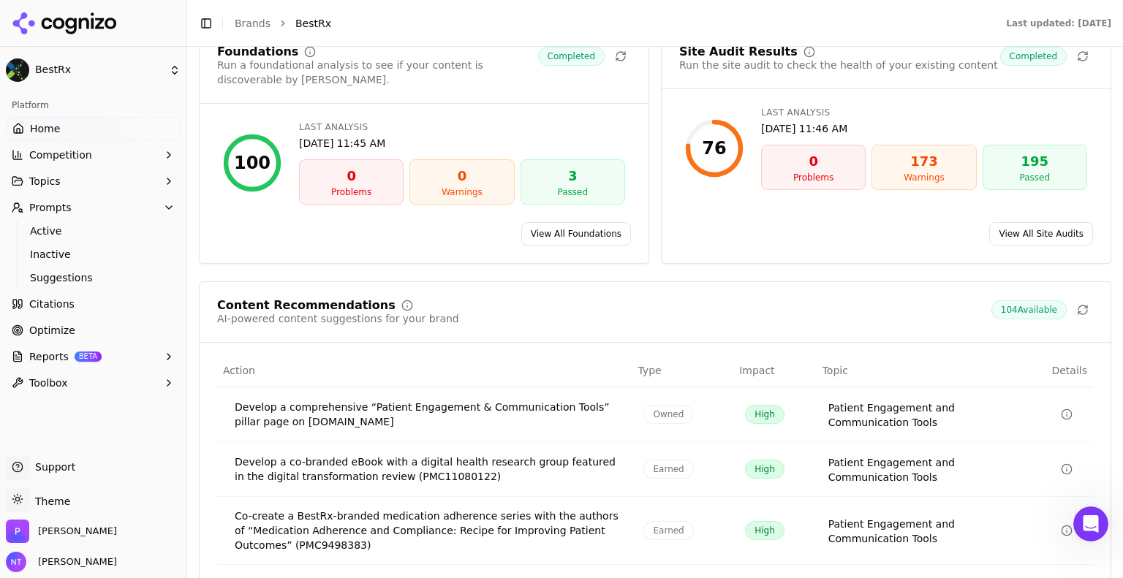
scroll to position [1967, 0]
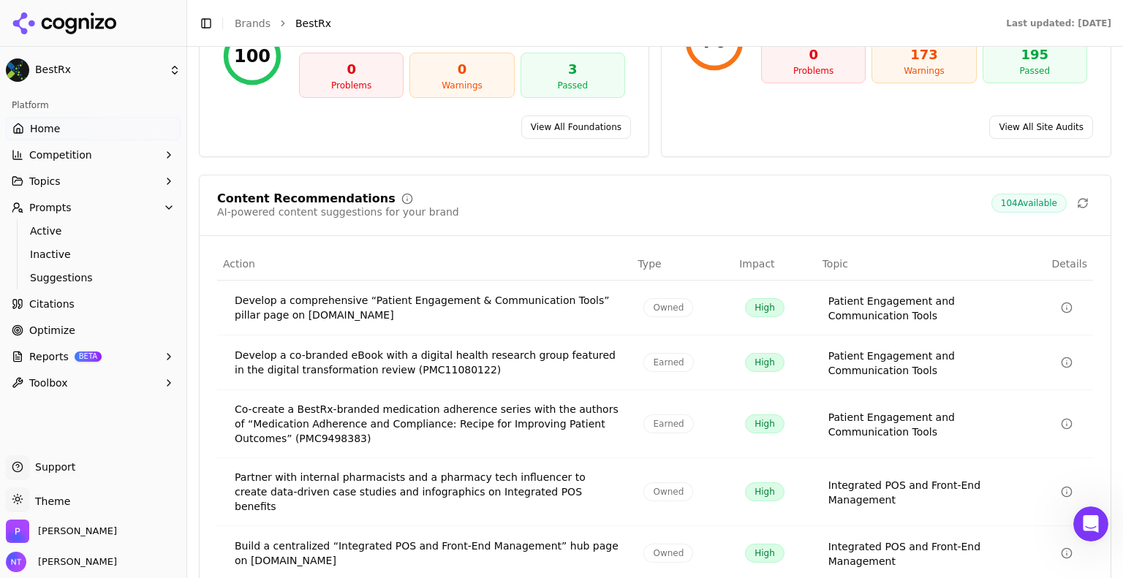
click at [77, 78] on html "BestRx Platform Home Competition Topics Prompts Active Inactive Suggestions Cit…" at bounding box center [561, 289] width 1123 height 578
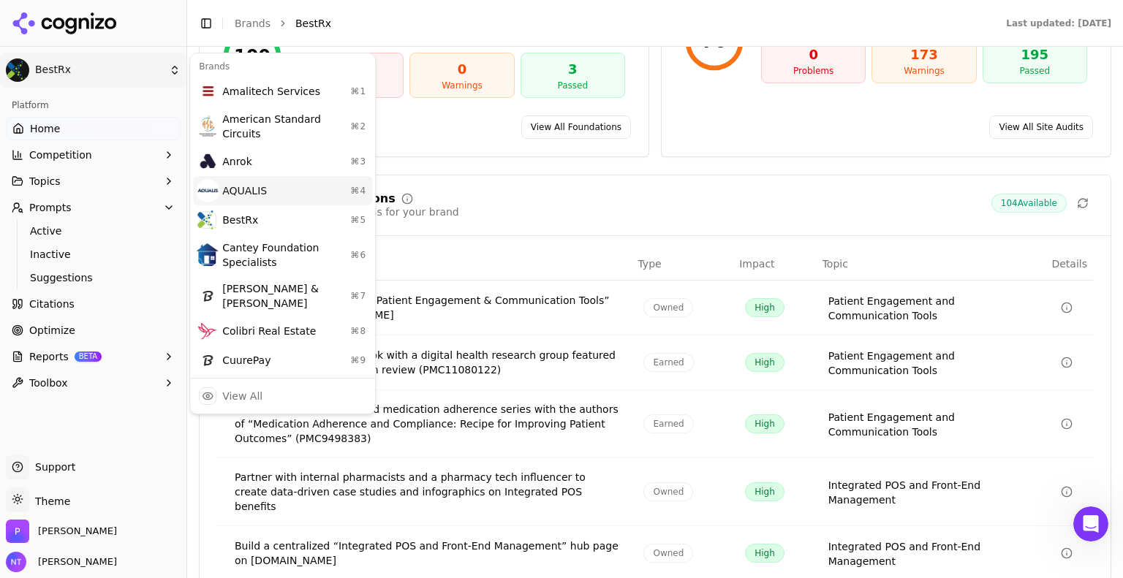
click at [306, 176] on div "AQUALIS ⌘ 4" at bounding box center [282, 190] width 179 height 29
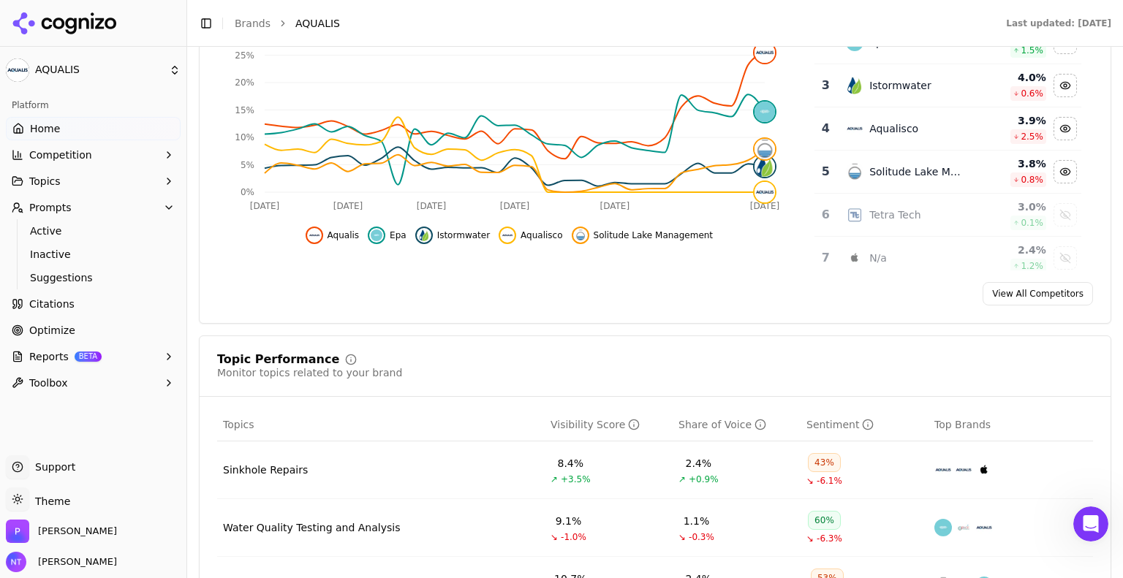
scroll to position [322, 0]
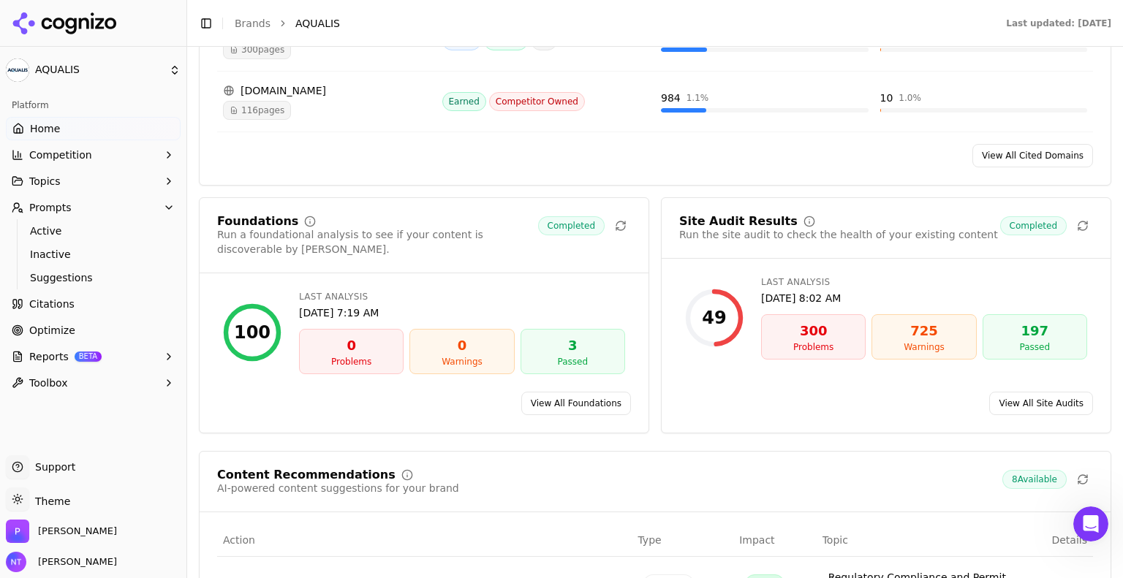
scroll to position [1872, 0]
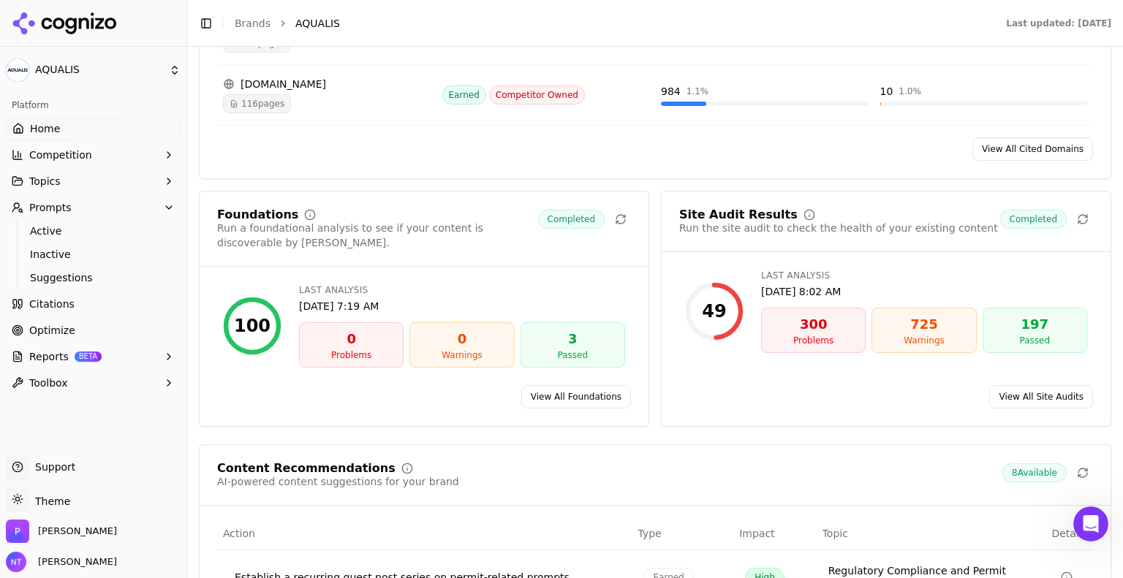
click at [61, 69] on html "AQUALIS Platform Home Competition Topics Prompts Active Inactive Suggestions Ci…" at bounding box center [561, 289] width 1123 height 578
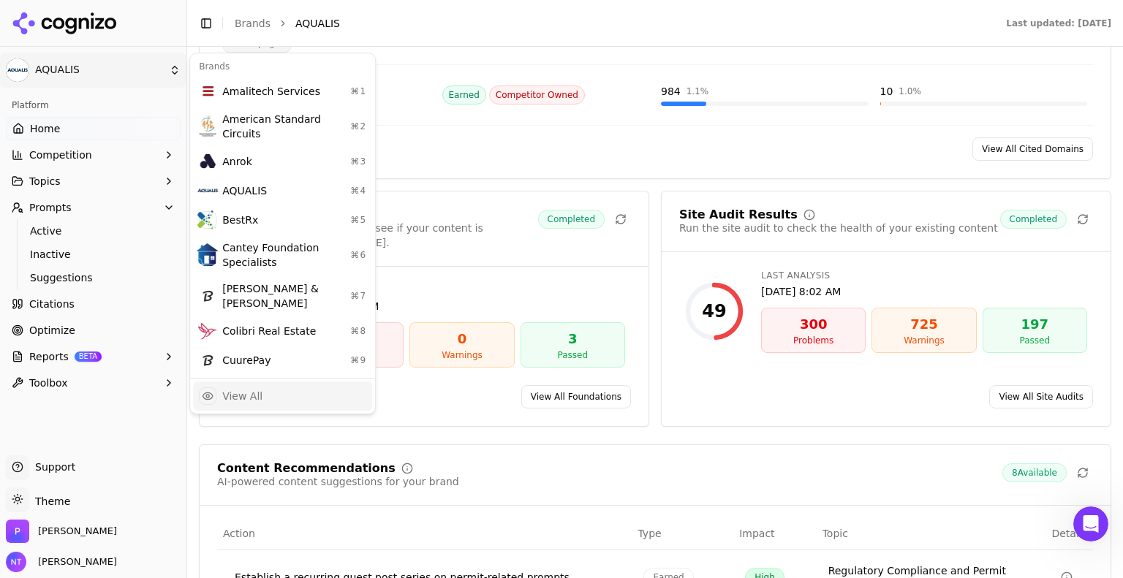
click at [254, 389] on div "View All" at bounding box center [242, 396] width 40 height 15
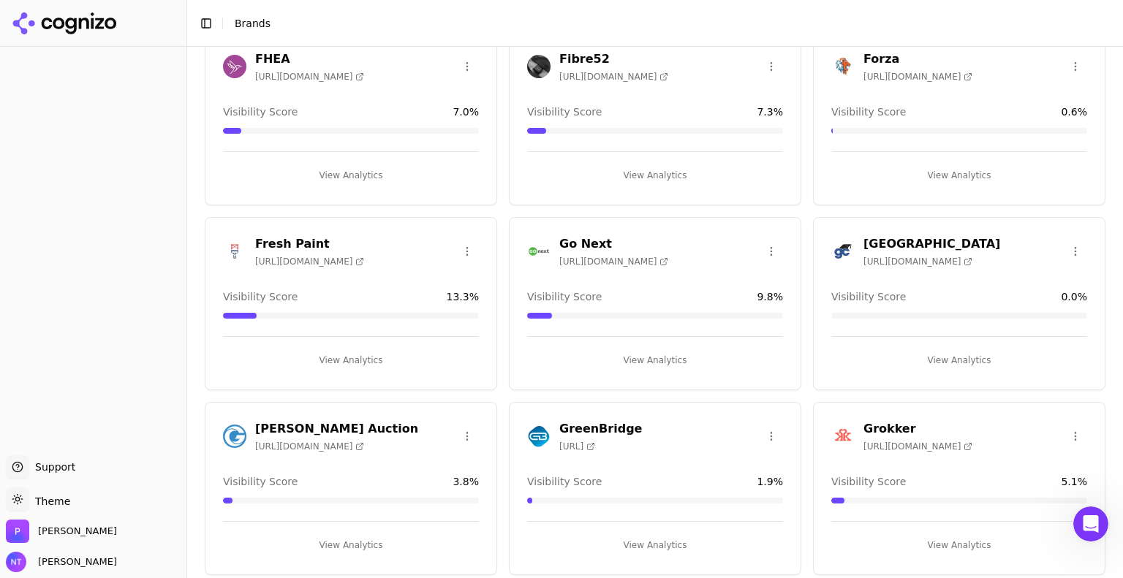
scroll to position [1187, 0]
click at [932, 352] on button "View Analytics" at bounding box center [959, 359] width 256 height 23
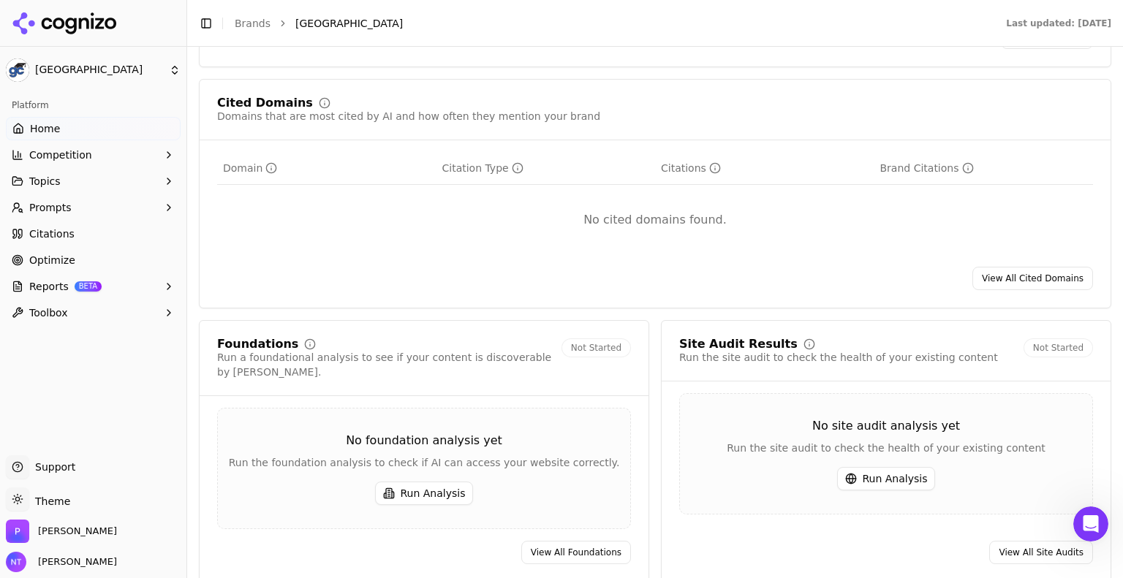
scroll to position [1394, 0]
click at [433, 480] on button "Run Analysis" at bounding box center [424, 491] width 99 height 23
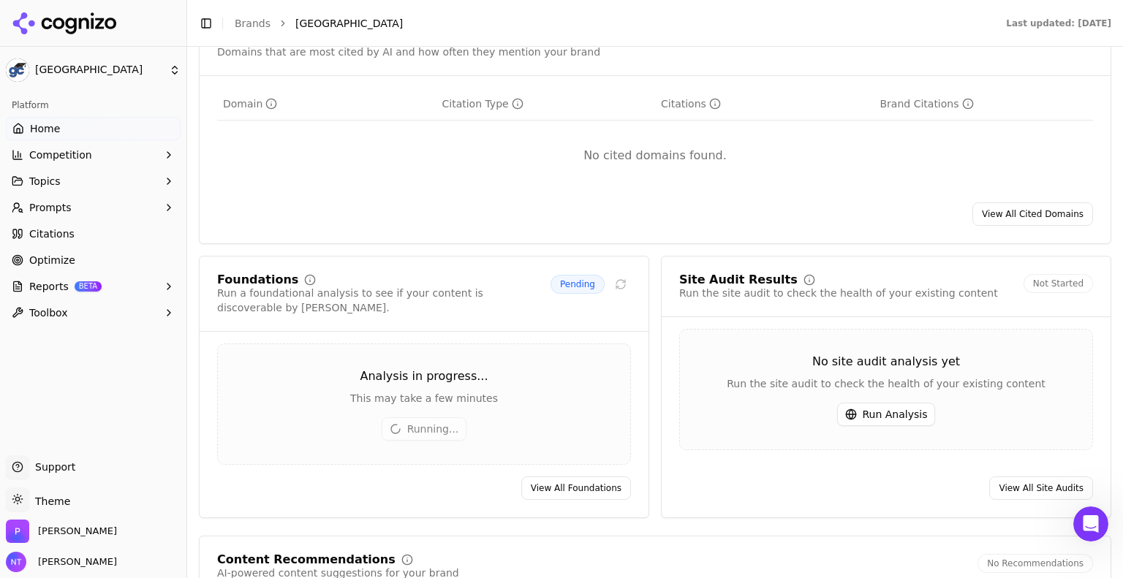
scroll to position [1457, 0]
click at [904, 403] on button "Run Analysis" at bounding box center [886, 414] width 99 height 23
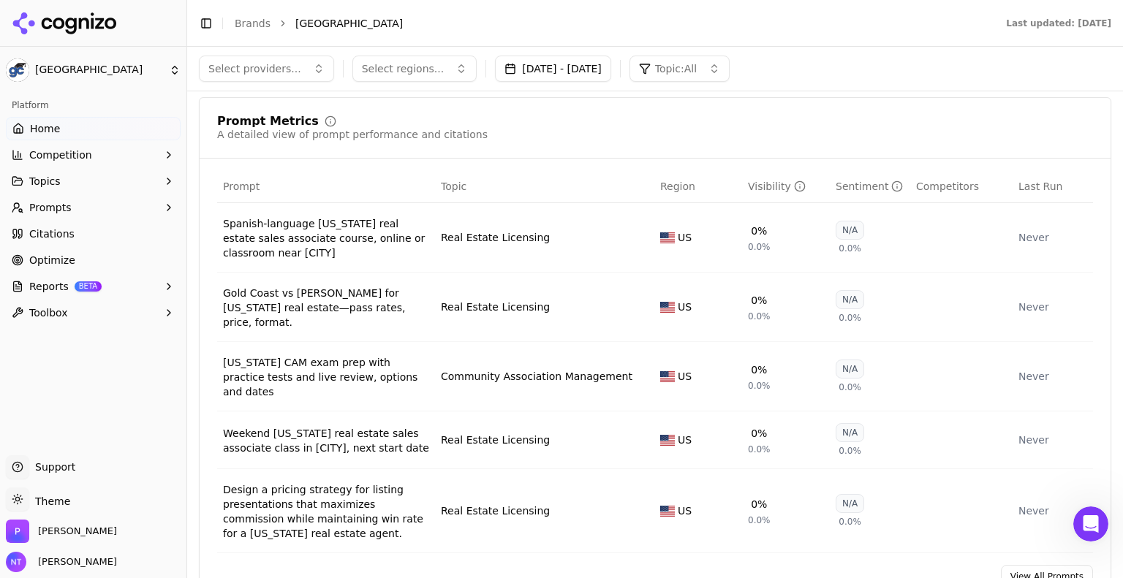
scroll to position [852, 0]
click at [393, 241] on div "Spanish‑language [US_STATE] real estate sales associate course, online or class…" at bounding box center [326, 239] width 206 height 44
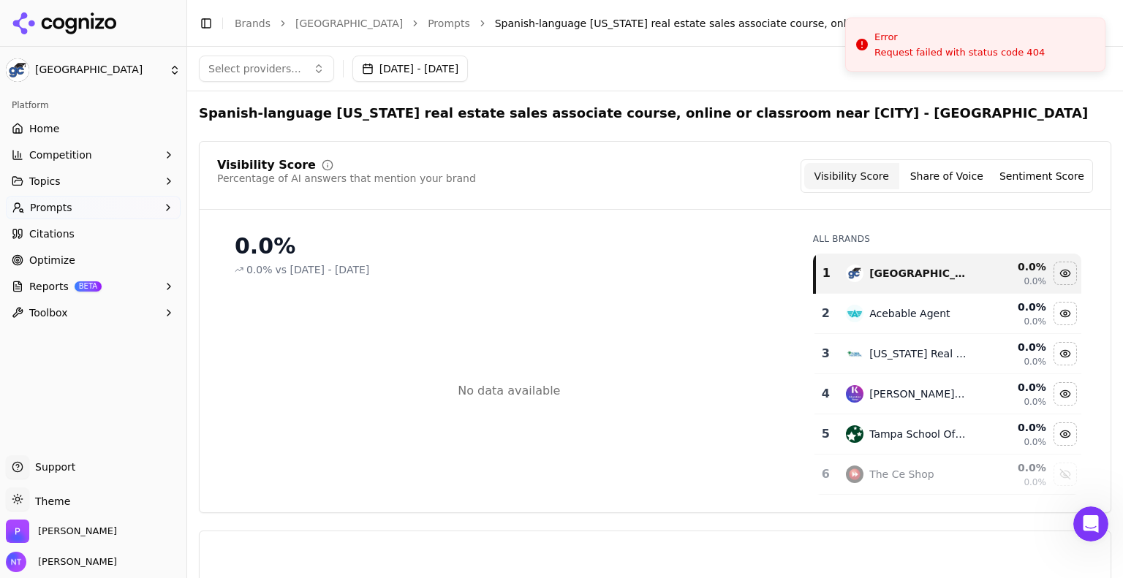
click at [432, 27] on link "Prompts" at bounding box center [449, 23] width 42 height 15
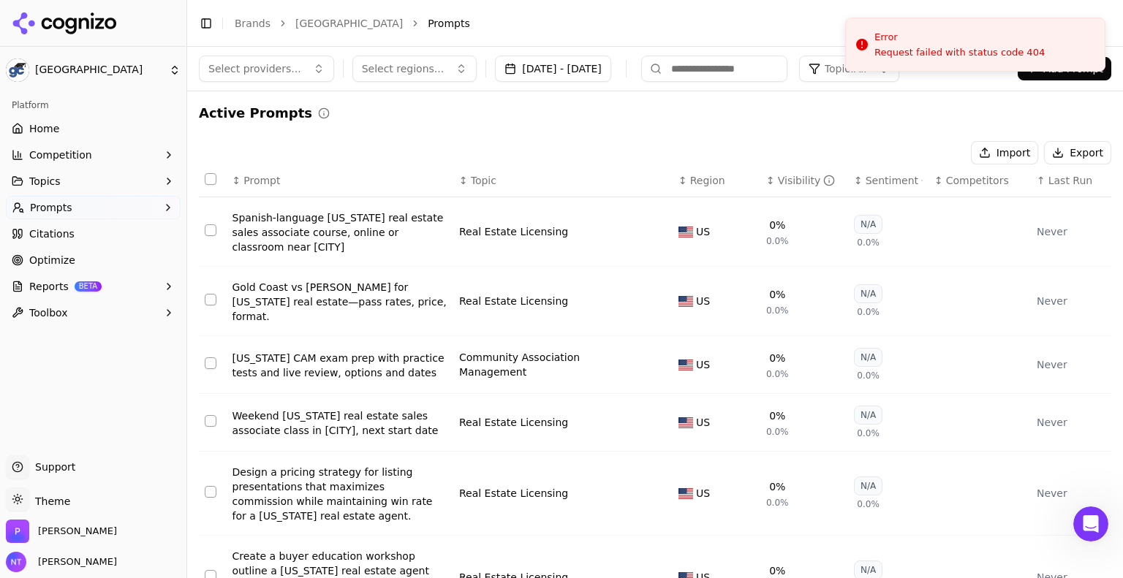
click at [793, 121] on div "Active Prompts" at bounding box center [655, 113] width 913 height 20
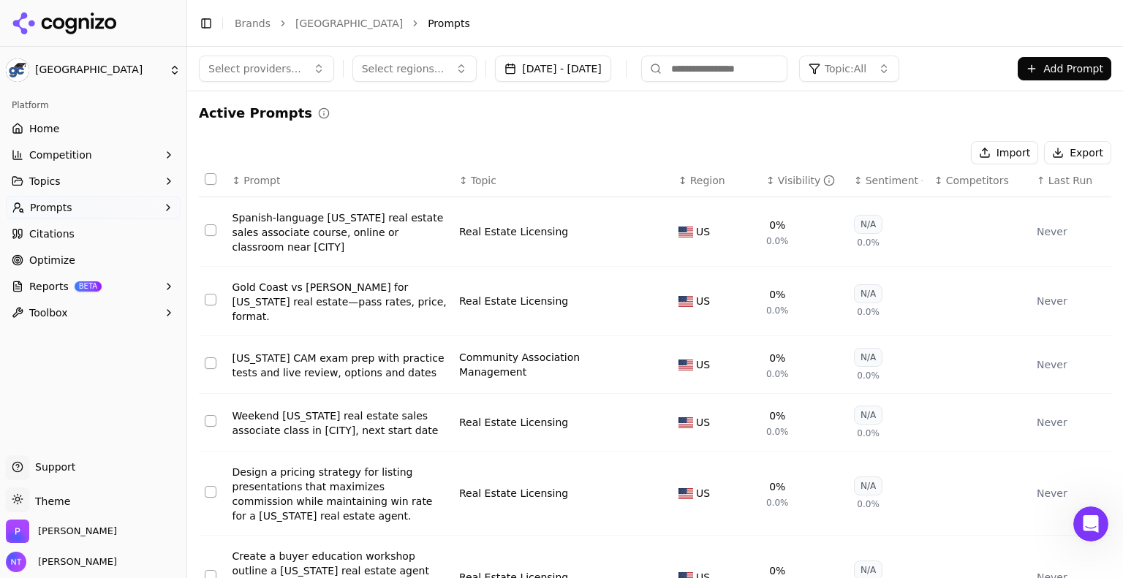
click at [282, 75] on span "Select providers..." at bounding box center [254, 68] width 93 height 15
click at [243, 68] on span "Select providers..." at bounding box center [254, 68] width 93 height 15
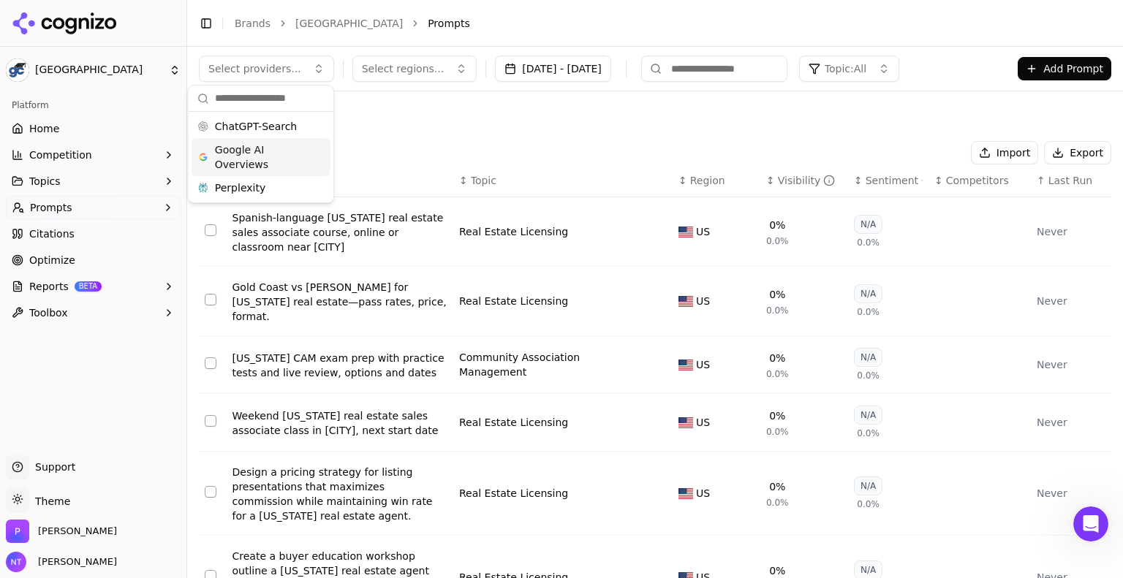
click at [254, 160] on span "Google AI Overviews" at bounding box center [261, 157] width 92 height 29
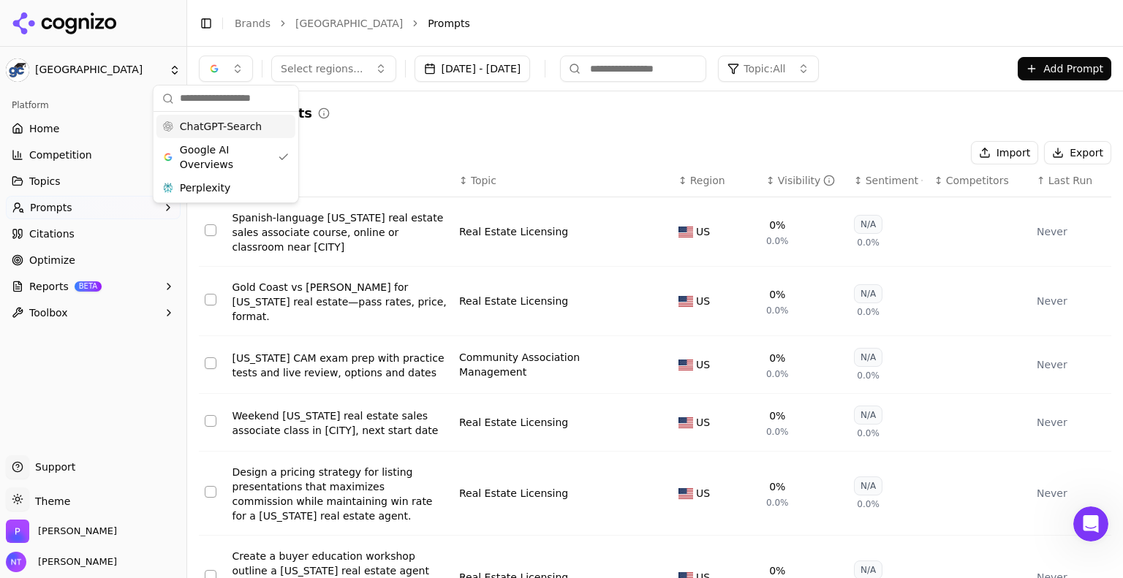
click at [230, 68] on button "button" at bounding box center [226, 69] width 54 height 26
click at [230, 139] on div "Google AI Overviews" at bounding box center [225, 157] width 139 height 38
click at [225, 126] on span "ChatGPT-Search" at bounding box center [221, 126] width 82 height 15
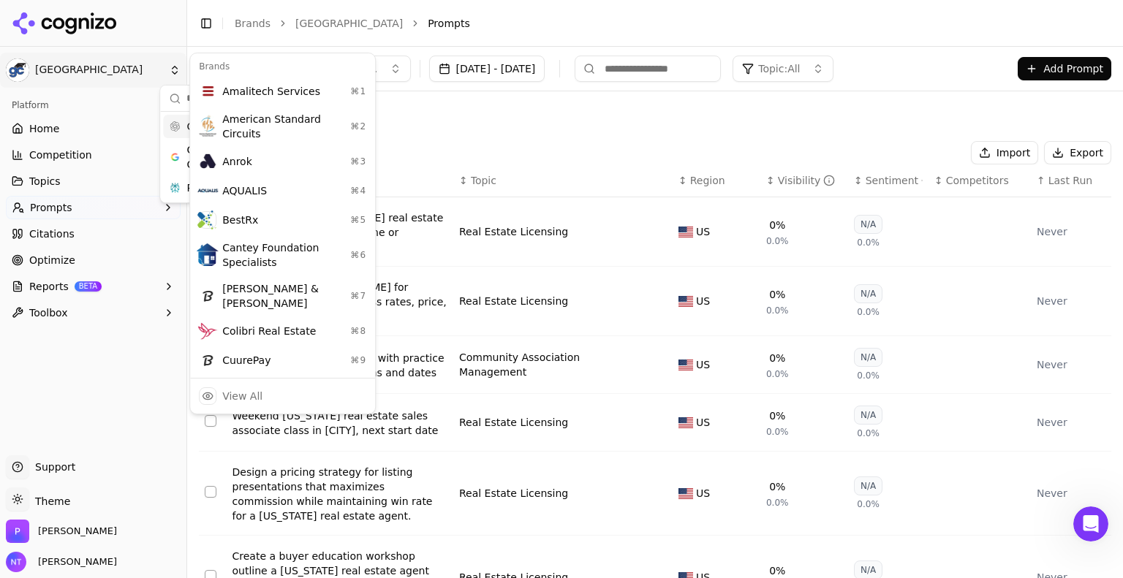
click at [91, 61] on html "Gold Coast Schools Platform Home Competition Topics Prompts Citations Optimize …" at bounding box center [561, 289] width 1123 height 578
click at [276, 317] on div "Colibri Real Estate ⌘ 8" at bounding box center [282, 331] width 179 height 29
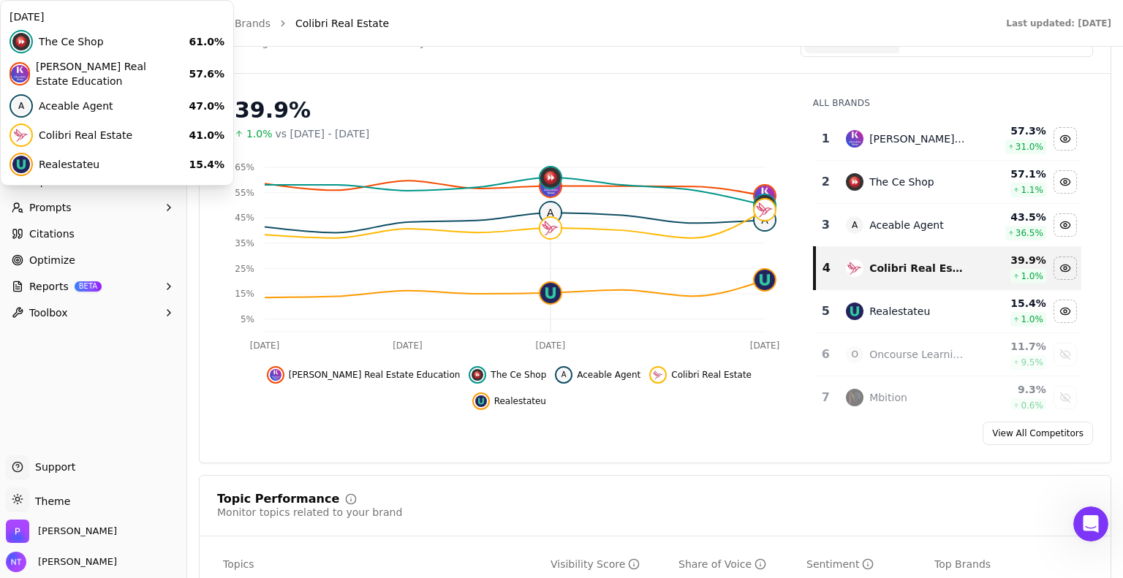
scroll to position [181, 0]
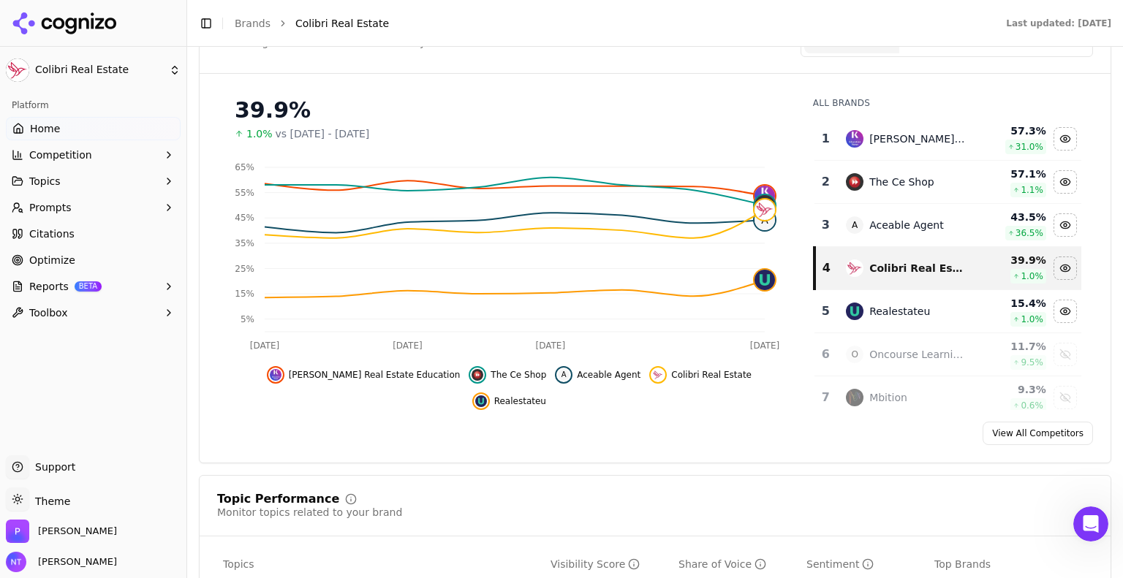
click at [158, 208] on button "Prompts" at bounding box center [93, 207] width 175 height 23
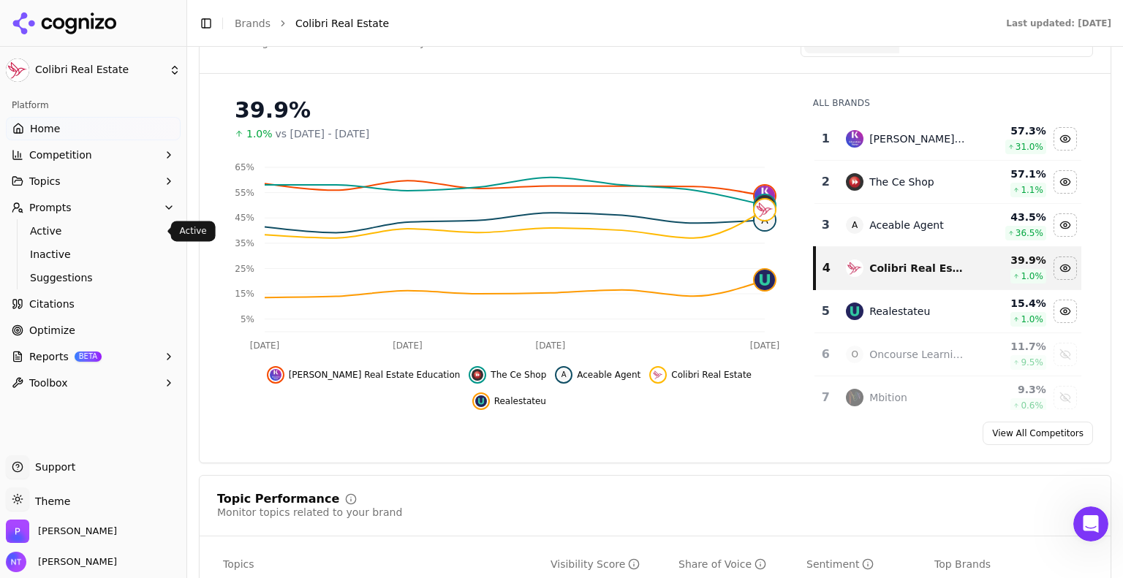
click at [69, 235] on span "Active" at bounding box center [93, 231] width 127 height 15
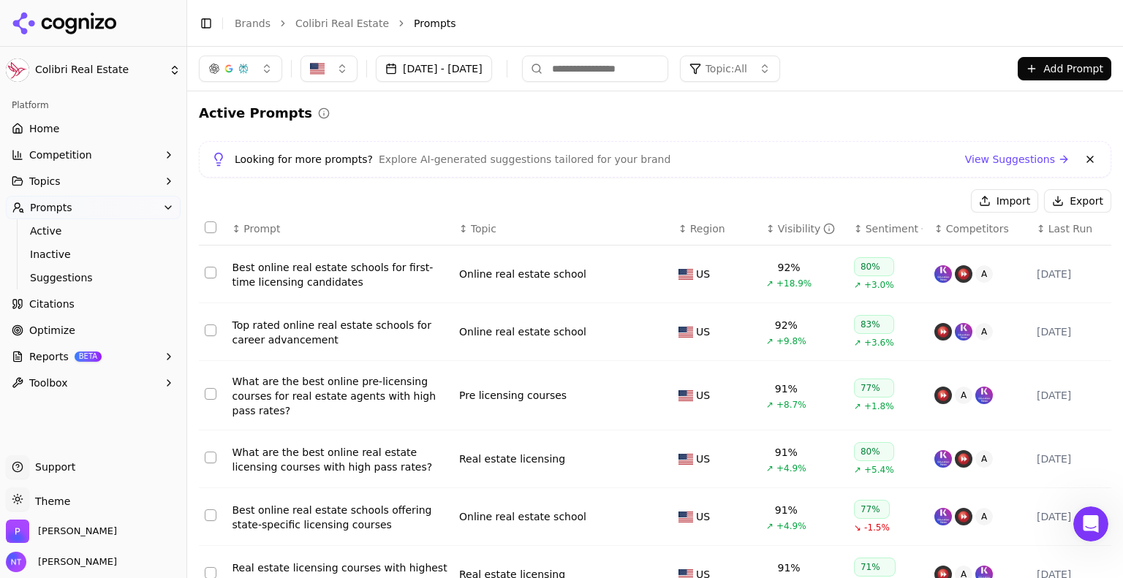
drag, startPoint x: 274, startPoint y: 267, endPoint x: 251, endPoint y: 276, distance: 25.0
click at [251, 276] on div "Best online real estate schools for first-time licensing candidates" at bounding box center [340, 274] width 215 height 29
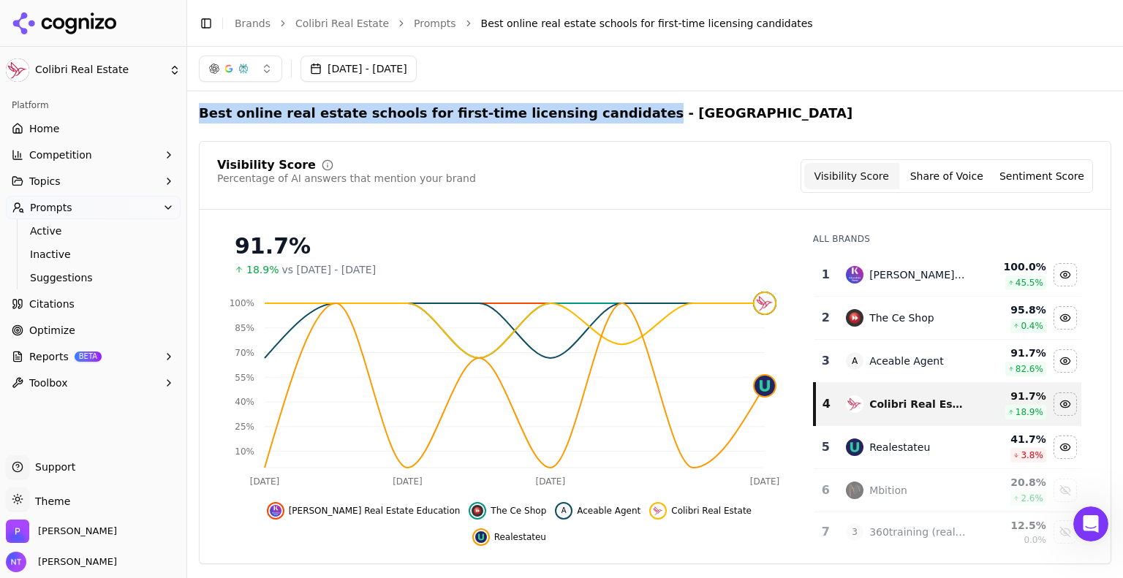
drag, startPoint x: 583, startPoint y: 114, endPoint x: 202, endPoint y: 116, distance: 381.0
click at [202, 116] on h2 "Best online real estate schools for first-time licensing candidates - [GEOGRAPH…" at bounding box center [526, 113] width 654 height 20
copy h2 "Best online real estate schools for first-time licensing candidates"
drag, startPoint x: 97, startPoint y: 233, endPoint x: 74, endPoint y: 228, distance: 23.2
click at [74, 228] on span "Active" at bounding box center [93, 231] width 127 height 15
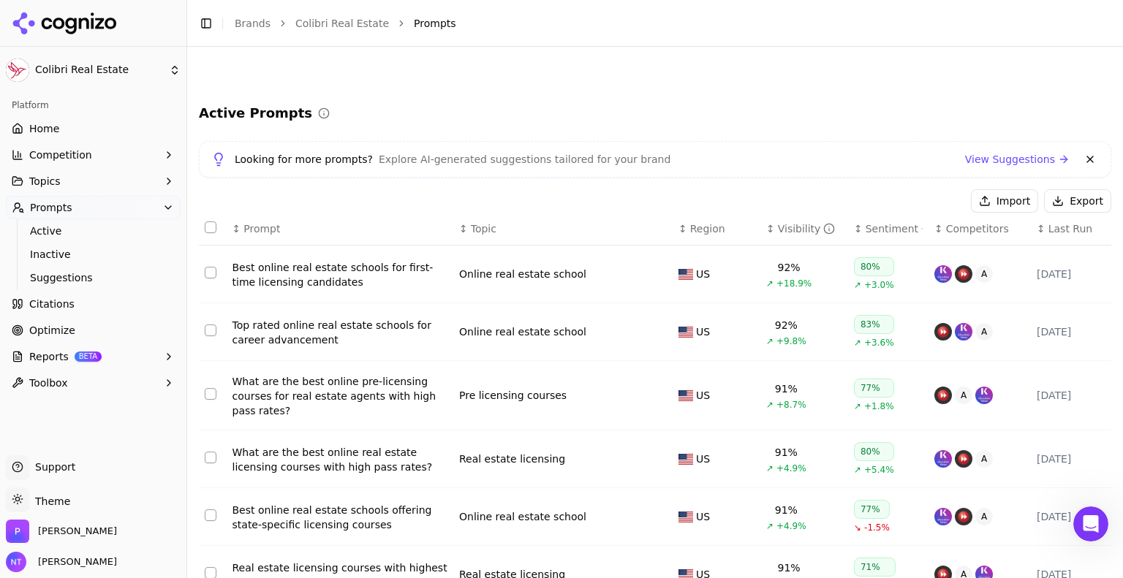
scroll to position [304, 0]
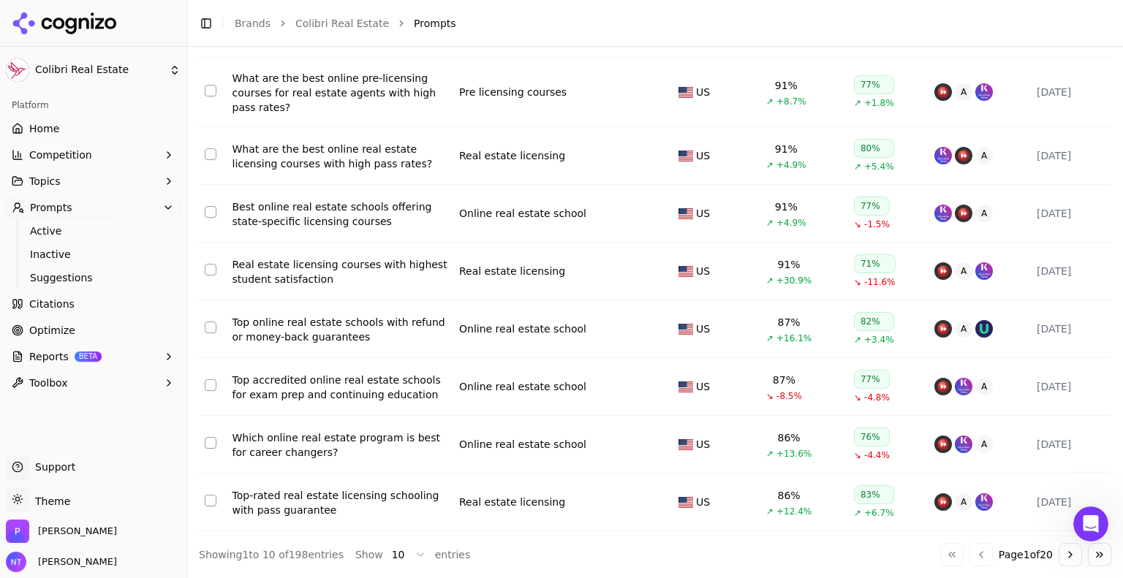
drag, startPoint x: 51, startPoint y: 230, endPoint x: 39, endPoint y: 238, distance: 15.2
click at [39, 238] on link "Active" at bounding box center [93, 231] width 139 height 20
click at [39, 235] on span "Active" at bounding box center [93, 231] width 127 height 15
click at [48, 229] on span "Active" at bounding box center [93, 231] width 127 height 15
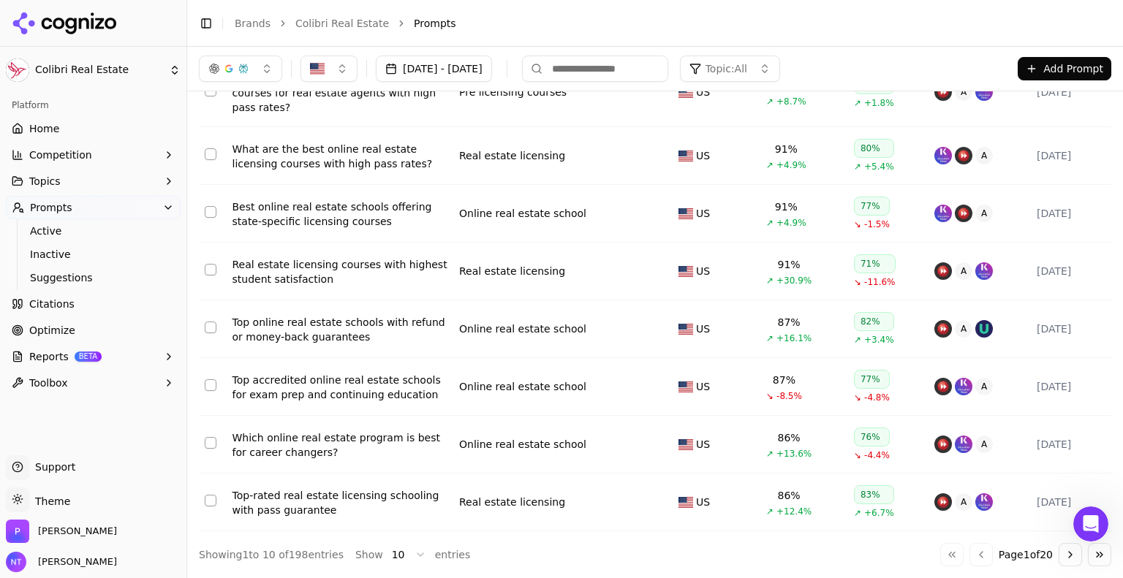
scroll to position [0, 0]
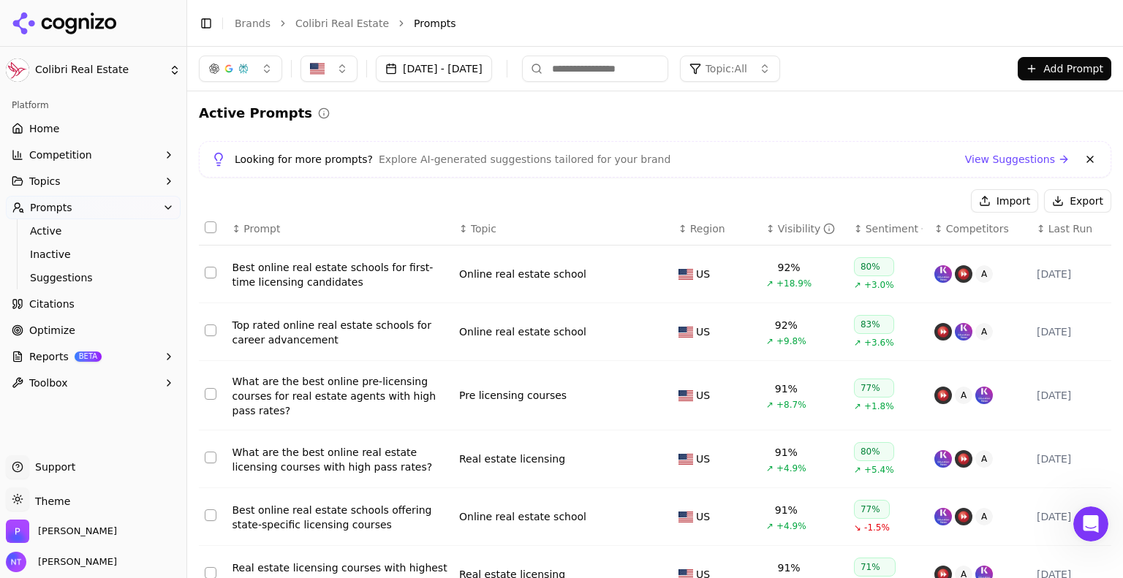
click at [992, 200] on button "Import" at bounding box center [1004, 200] width 67 height 23
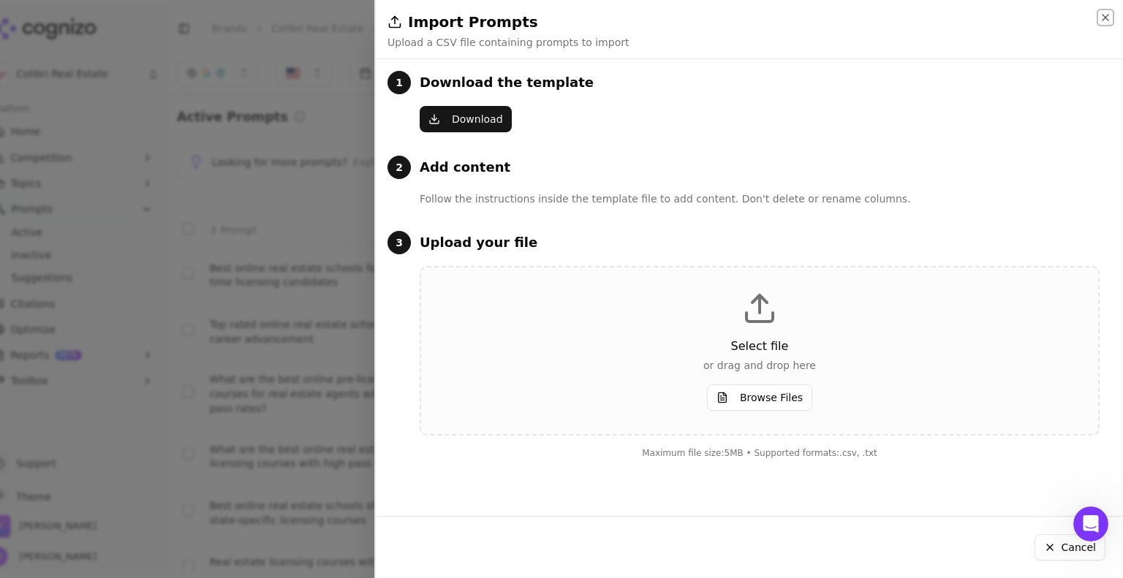
drag, startPoint x: 1106, startPoint y: 17, endPoint x: 1109, endPoint y: 23, distance: 7.5
drag, startPoint x: 1109, startPoint y: 23, endPoint x: 1106, endPoint y: 15, distance: 8.8
click at [1106, 15] on icon "button" at bounding box center [1106, 18] width 12 height 12
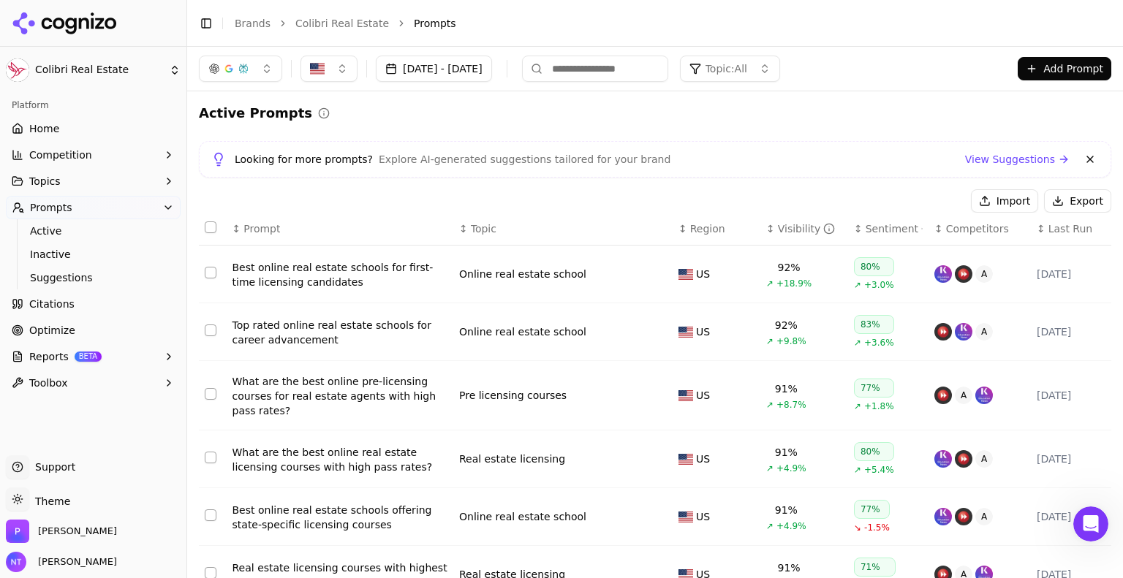
click at [80, 71] on html "Colibri Real Estate Platform Home Competition Topics Prompts Active Inactive Su…" at bounding box center [561, 289] width 1123 height 578
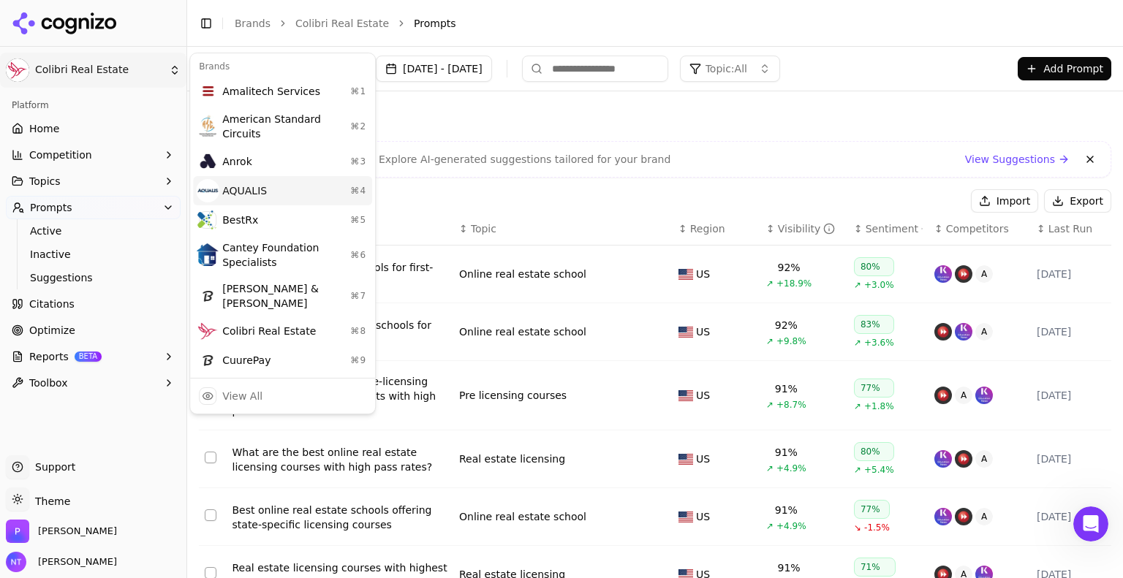
click at [269, 178] on div "AQUALIS ⌘ 4" at bounding box center [282, 190] width 179 height 29
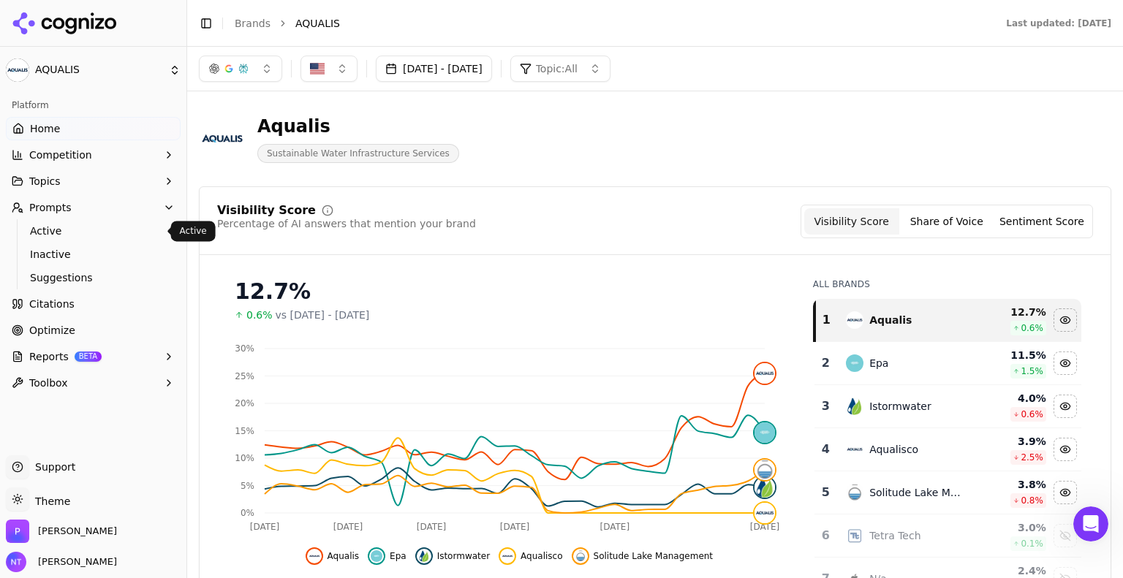
click at [69, 235] on span "Active" at bounding box center [93, 231] width 127 height 15
